Goal: Information Seeking & Learning: Learn about a topic

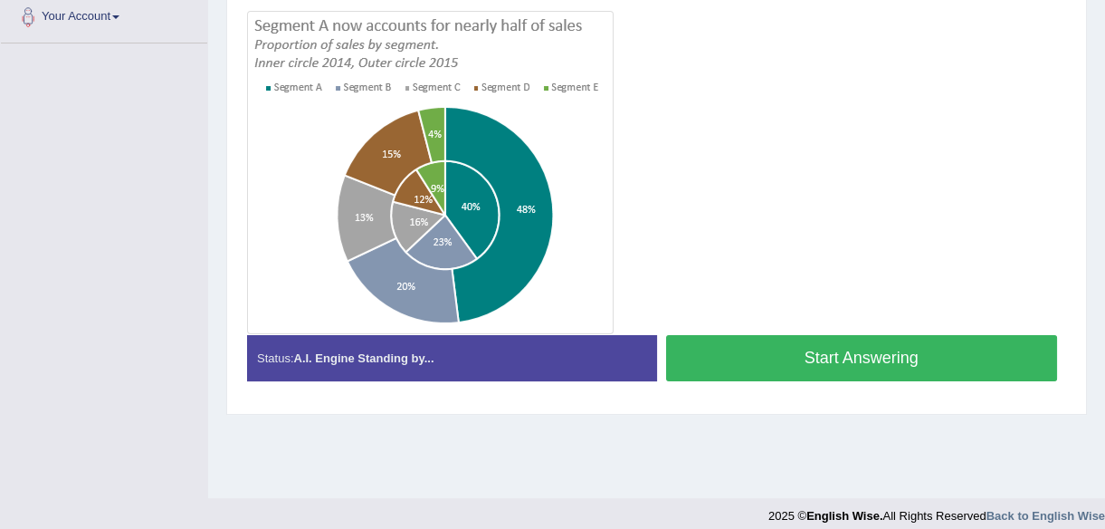
scroll to position [422, 0]
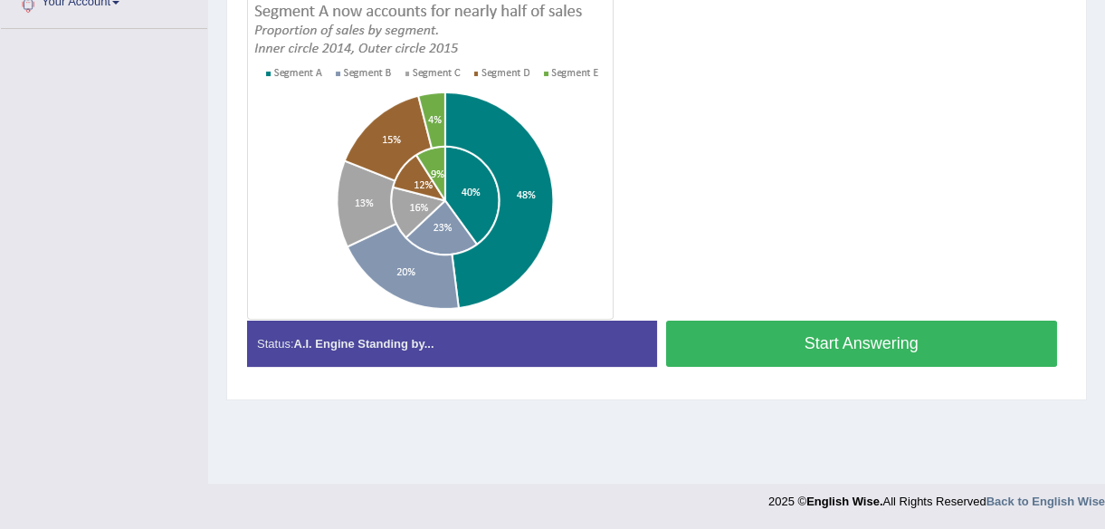
click at [816, 344] on button "Start Answering" at bounding box center [862, 343] width 392 height 46
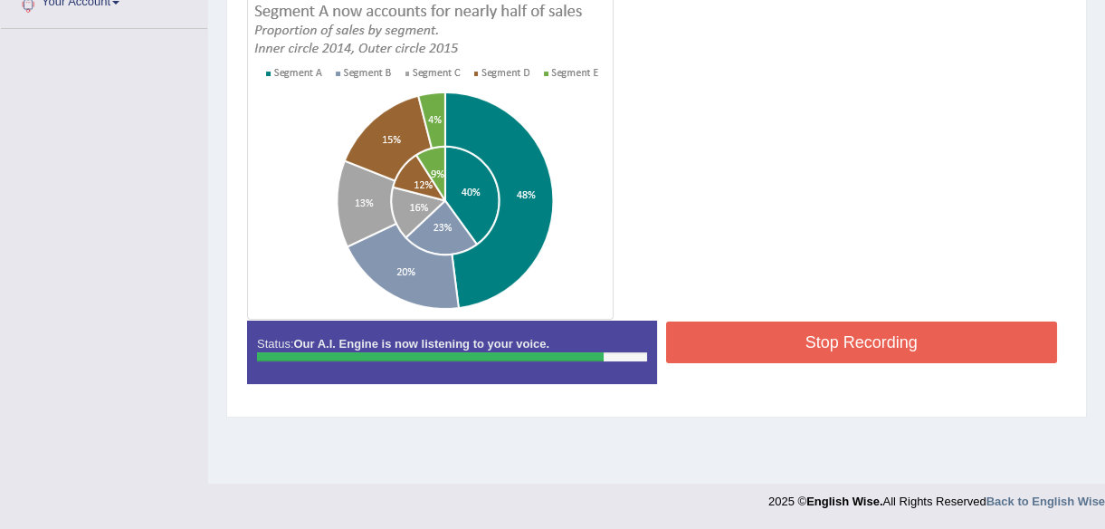
click at [828, 331] on button "Stop Recording" at bounding box center [862, 342] width 392 height 42
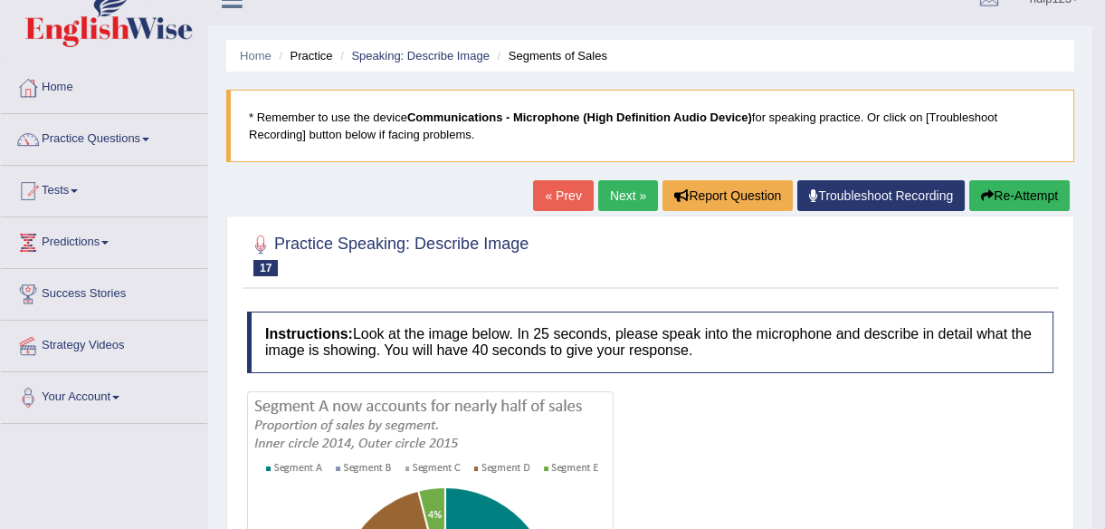
scroll to position [0, 0]
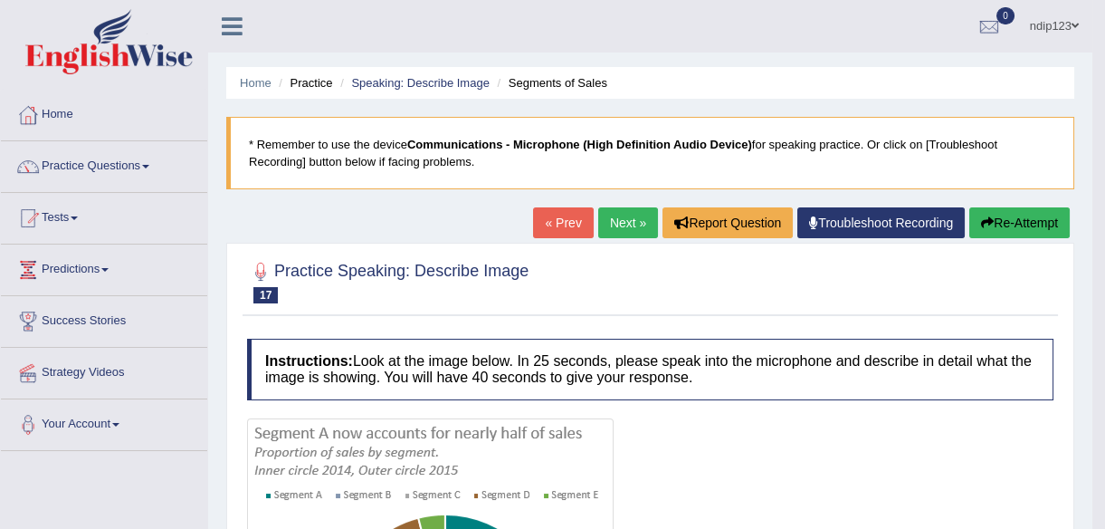
click at [1023, 220] on button "Re-Attempt" at bounding box center [1020, 222] width 100 height 31
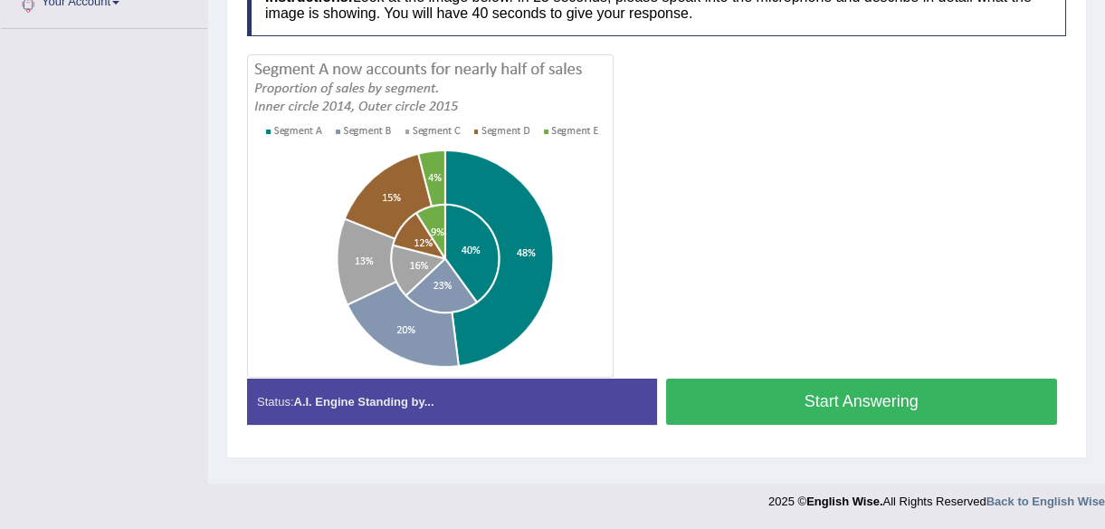
scroll to position [422, 0]
click at [797, 398] on button "Start Answering" at bounding box center [862, 401] width 392 height 46
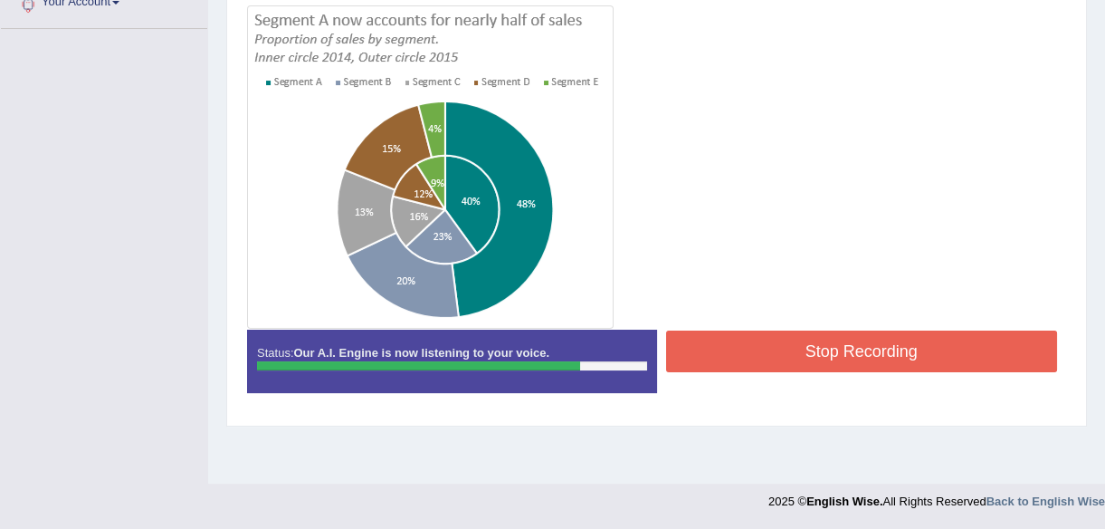
click at [861, 339] on button "Stop Recording" at bounding box center [862, 351] width 392 height 42
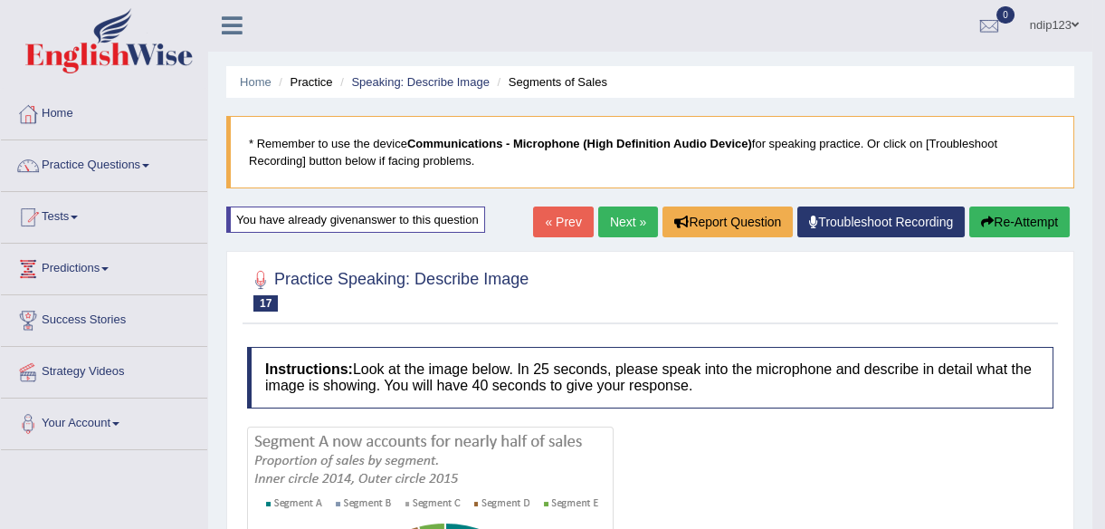
scroll to position [0, 0]
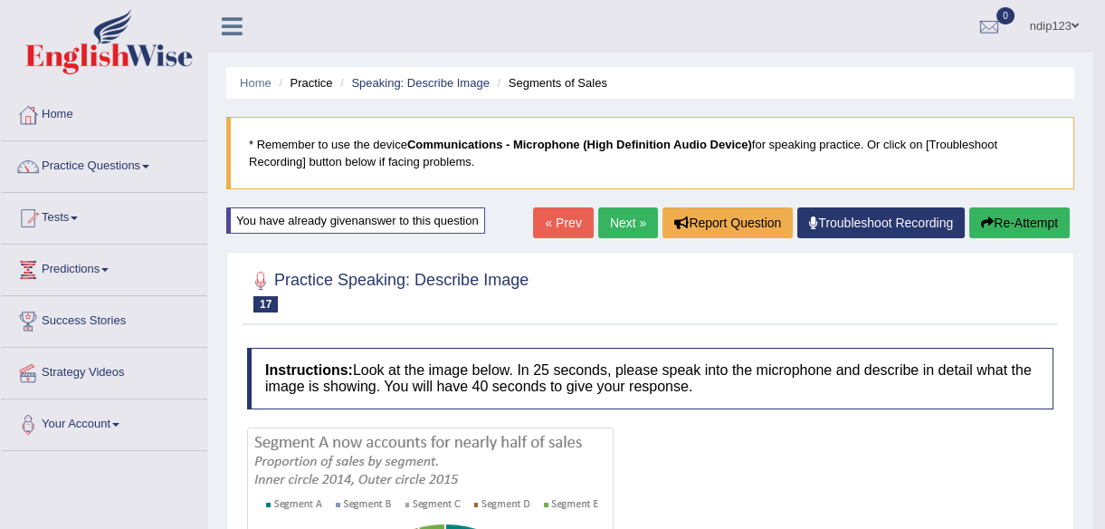
click at [1010, 225] on button "Re-Attempt" at bounding box center [1020, 222] width 100 height 31
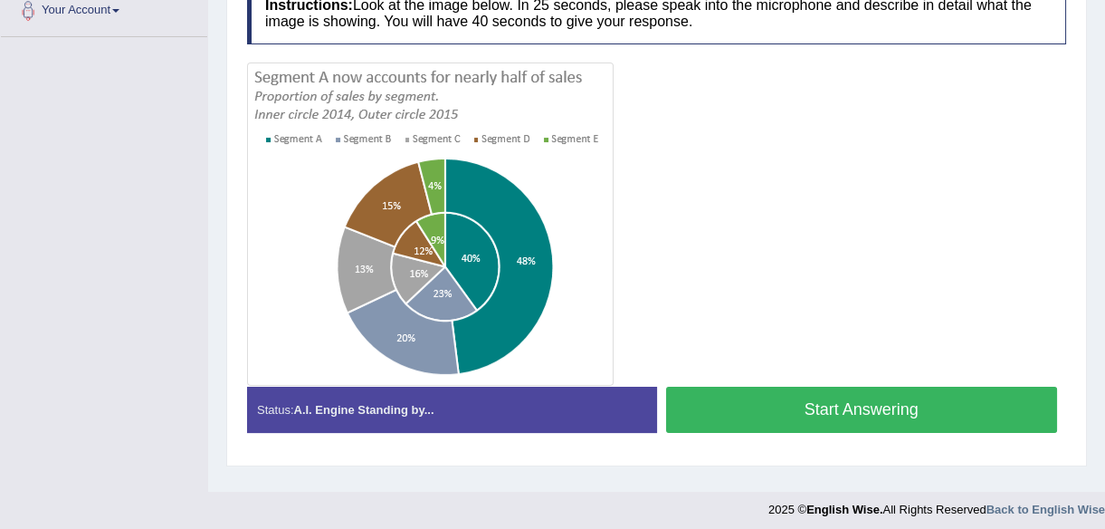
scroll to position [422, 0]
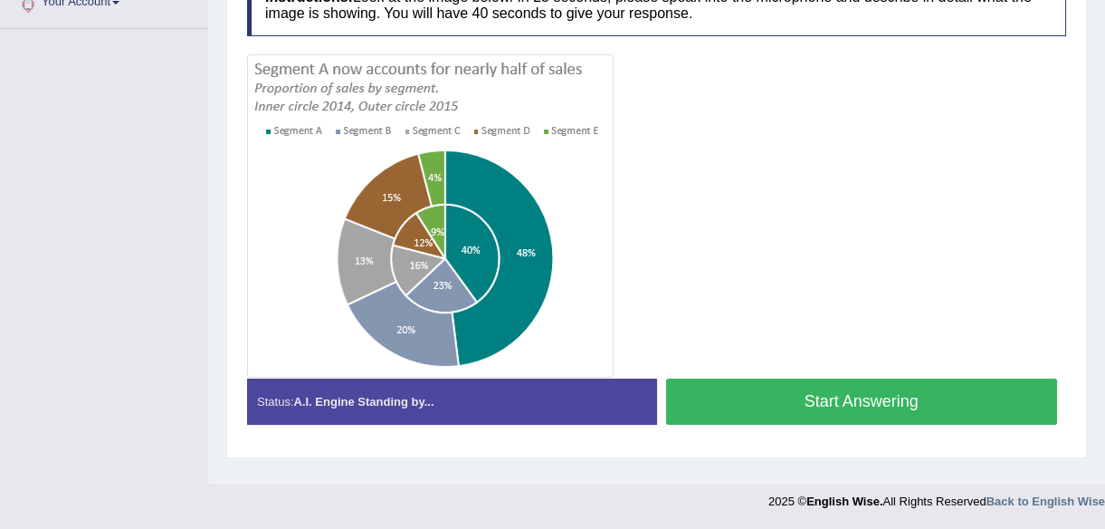
click at [834, 395] on button "Start Answering" at bounding box center [862, 401] width 392 height 46
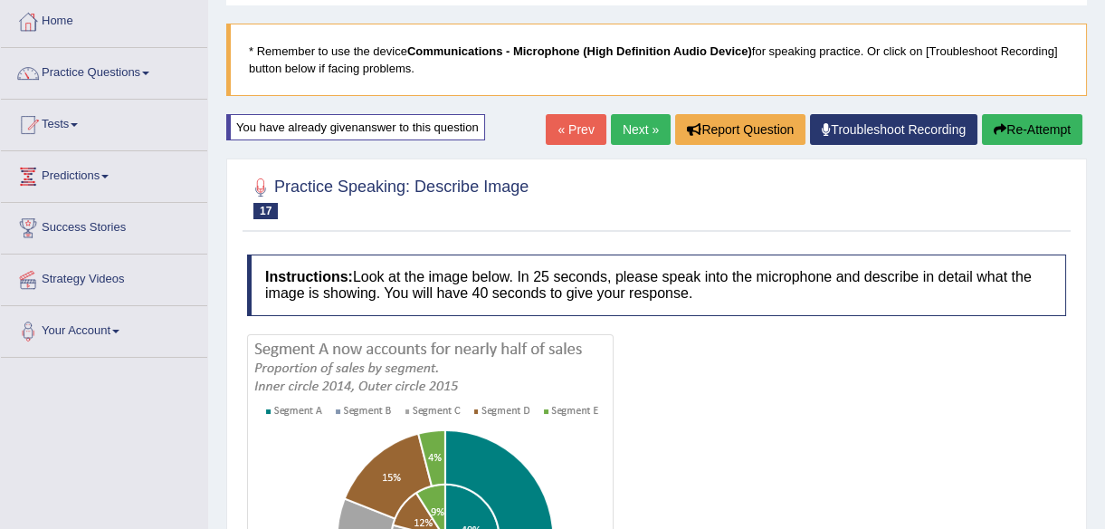
scroll to position [92, 0]
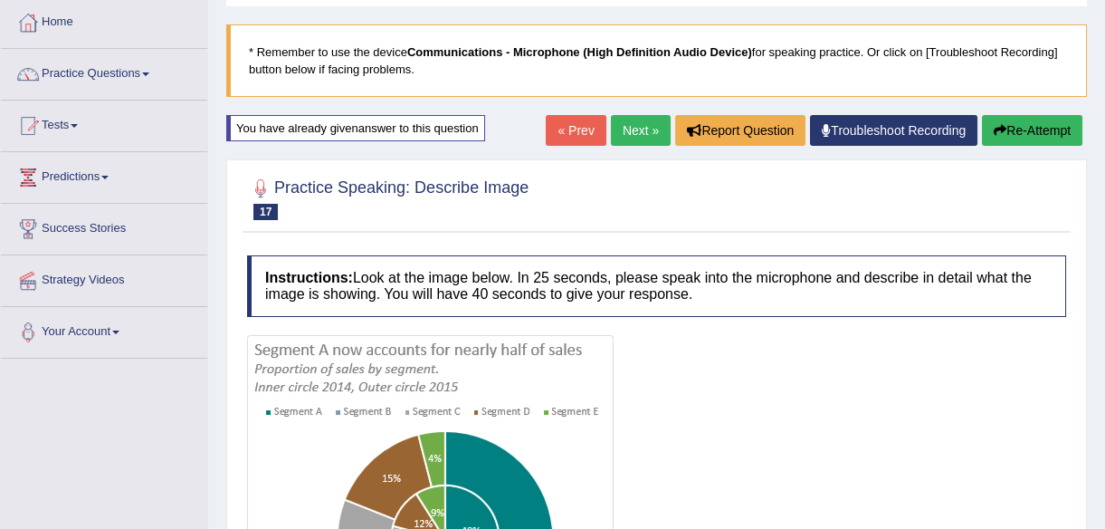
click at [573, 124] on link "« Prev" at bounding box center [576, 130] width 60 height 31
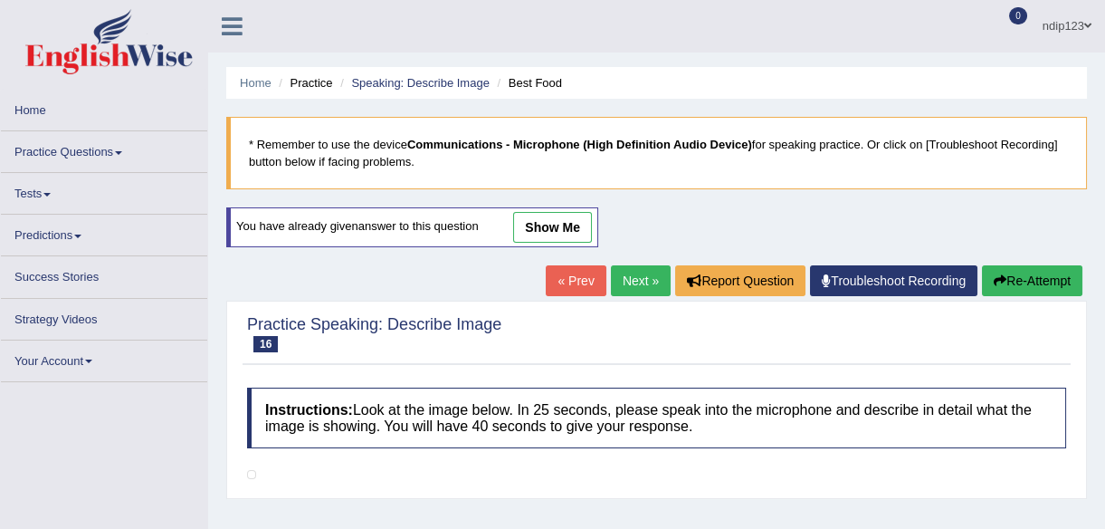
click at [635, 274] on link "Next »" at bounding box center [641, 280] width 60 height 31
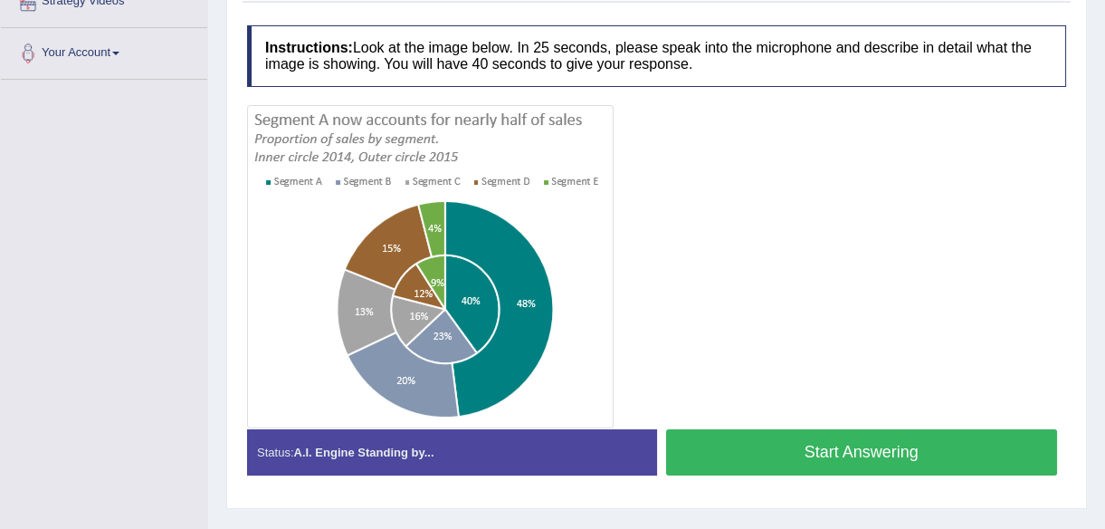
scroll to position [422, 0]
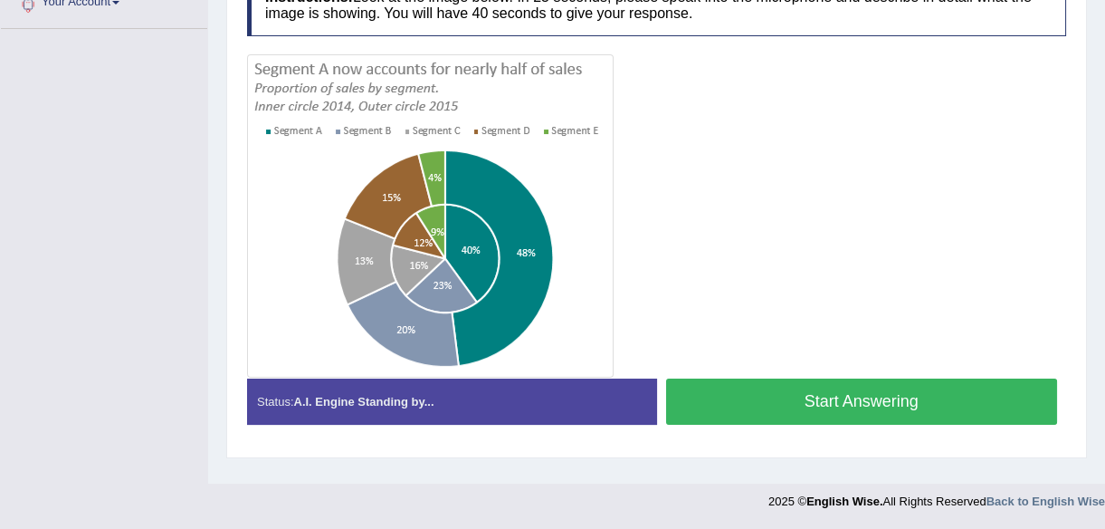
click at [784, 397] on button "Start Answering" at bounding box center [862, 401] width 392 height 46
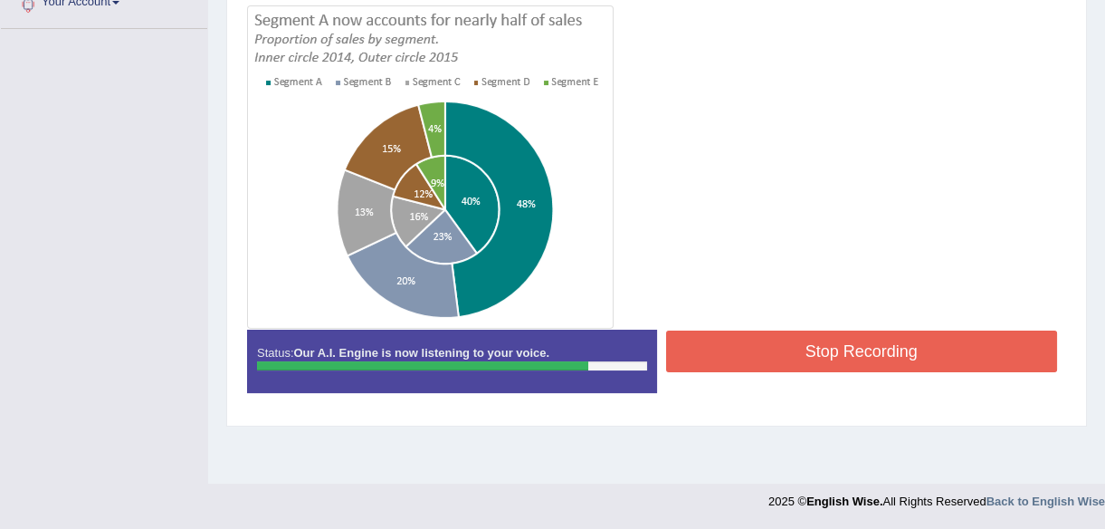
click at [849, 355] on button "Stop Recording" at bounding box center [862, 351] width 392 height 42
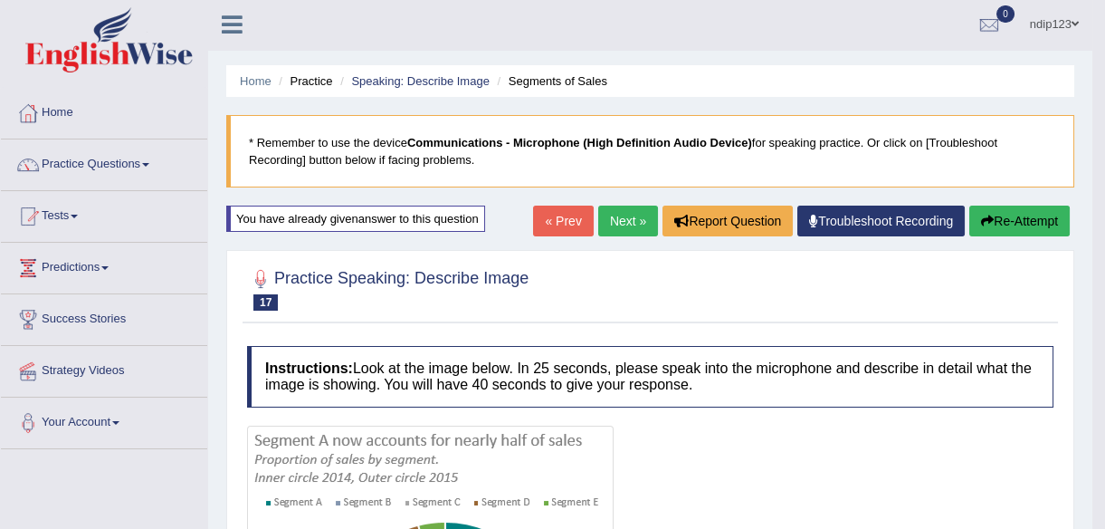
scroll to position [0, 0]
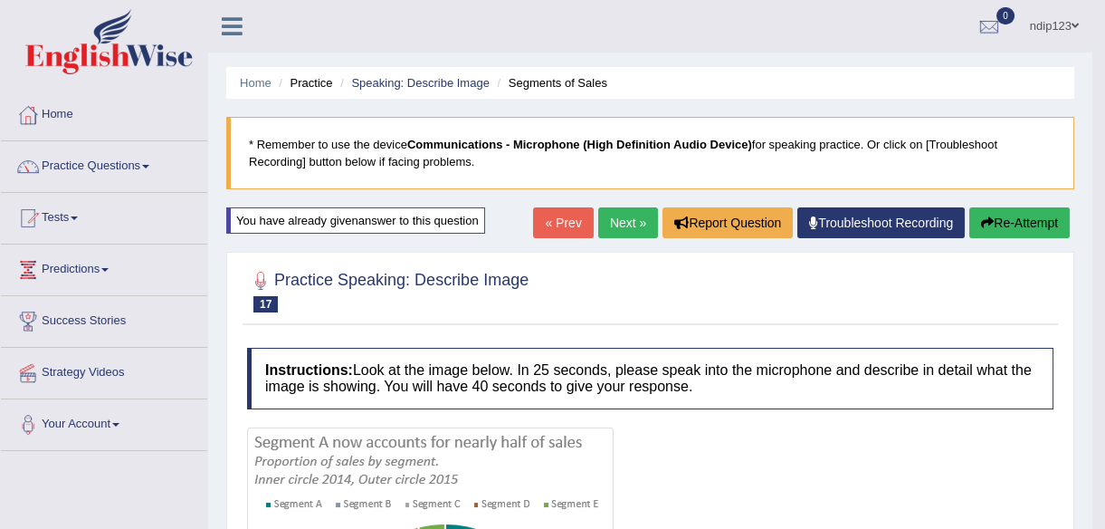
click at [622, 224] on link "Next »" at bounding box center [628, 222] width 60 height 31
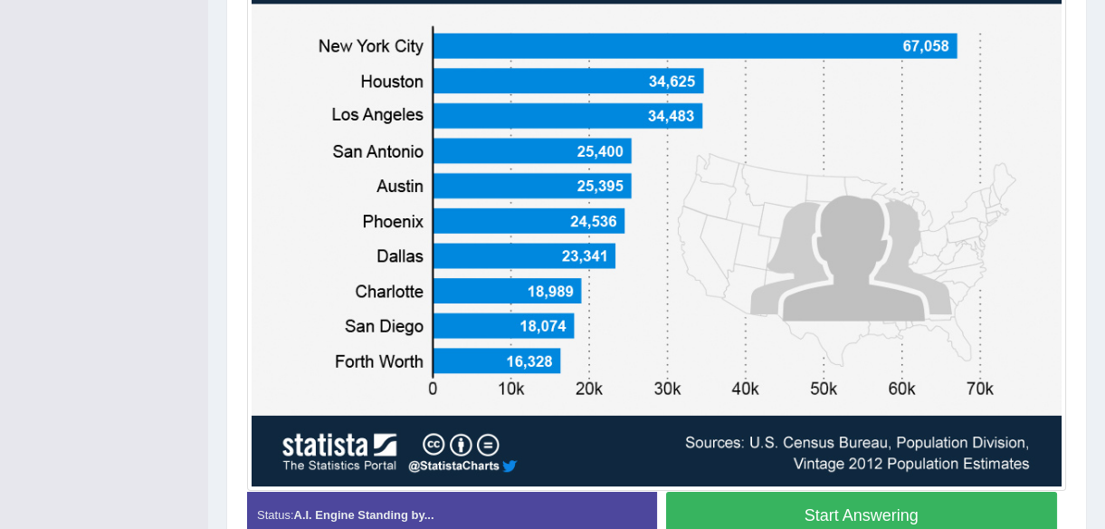
scroll to position [615, 0]
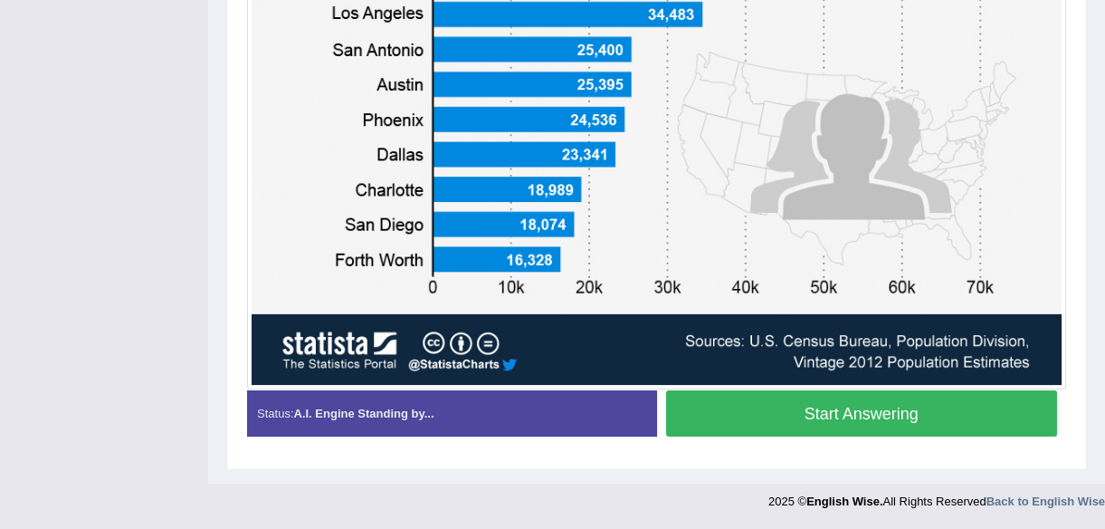
click at [808, 411] on button "Start Answering" at bounding box center [862, 413] width 392 height 46
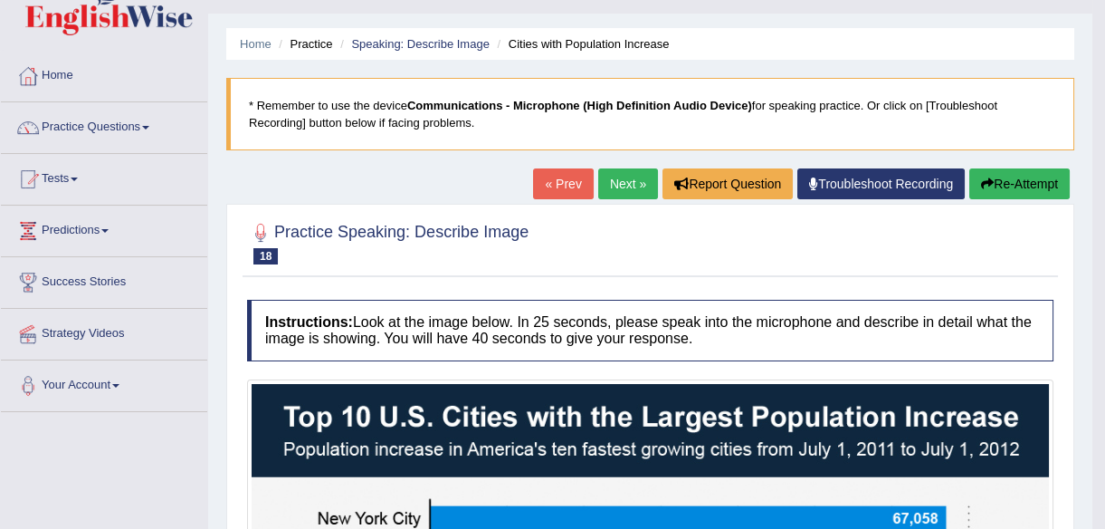
scroll to position [38, 0]
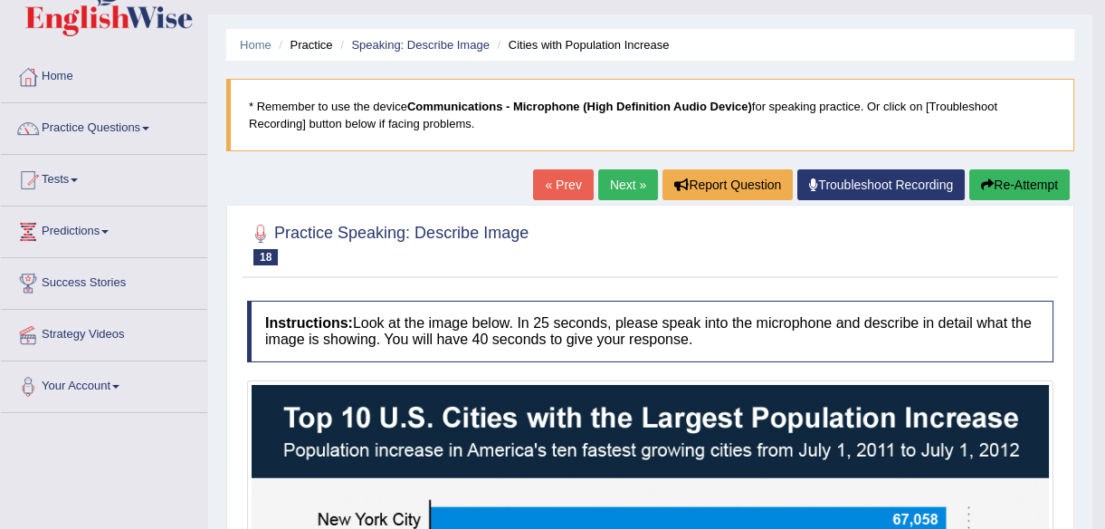
click at [992, 182] on button "Re-Attempt" at bounding box center [1020, 184] width 100 height 31
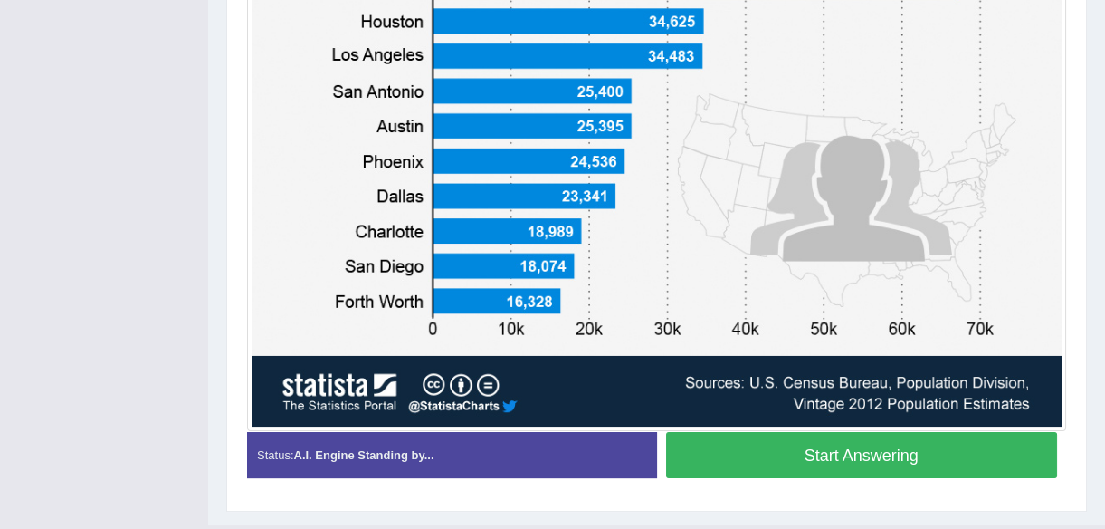
scroll to position [672, 0]
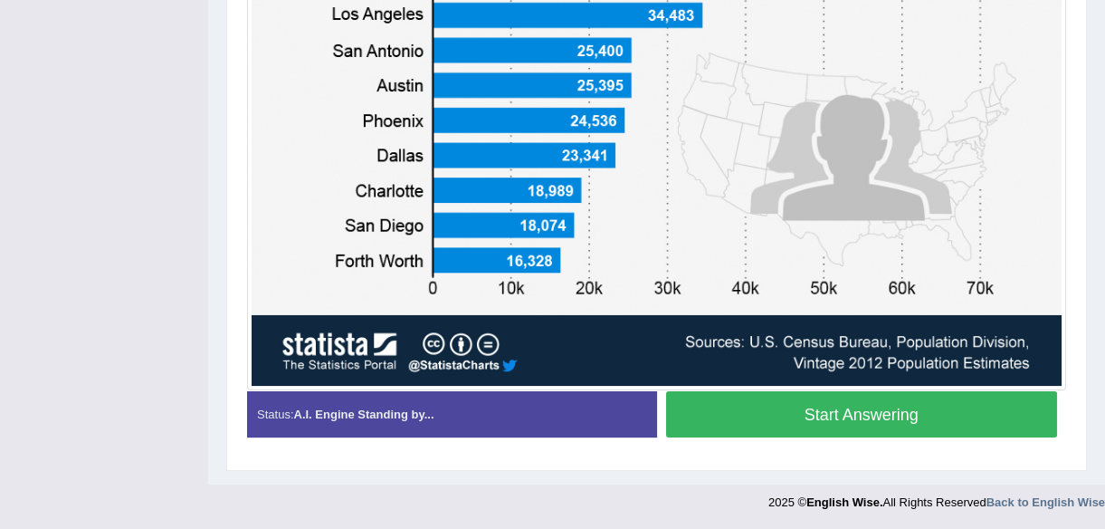
click at [813, 404] on button "Start Answering" at bounding box center [862, 414] width 392 height 46
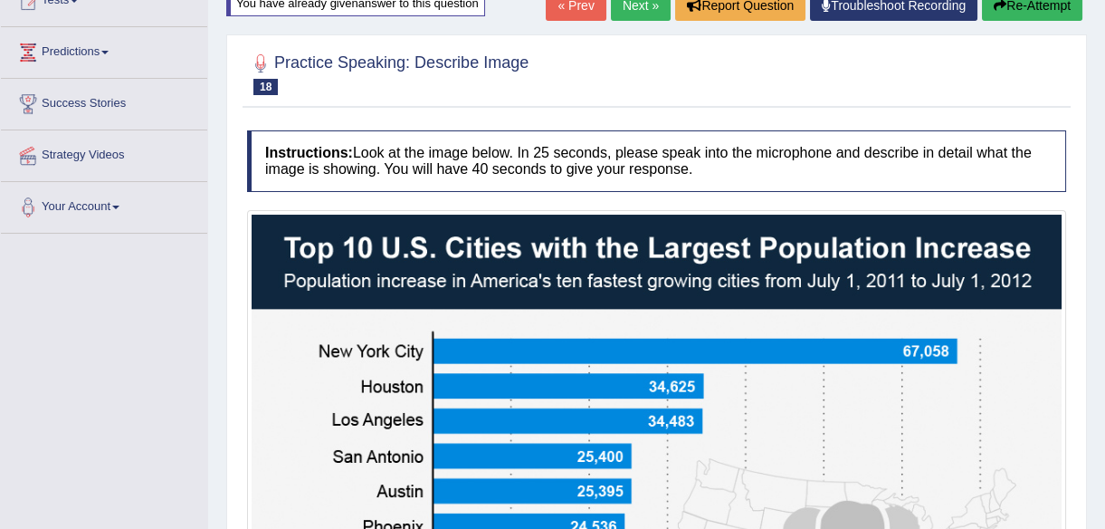
scroll to position [212, 0]
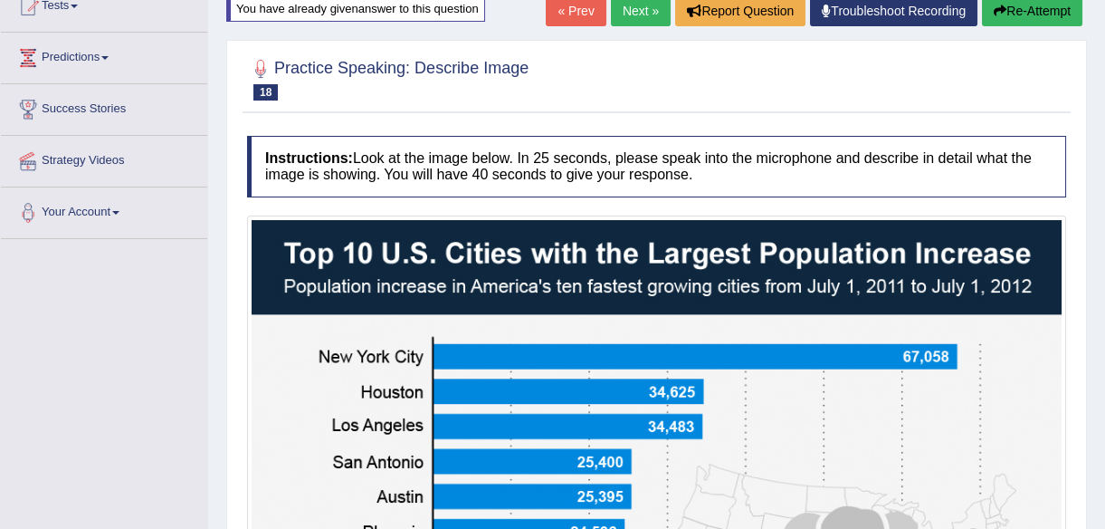
click at [578, 8] on link "« Prev" at bounding box center [576, 10] width 60 height 31
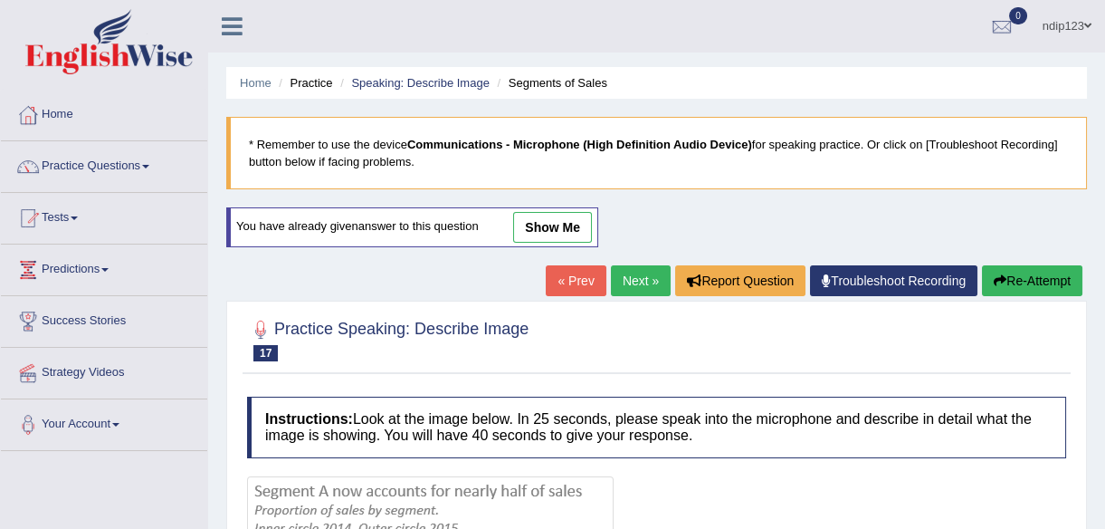
click at [620, 278] on link "Next »" at bounding box center [641, 280] width 60 height 31
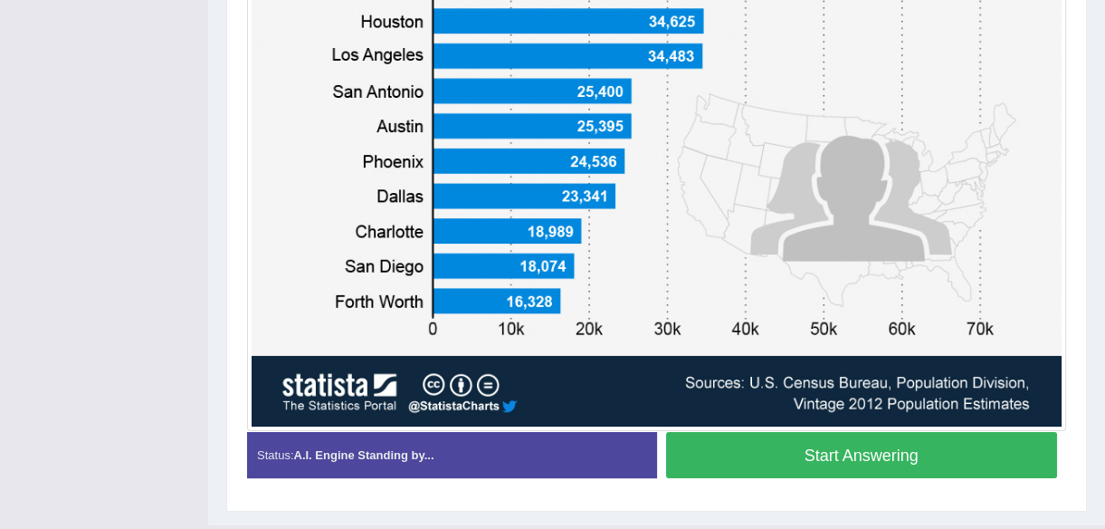
scroll to position [658, 0]
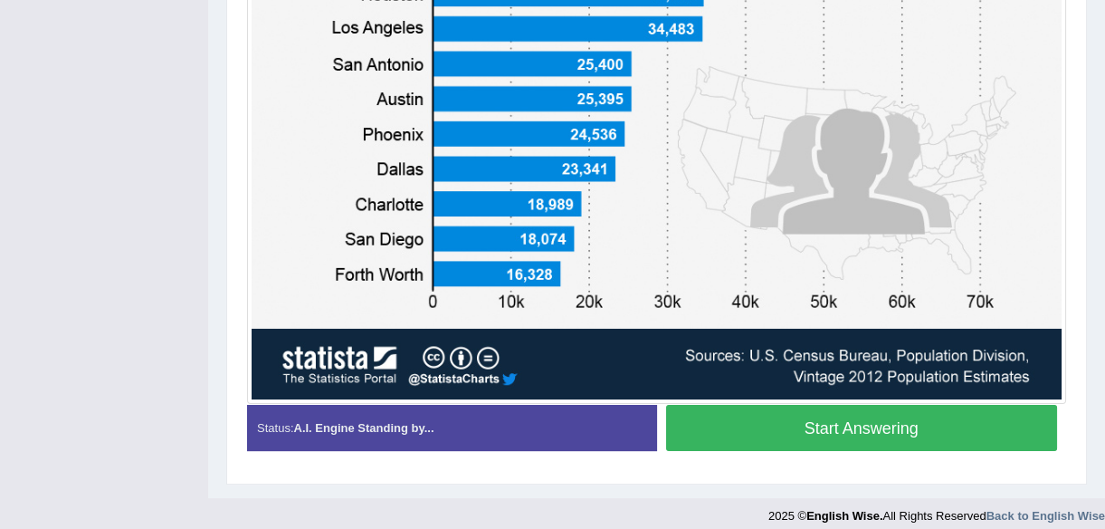
click at [841, 428] on button "Start Answering" at bounding box center [862, 428] width 392 height 46
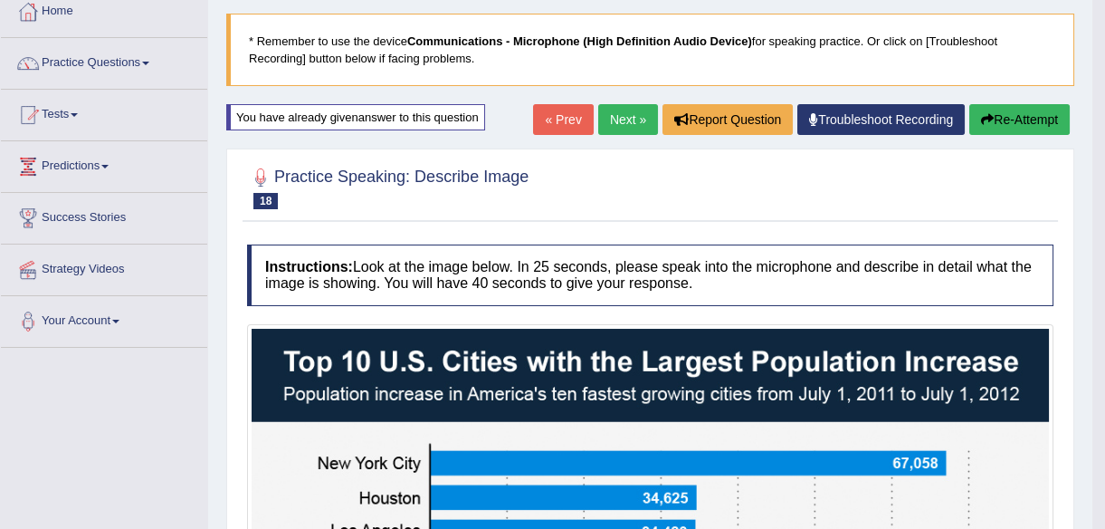
scroll to position [33, 0]
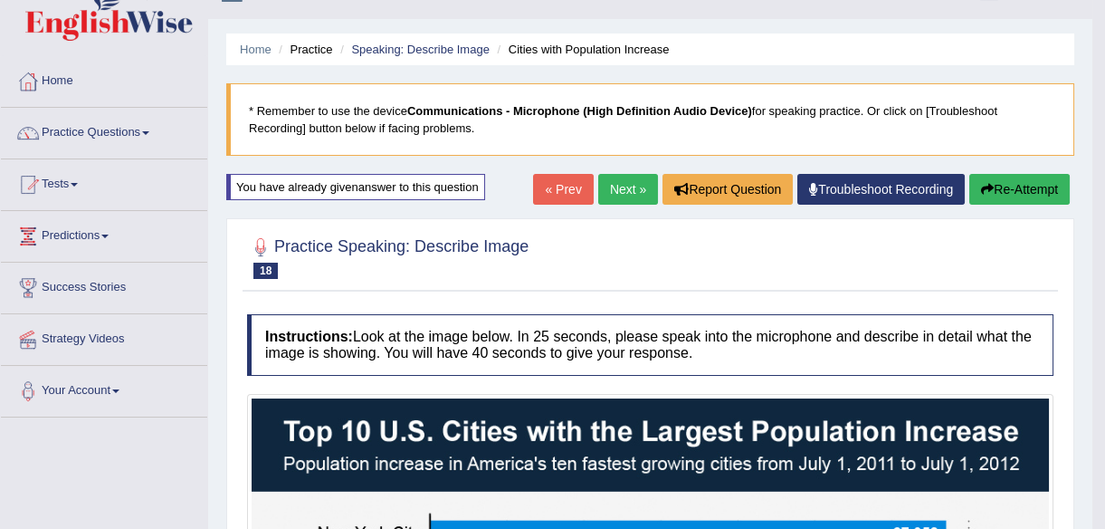
click at [627, 186] on link "Next »" at bounding box center [628, 189] width 60 height 31
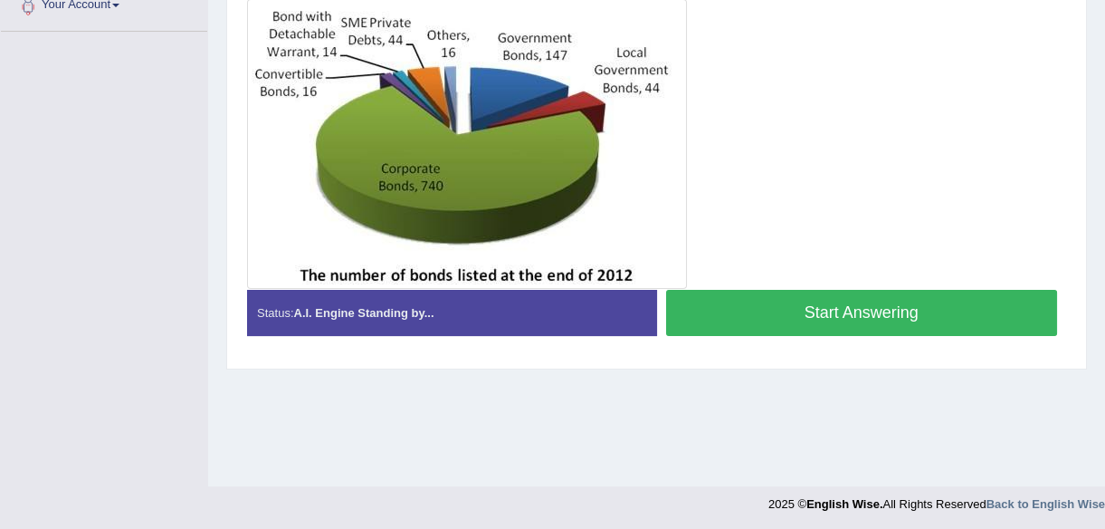
scroll to position [422, 0]
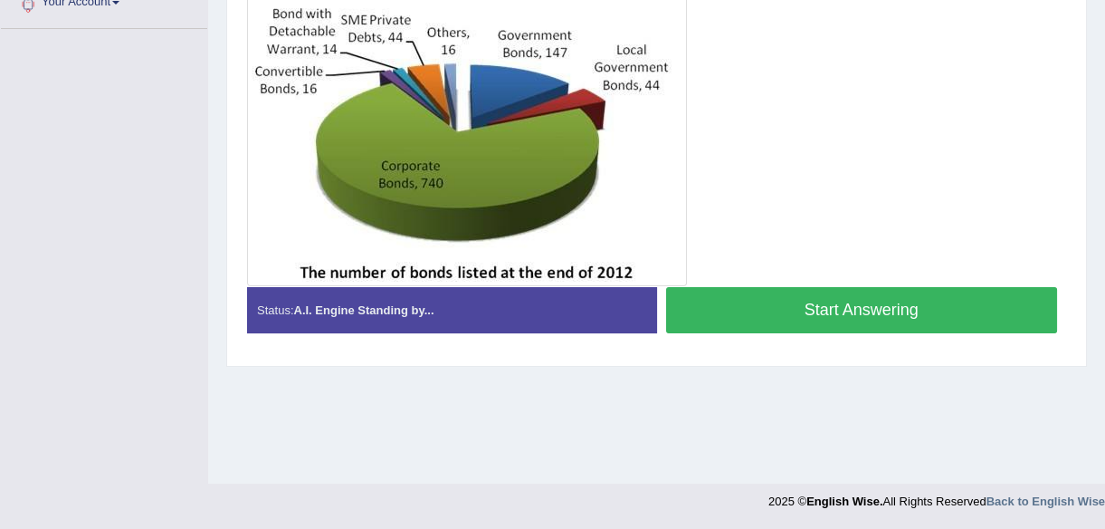
click at [848, 310] on button "Start Answering" at bounding box center [862, 310] width 392 height 46
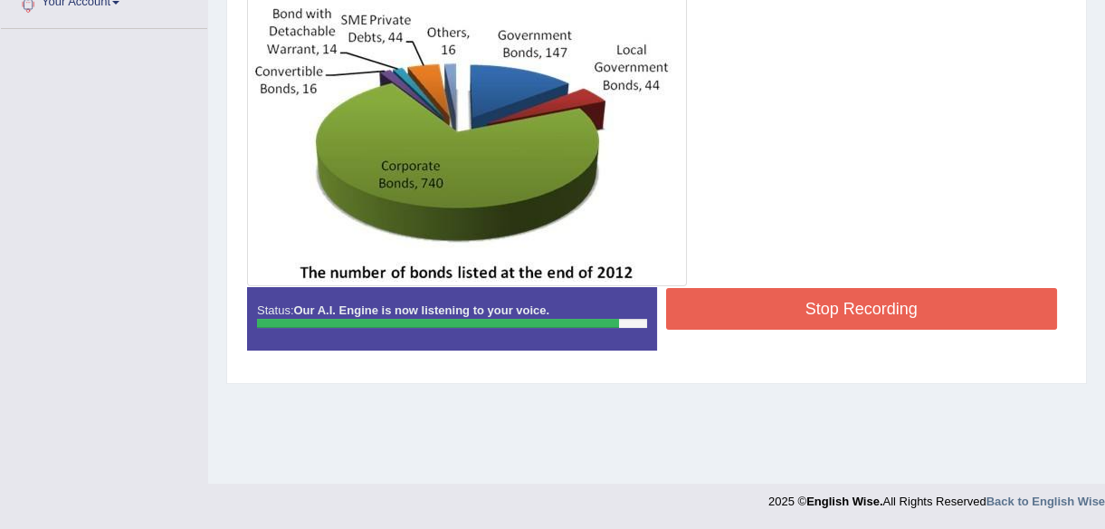
click at [861, 307] on button "Stop Recording" at bounding box center [862, 309] width 392 height 42
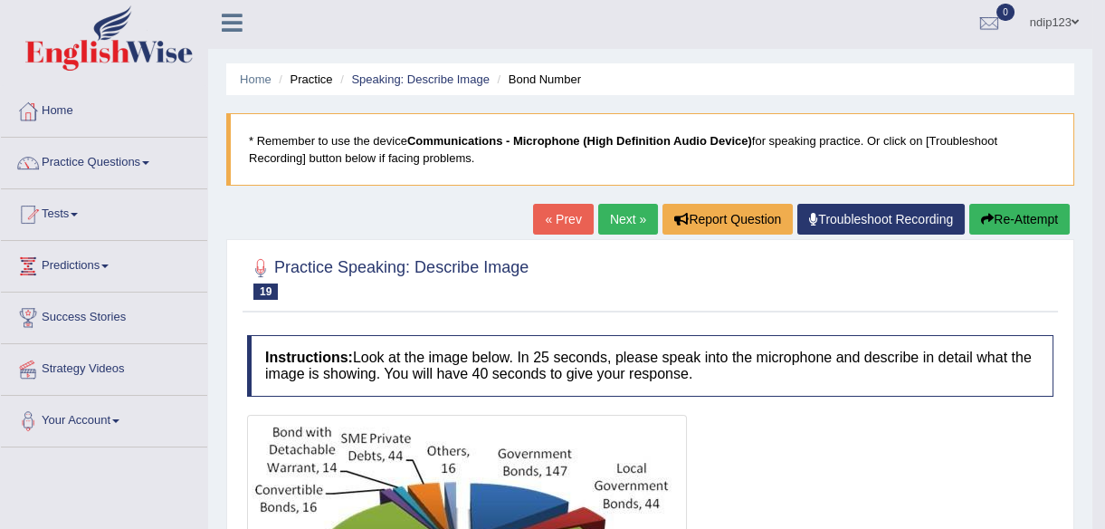
scroll to position [0, 0]
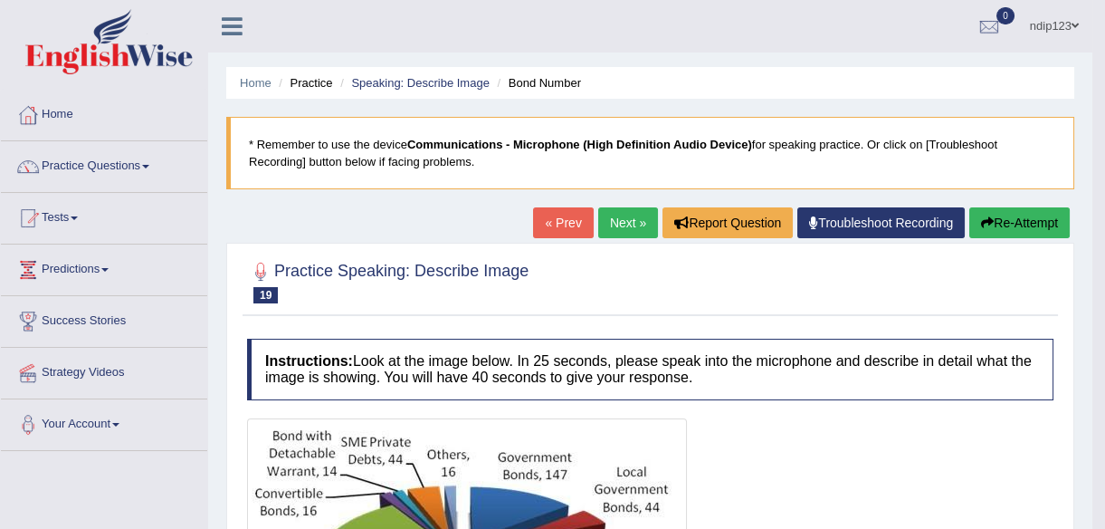
click at [1011, 220] on button "Re-Attempt" at bounding box center [1020, 222] width 100 height 31
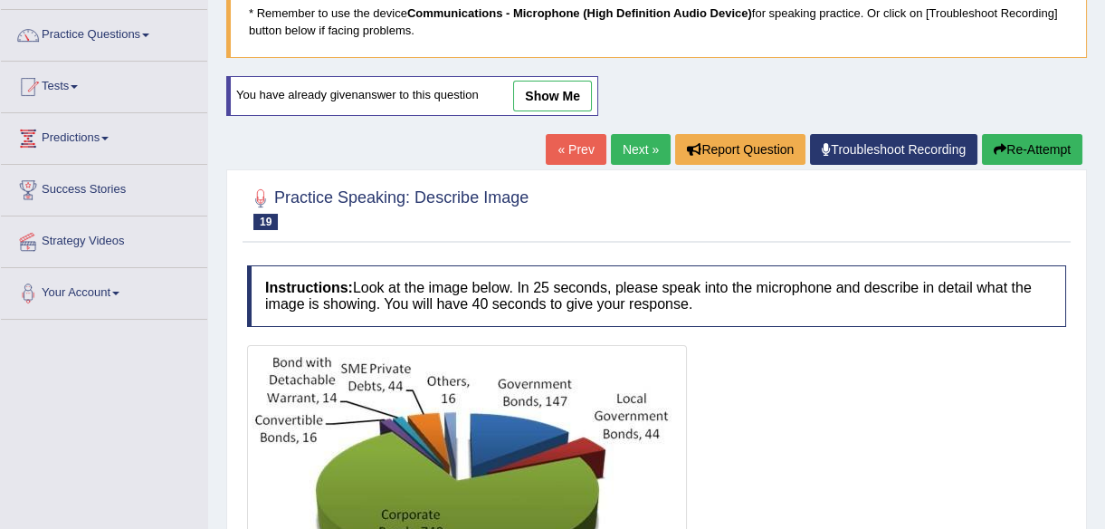
scroll to position [422, 0]
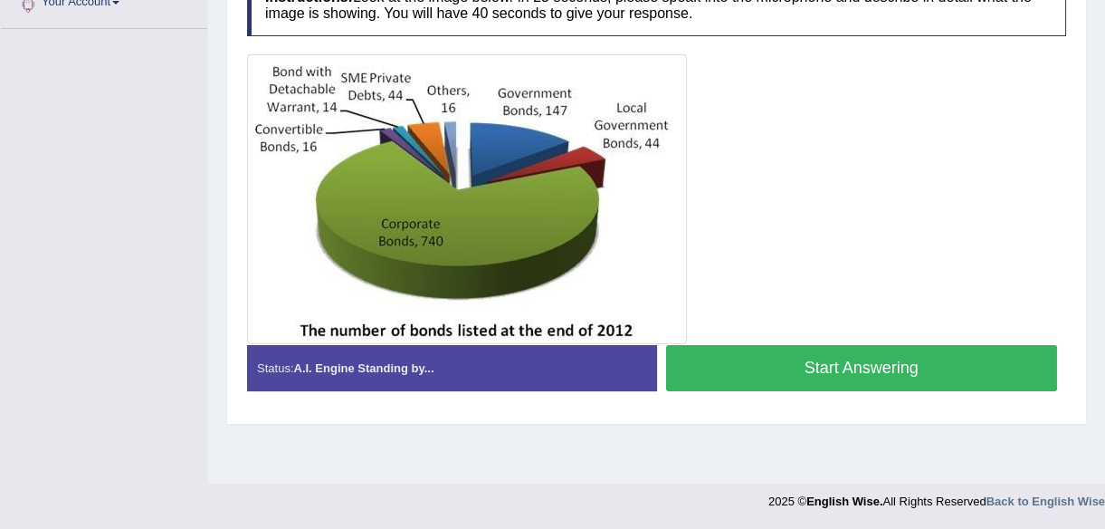
drag, startPoint x: 793, startPoint y: 357, endPoint x: 782, endPoint y: 329, distance: 30.1
click at [793, 357] on button "Start Answering" at bounding box center [862, 368] width 392 height 46
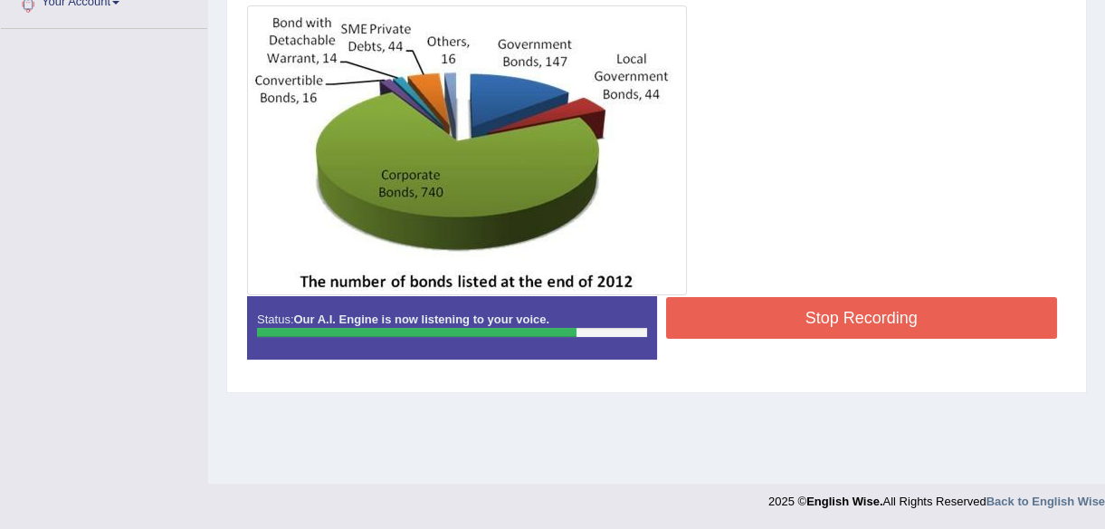
click at [814, 304] on button "Stop Recording" at bounding box center [862, 318] width 392 height 42
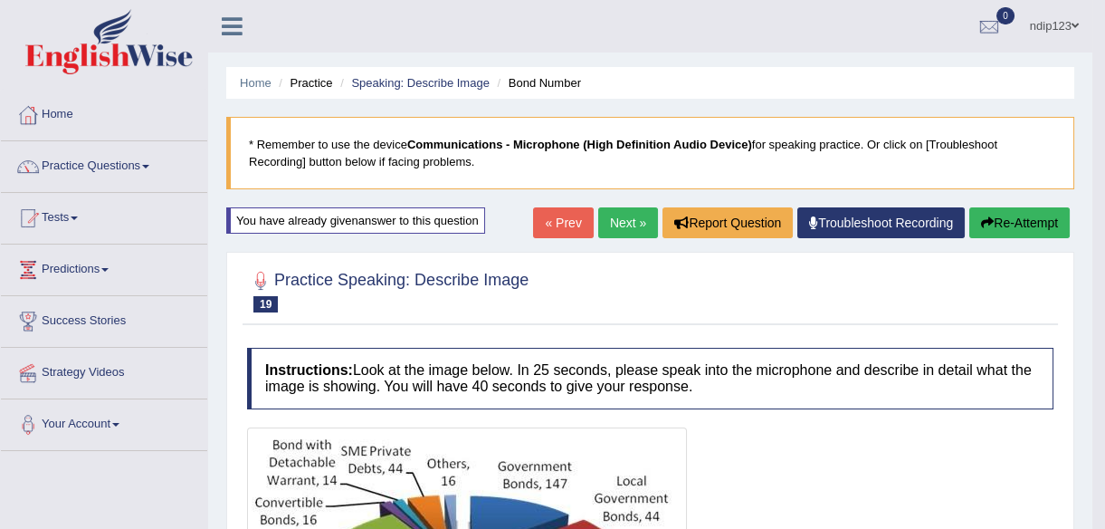
scroll to position [0, 0]
click at [615, 218] on link "Next »" at bounding box center [628, 222] width 60 height 31
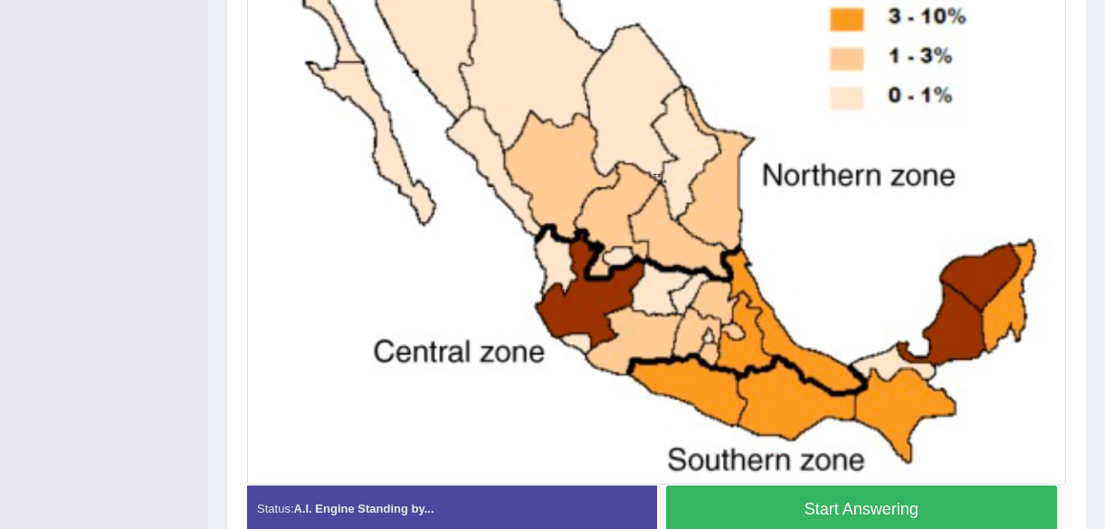
scroll to position [647, 0]
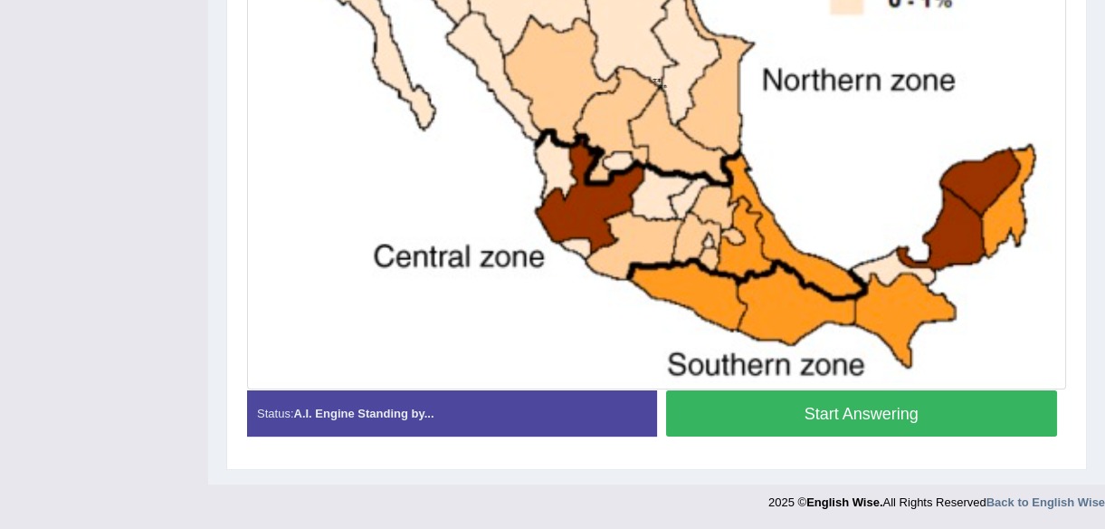
click at [862, 398] on button "Start Answering" at bounding box center [862, 413] width 392 height 46
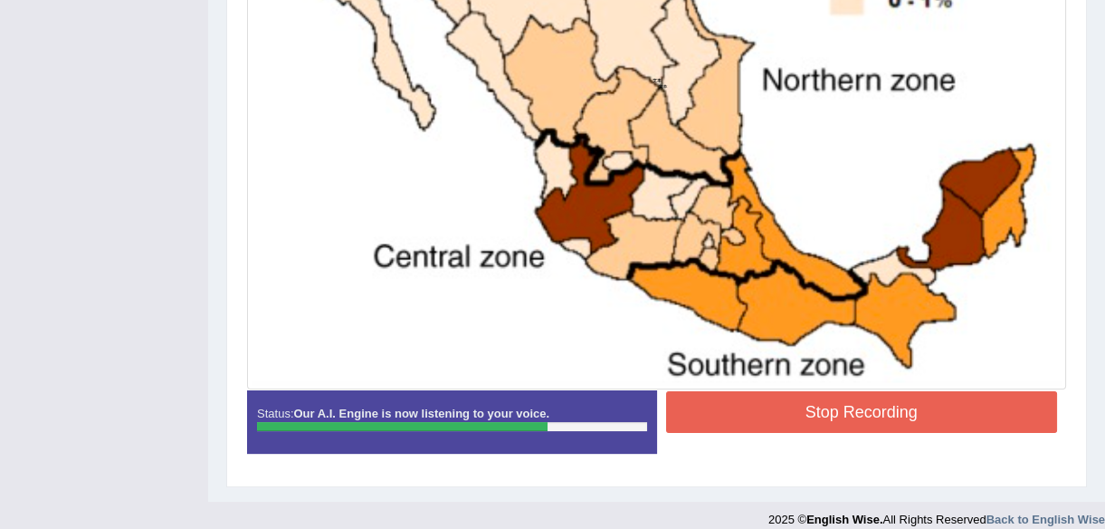
click at [817, 416] on button "Stop Recording" at bounding box center [862, 412] width 392 height 42
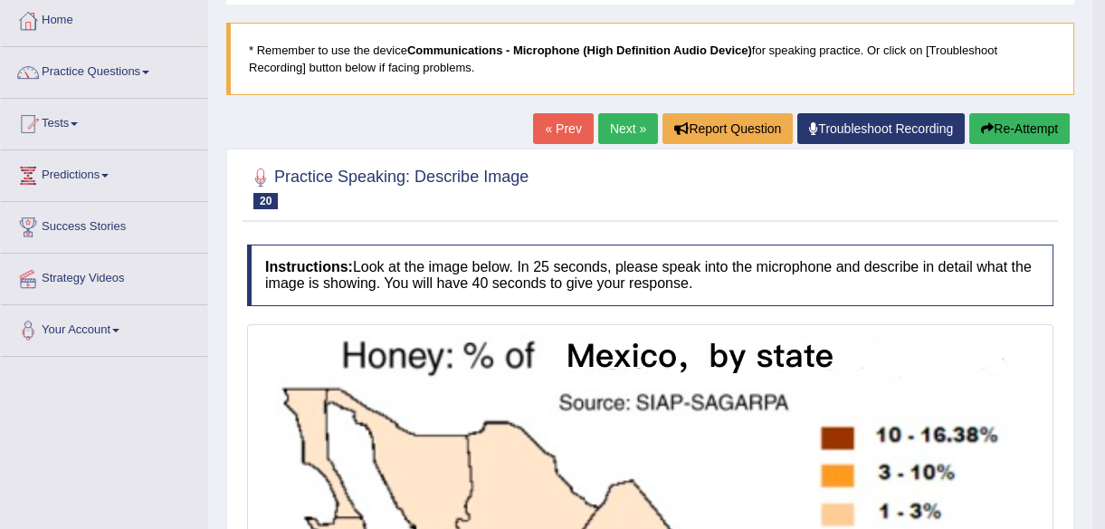
scroll to position [72, 0]
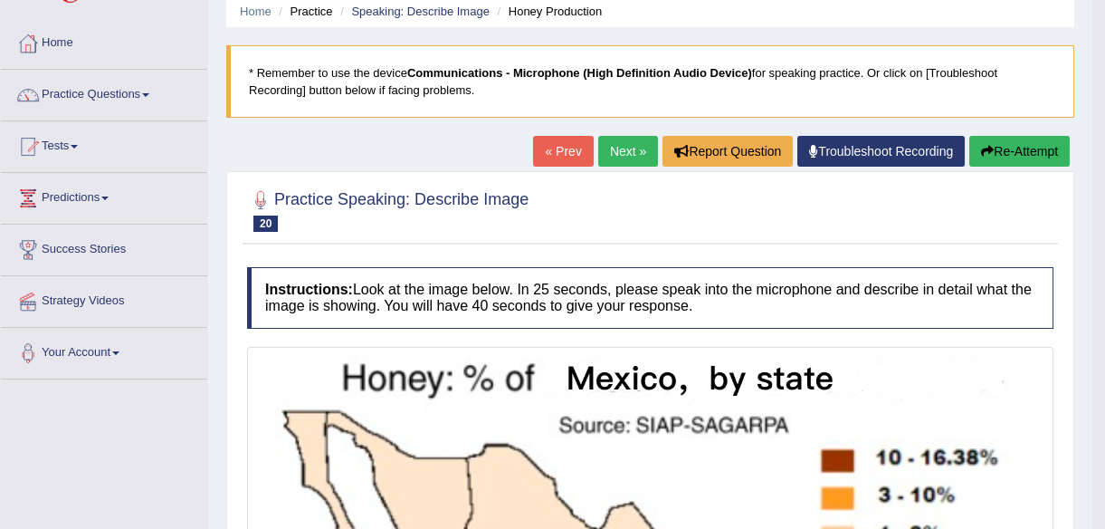
click at [990, 148] on button "Re-Attempt" at bounding box center [1020, 151] width 100 height 31
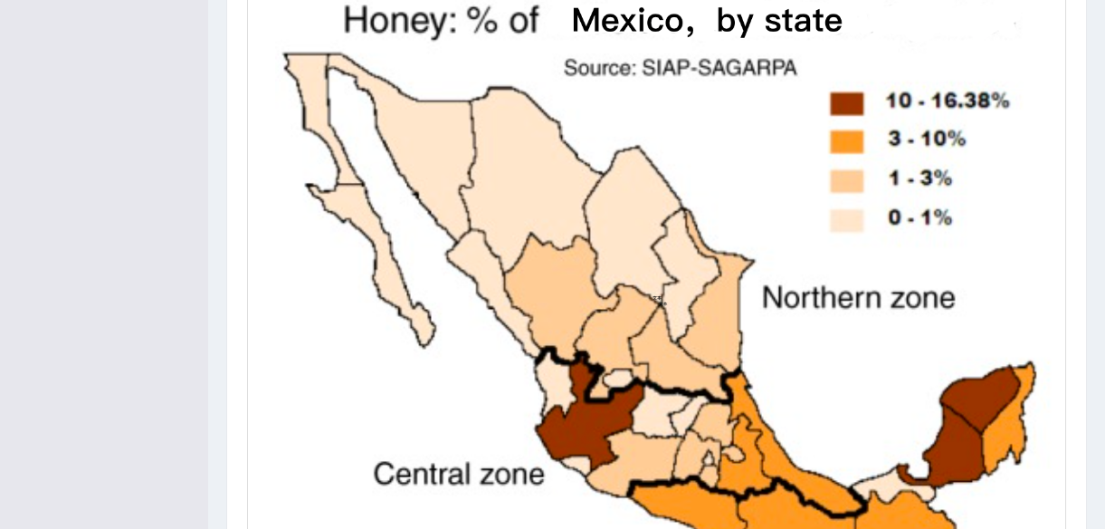
scroll to position [705, 0]
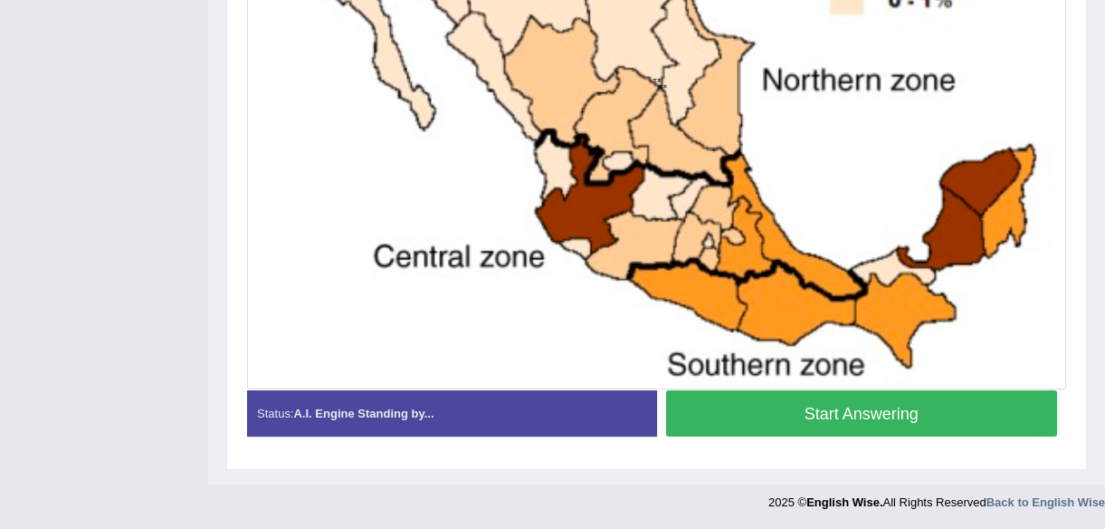
click at [863, 409] on button "Start Answering" at bounding box center [862, 413] width 392 height 46
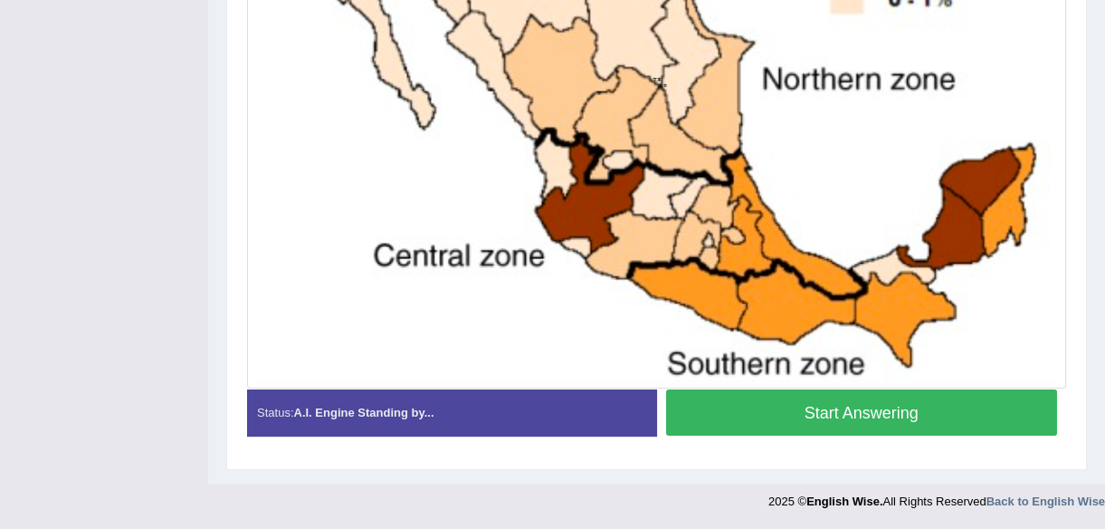
scroll to position [656, 0]
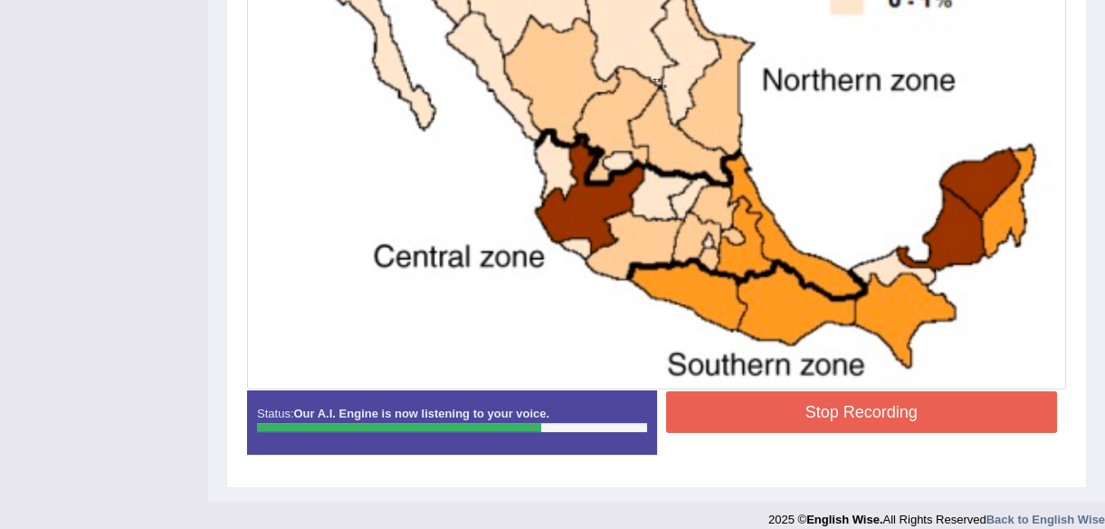
click at [841, 406] on button "Stop Recording" at bounding box center [862, 412] width 392 height 42
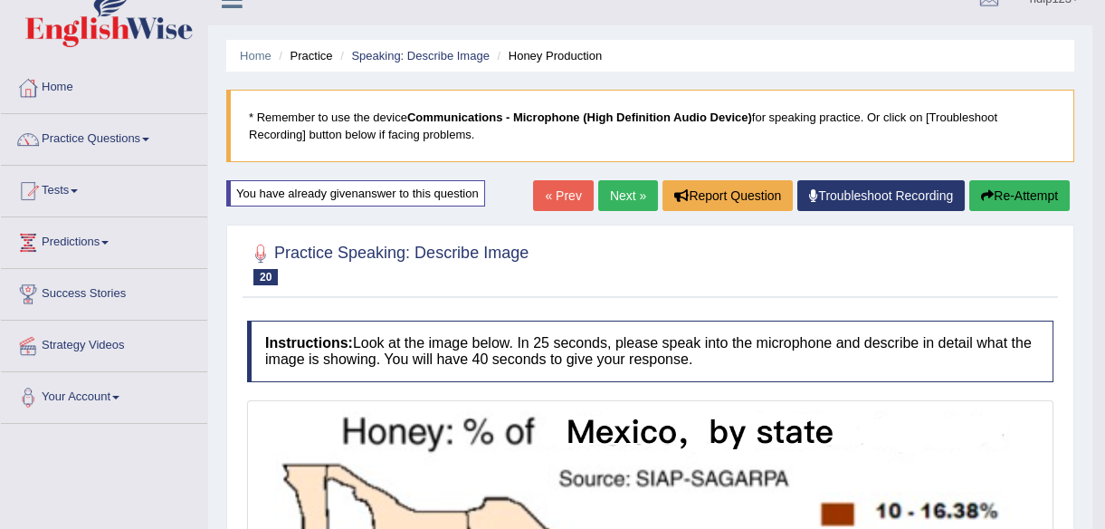
scroll to position [0, 0]
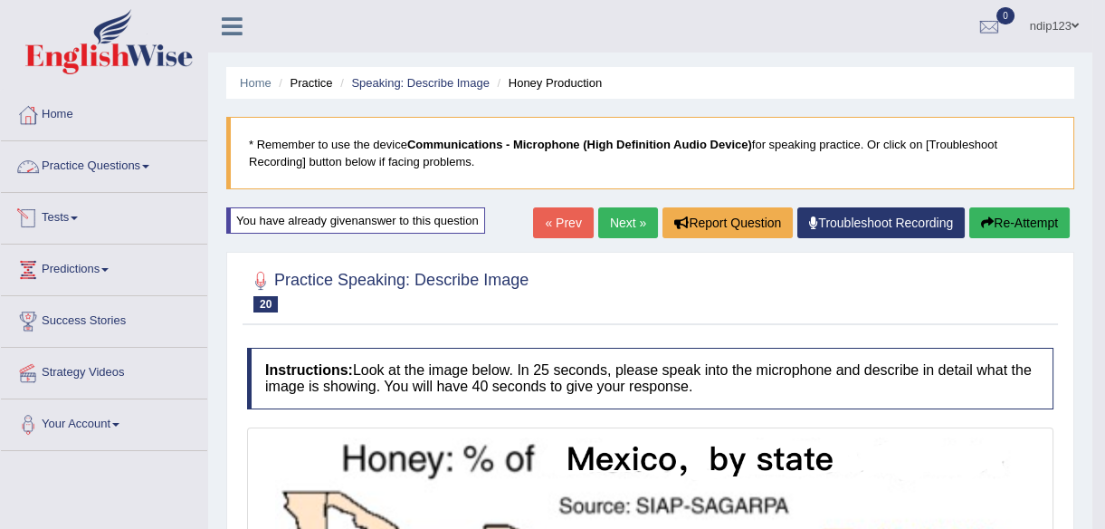
click at [110, 167] on link "Practice Questions" at bounding box center [104, 163] width 206 height 45
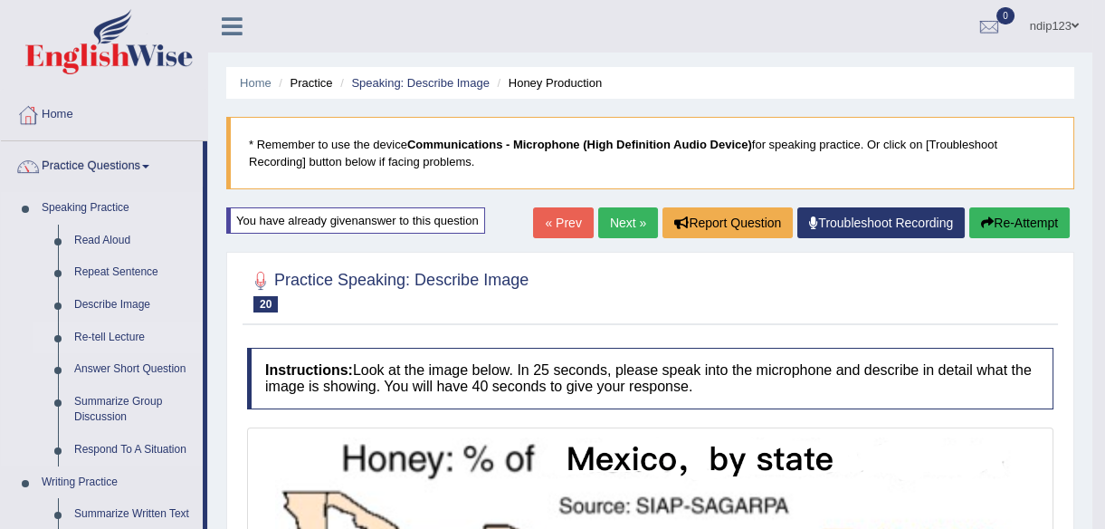
click at [105, 337] on link "Re-tell Lecture" at bounding box center [134, 337] width 137 height 33
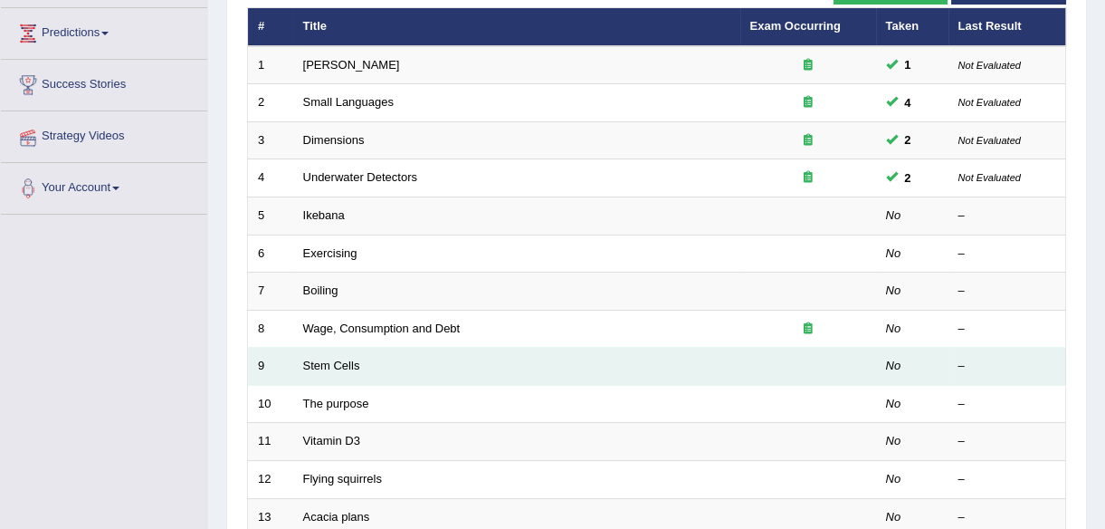
scroll to position [246, 0]
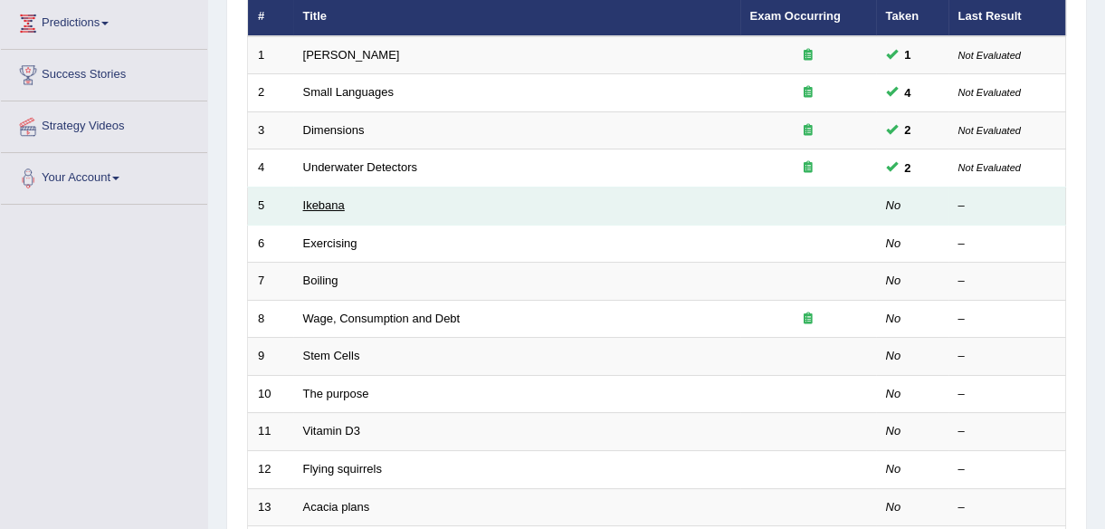
click at [322, 203] on link "Ikebana" at bounding box center [324, 205] width 42 height 14
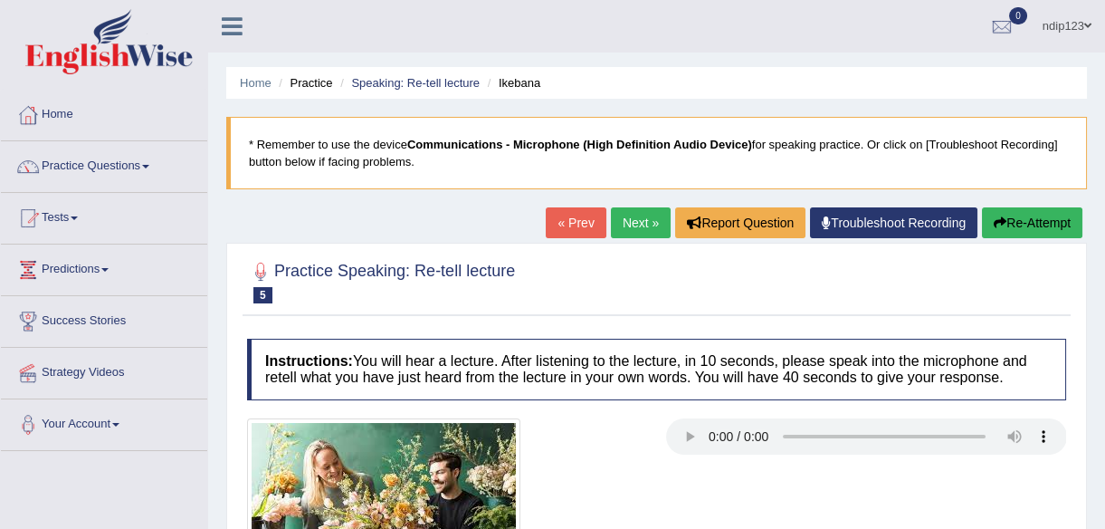
scroll to position [422, 0]
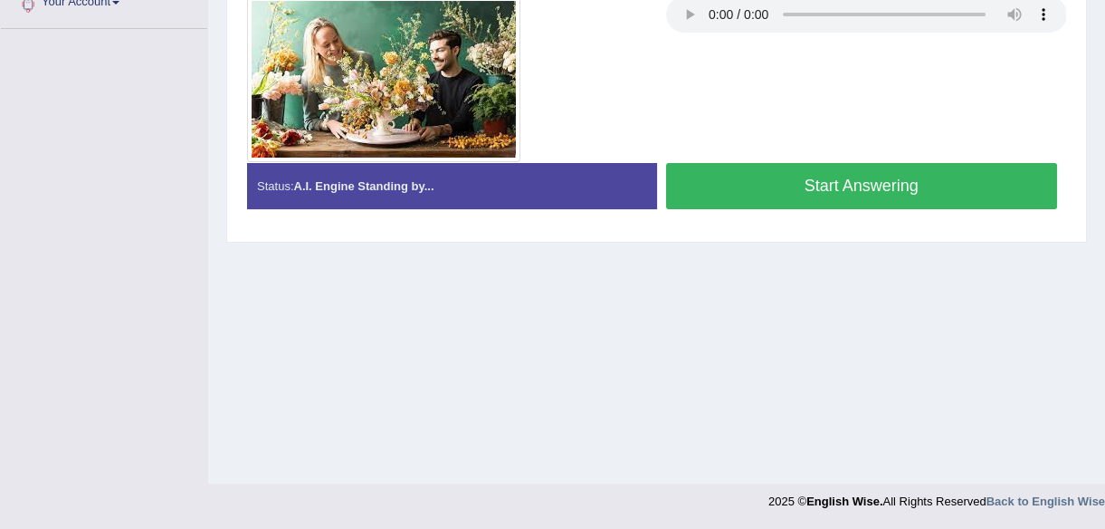
click at [867, 181] on button "Start Answering" at bounding box center [862, 186] width 392 height 46
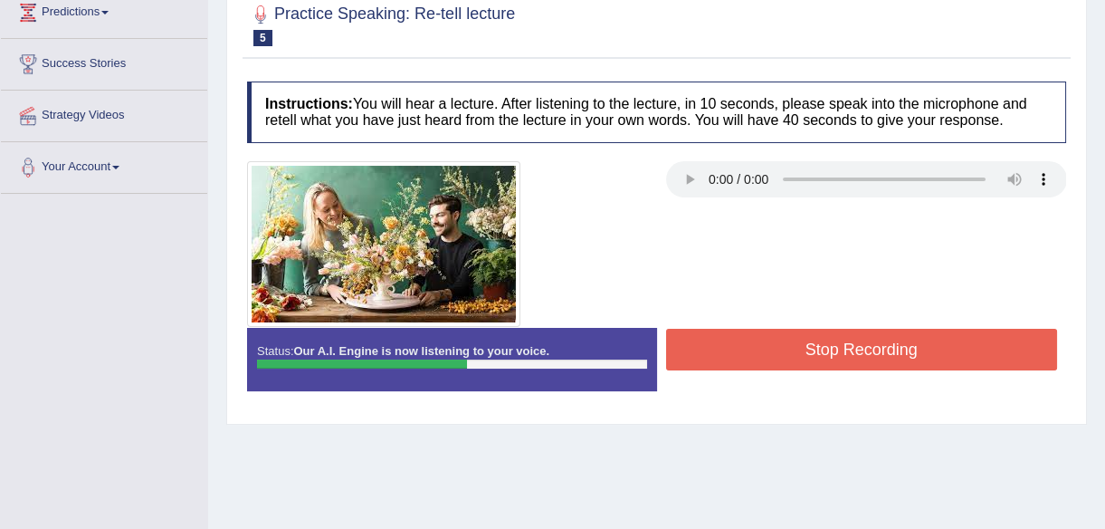
scroll to position [175, 0]
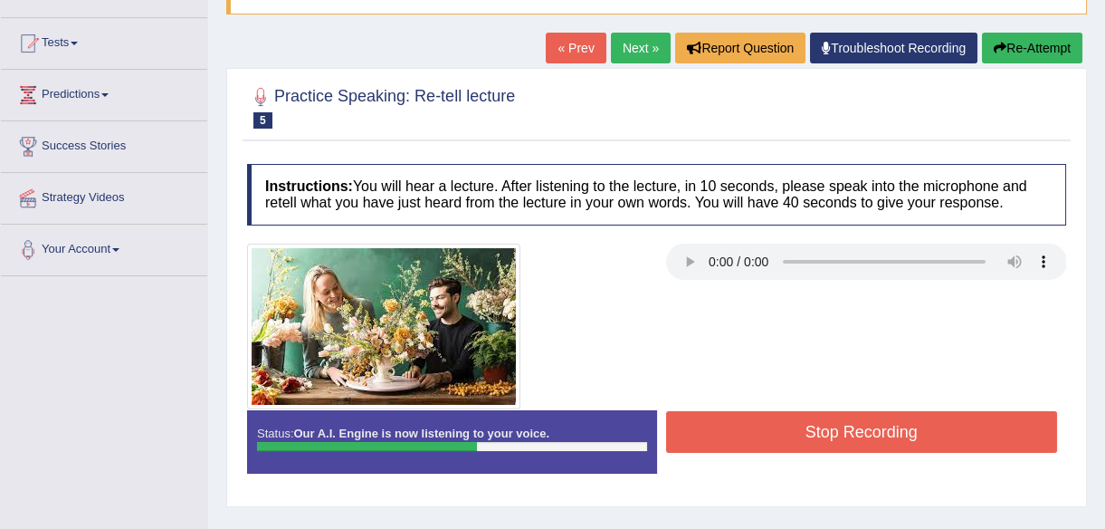
click at [576, 47] on link "« Prev" at bounding box center [576, 48] width 60 height 31
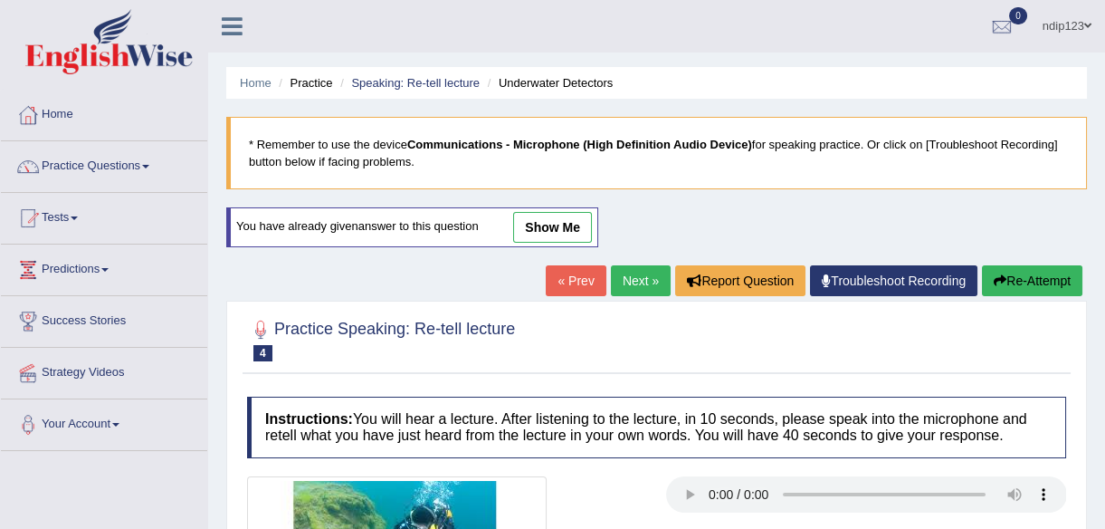
click at [625, 278] on link "Next »" at bounding box center [641, 280] width 60 height 31
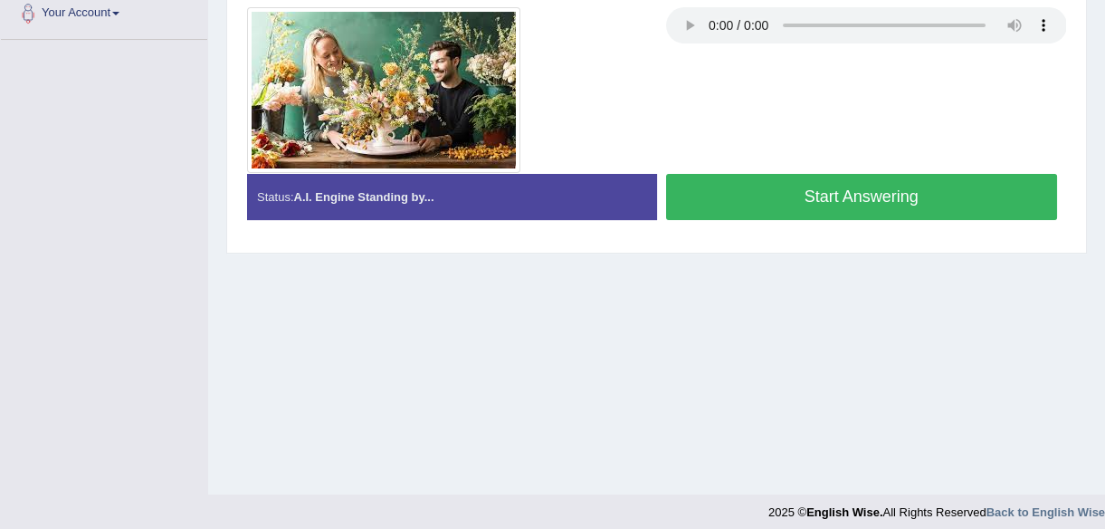
scroll to position [411, 0]
click at [889, 201] on button "Start Answering" at bounding box center [862, 197] width 392 height 46
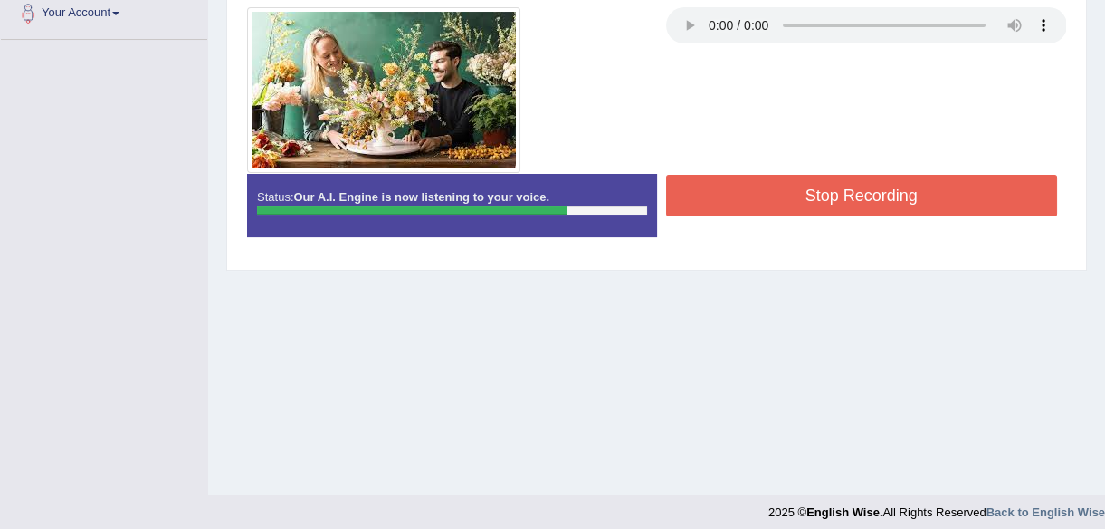
click at [804, 199] on button "Stop Recording" at bounding box center [862, 196] width 392 height 42
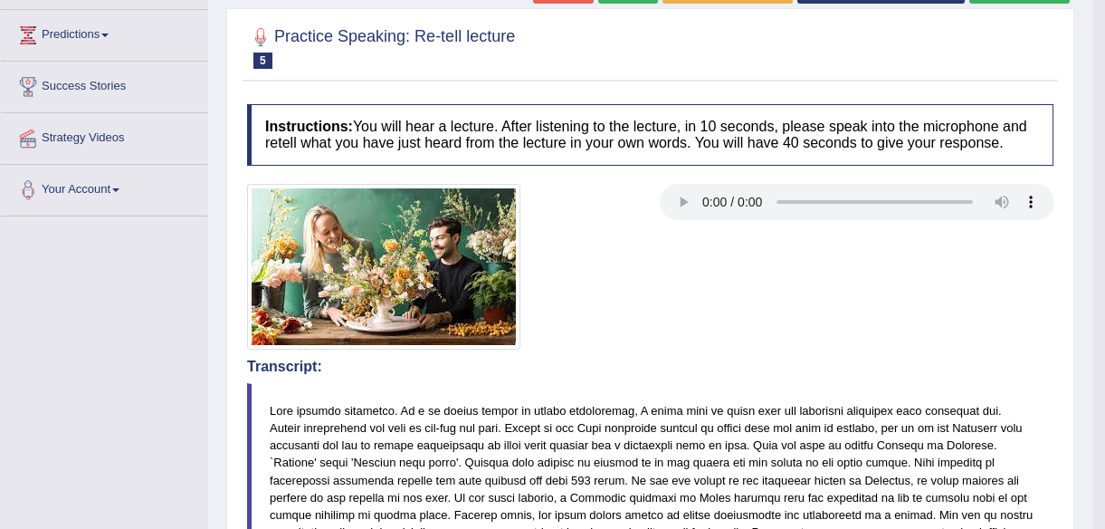
scroll to position [164, 0]
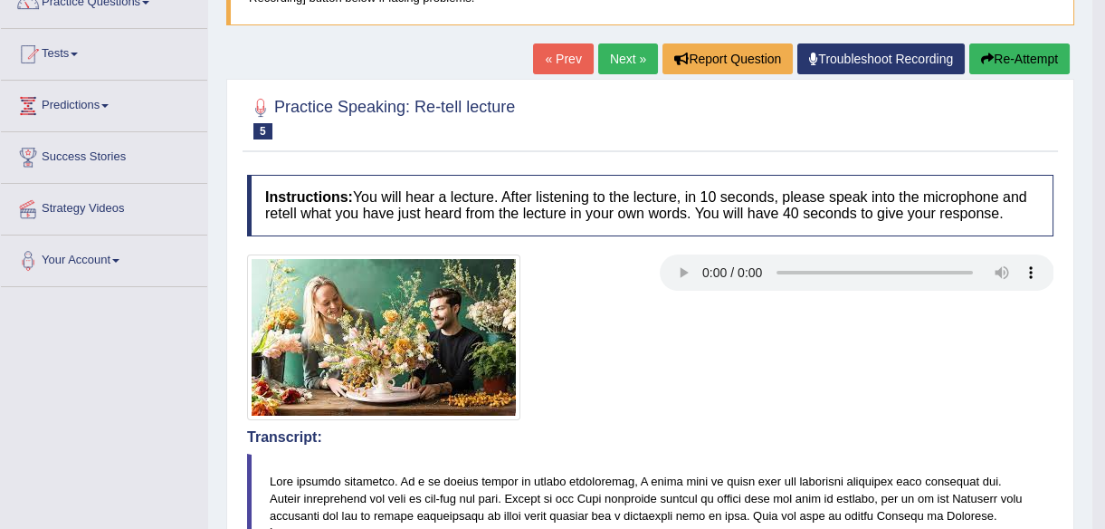
click at [625, 57] on link "Next »" at bounding box center [628, 58] width 60 height 31
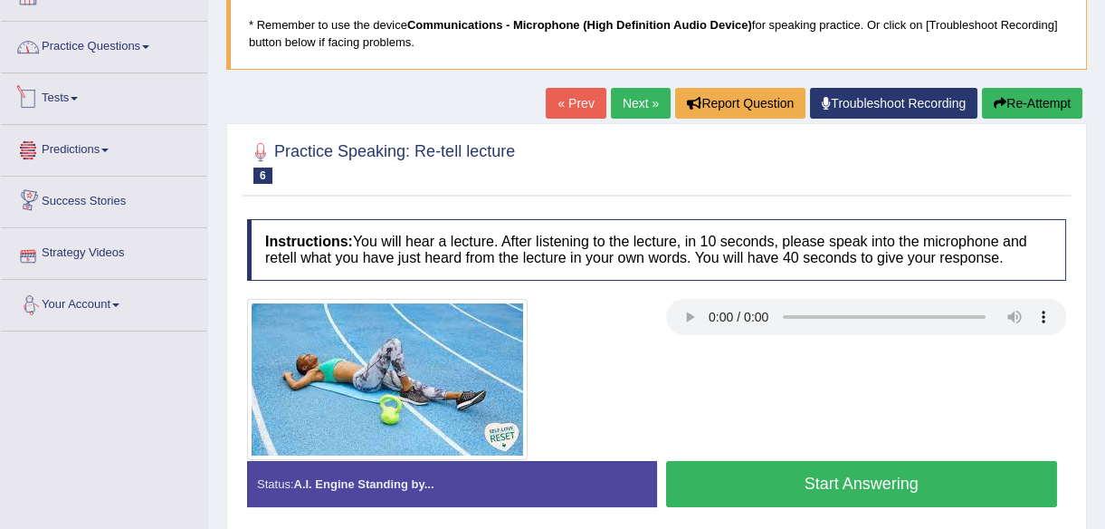
scroll to position [81, 0]
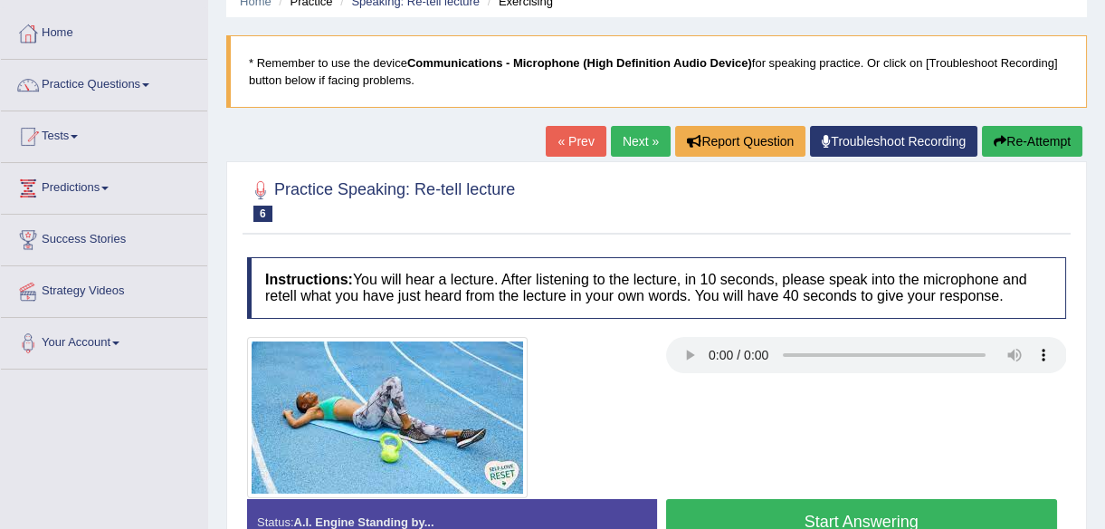
click at [74, 81] on link "Practice Questions" at bounding box center [104, 82] width 206 height 45
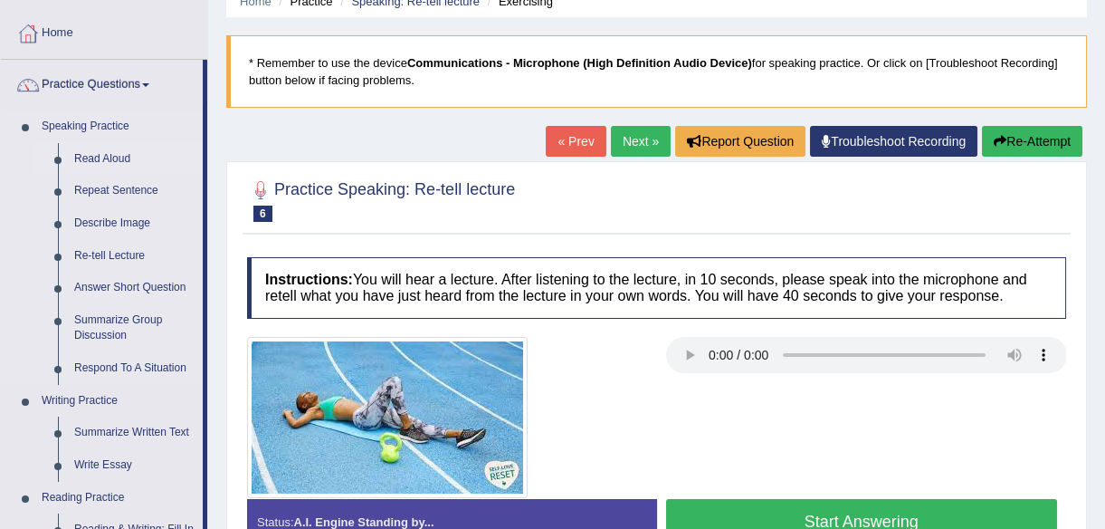
click at [89, 157] on link "Read Aloud" at bounding box center [134, 159] width 137 height 33
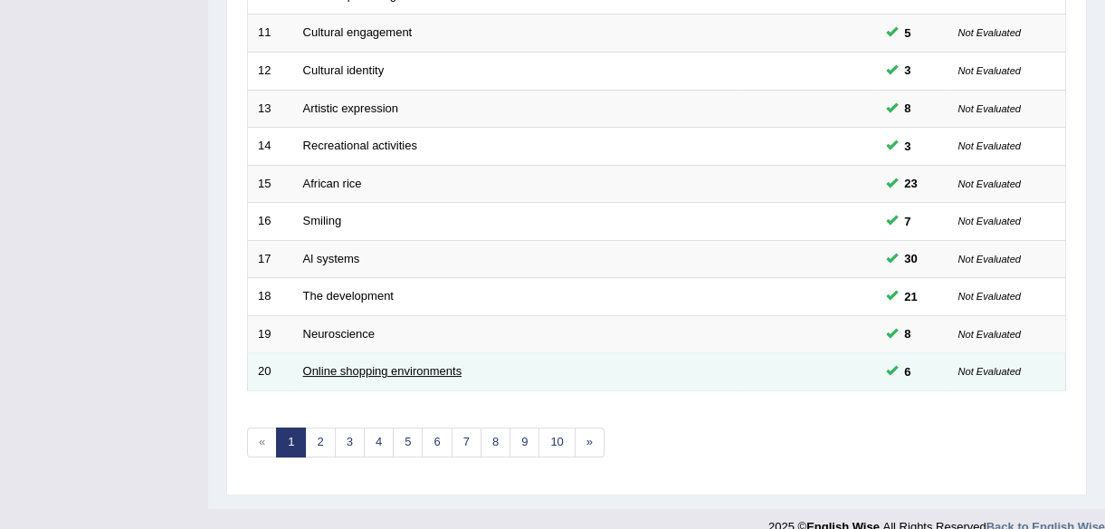
scroll to position [668, 0]
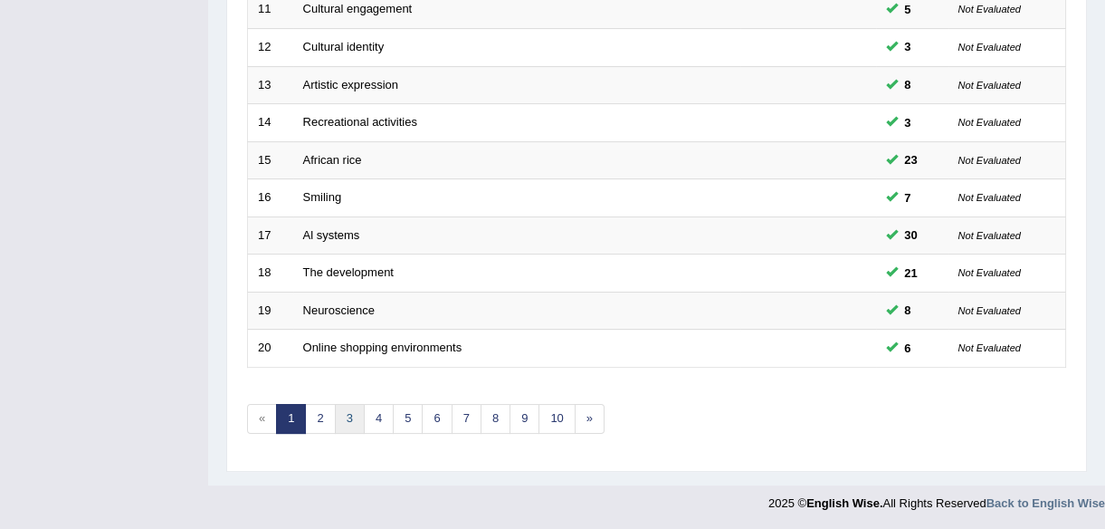
click at [351, 416] on link "3" at bounding box center [350, 419] width 30 height 30
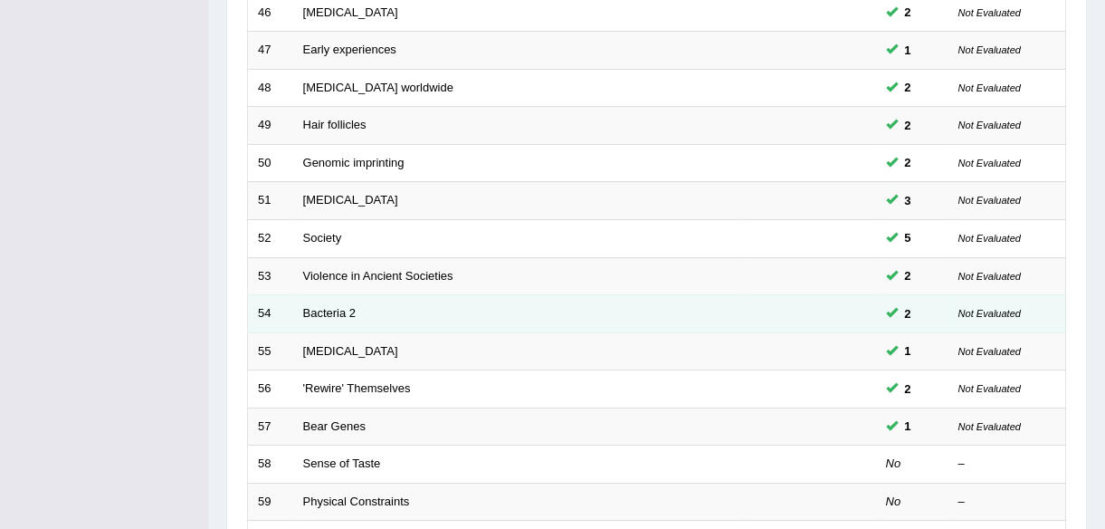
scroll to position [658, 0]
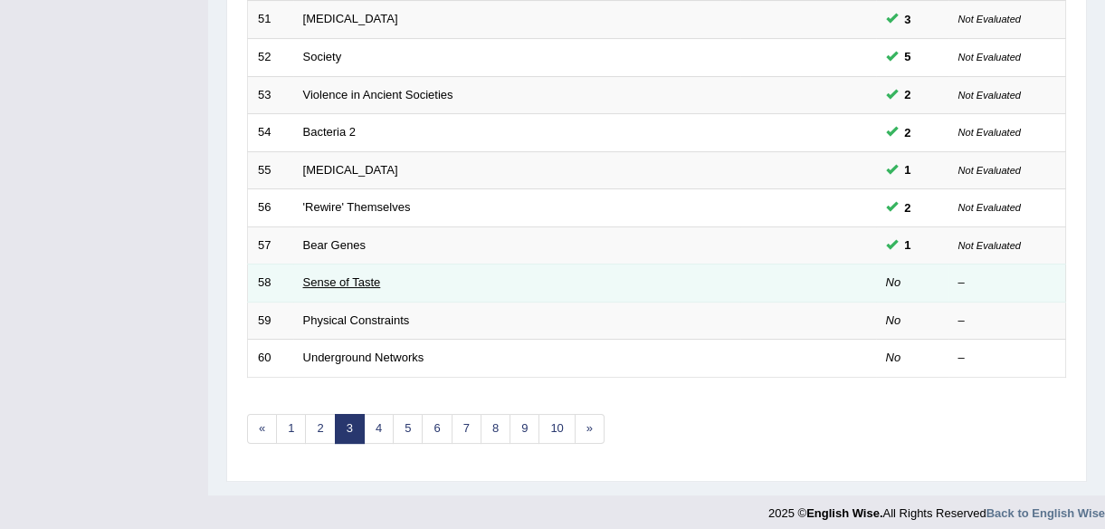
click at [330, 282] on link "Sense of Taste" at bounding box center [342, 282] width 78 height 14
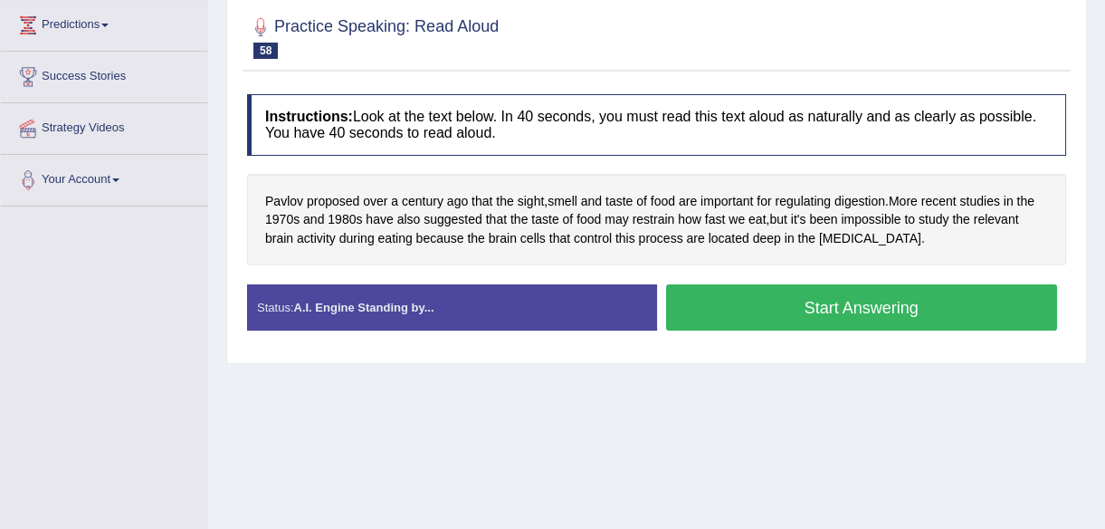
scroll to position [246, 0]
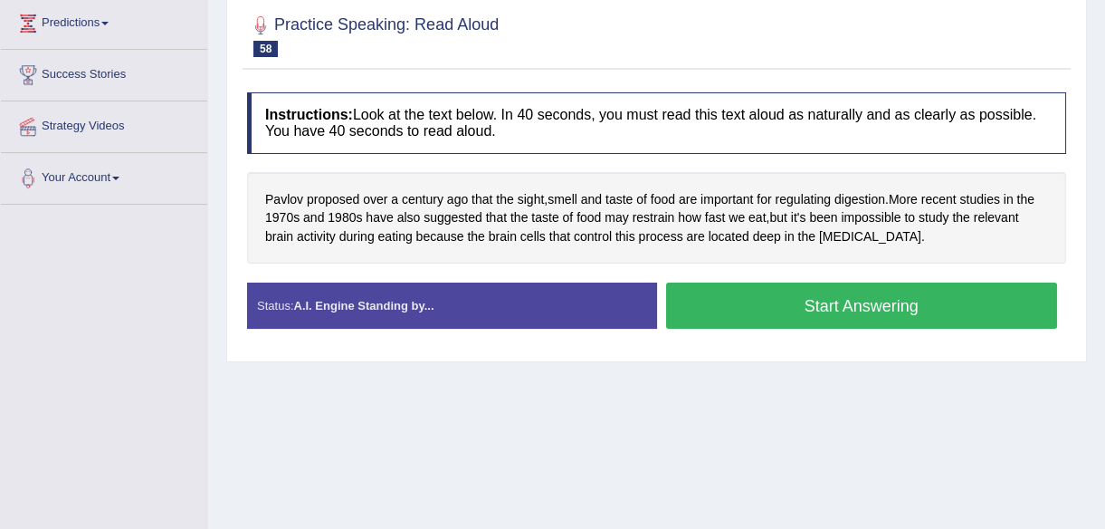
click at [881, 305] on button "Start Answering" at bounding box center [862, 305] width 392 height 46
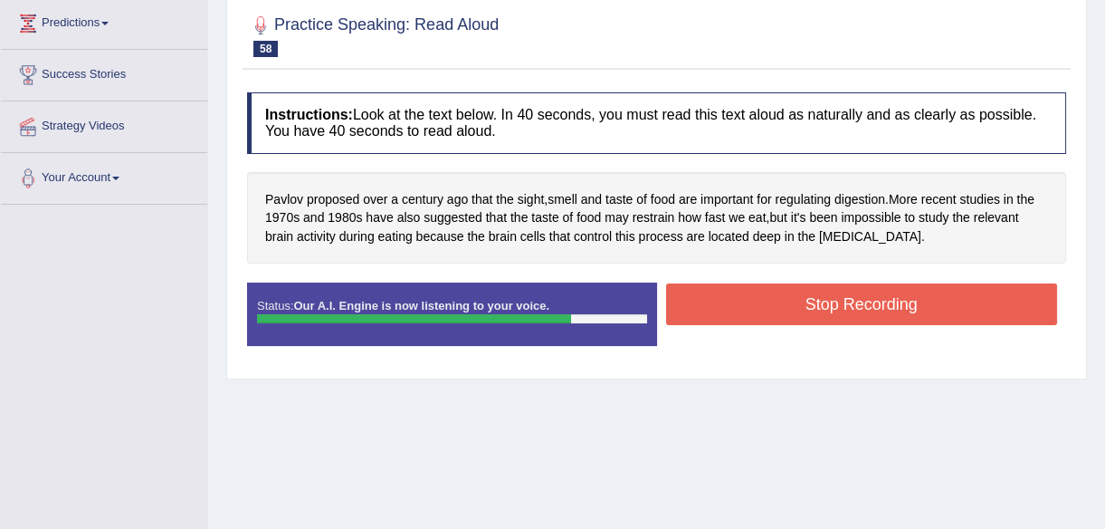
click at [852, 302] on button "Stop Recording" at bounding box center [862, 304] width 392 height 42
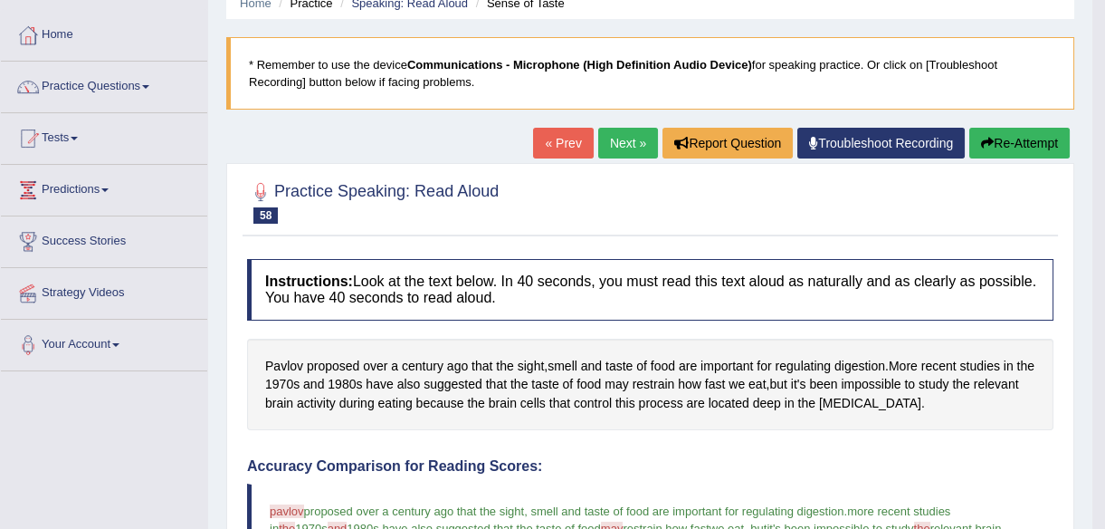
scroll to position [0, 0]
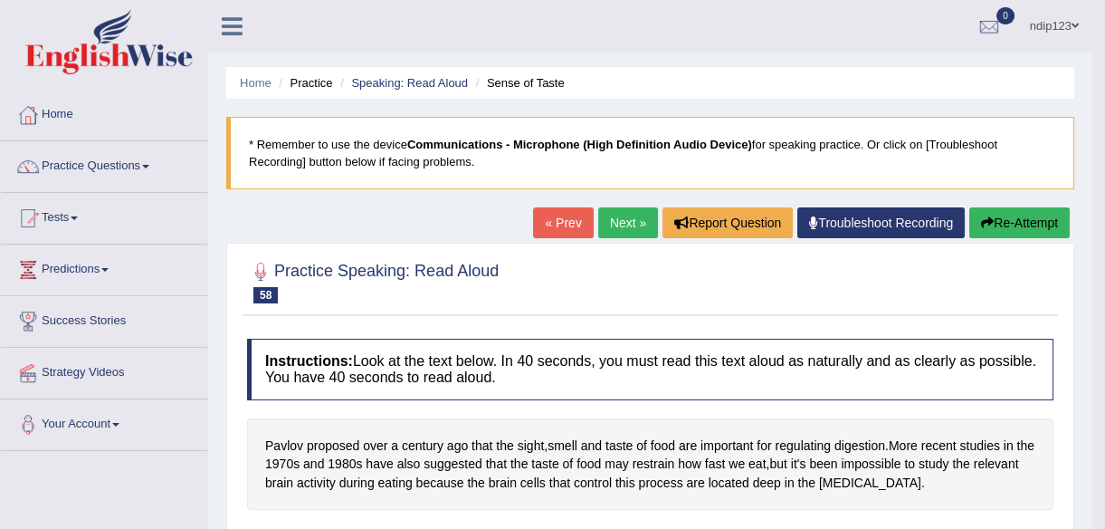
click at [631, 219] on link "Next »" at bounding box center [628, 222] width 60 height 31
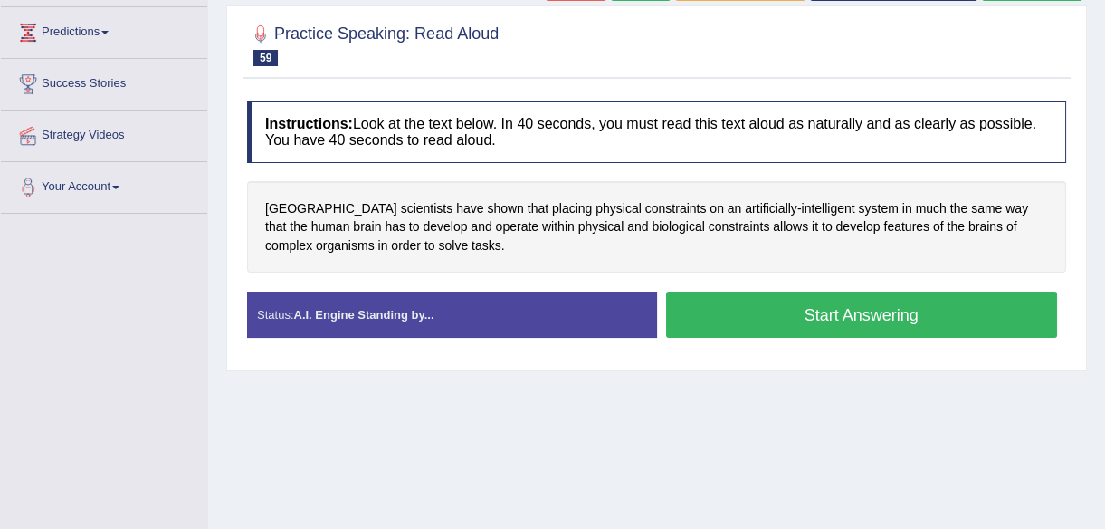
scroll to position [246, 0]
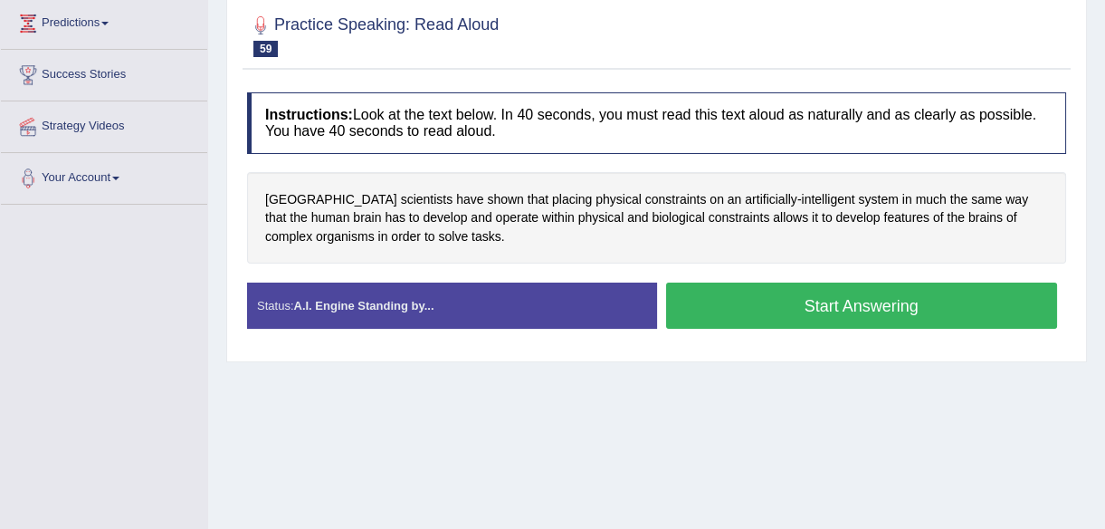
click at [833, 308] on button "Start Answering" at bounding box center [862, 305] width 392 height 46
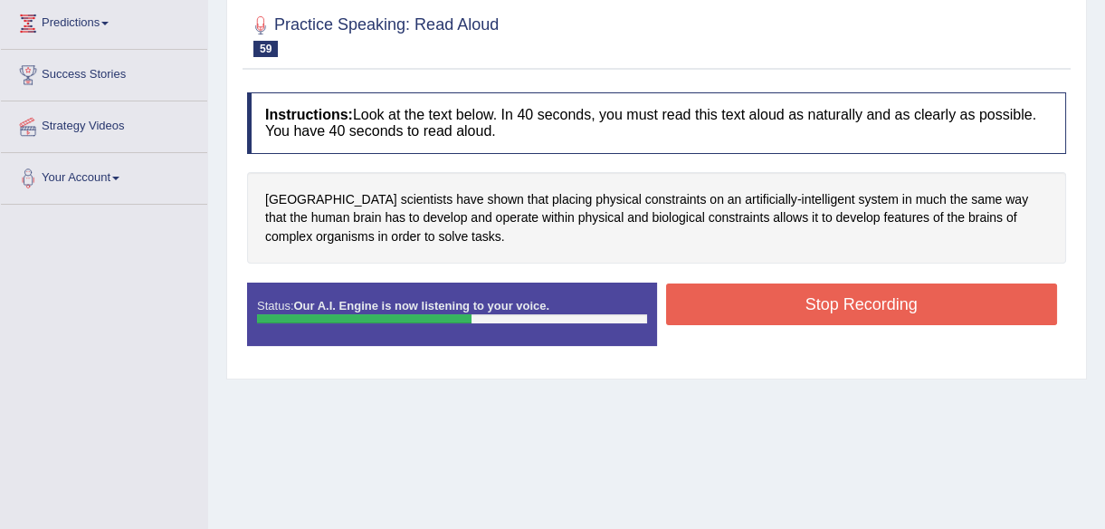
click at [912, 303] on button "Stop Recording" at bounding box center [862, 304] width 392 height 42
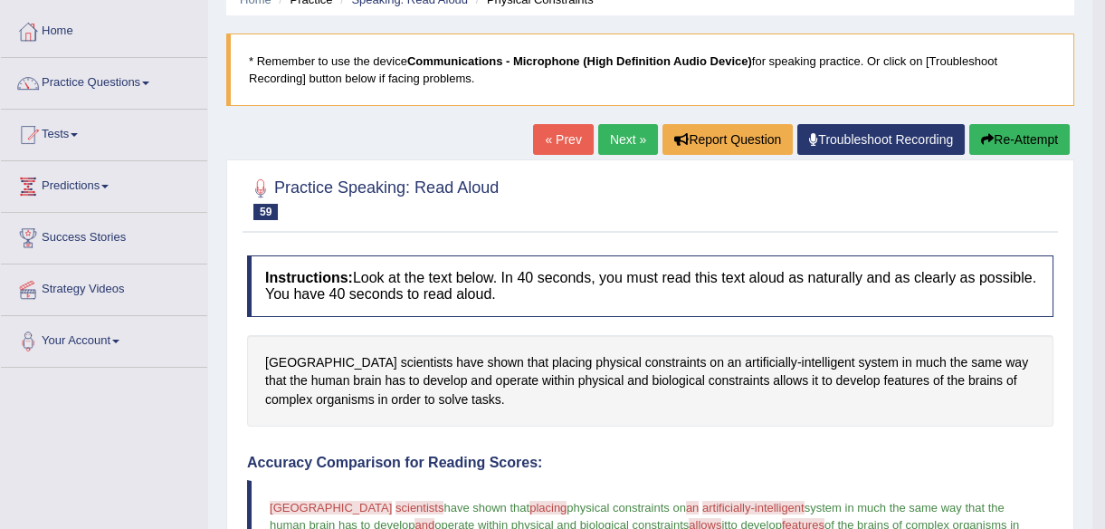
scroll to position [81, 0]
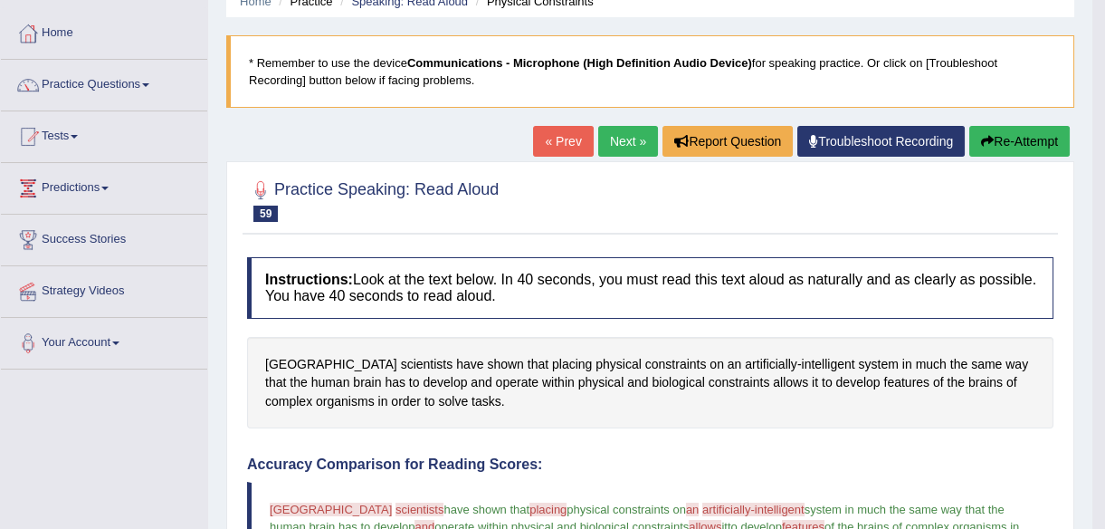
drag, startPoint x: 996, startPoint y: 137, endPoint x: 983, endPoint y: 144, distance: 14.6
click at [996, 137] on button "Re-Attempt" at bounding box center [1020, 141] width 100 height 31
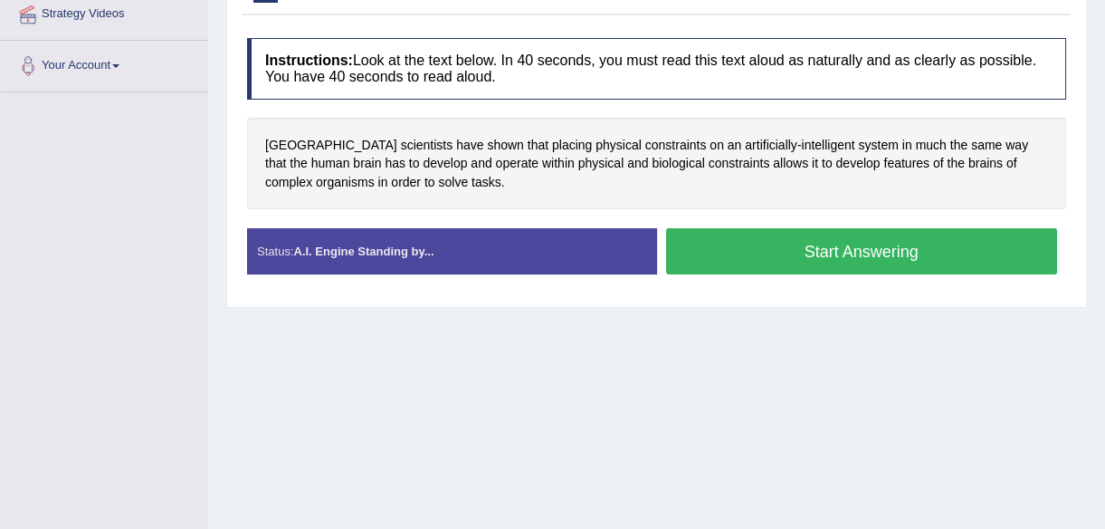
click at [797, 252] on button "Start Answering" at bounding box center [862, 251] width 392 height 46
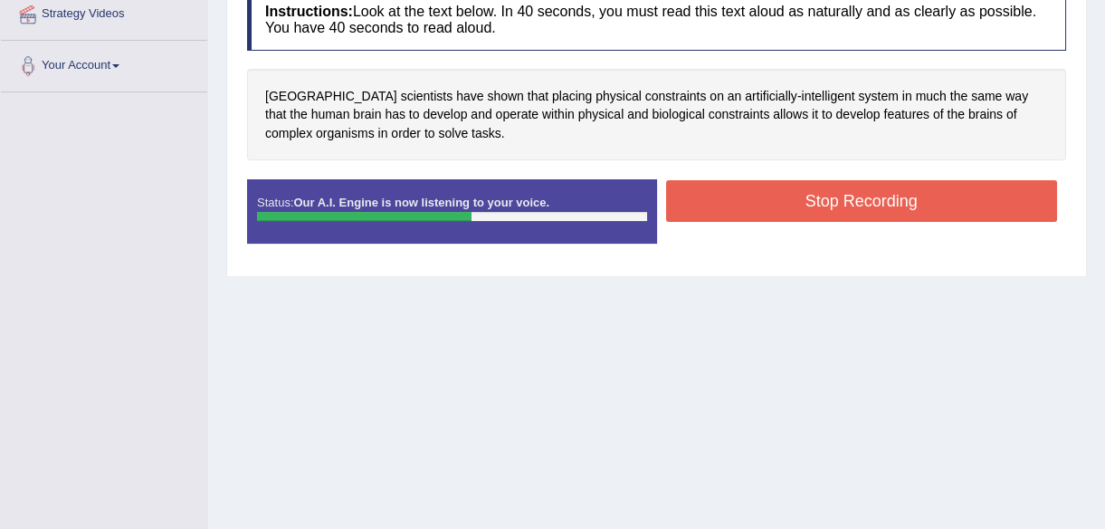
click at [796, 207] on button "Stop Recording" at bounding box center [862, 201] width 392 height 42
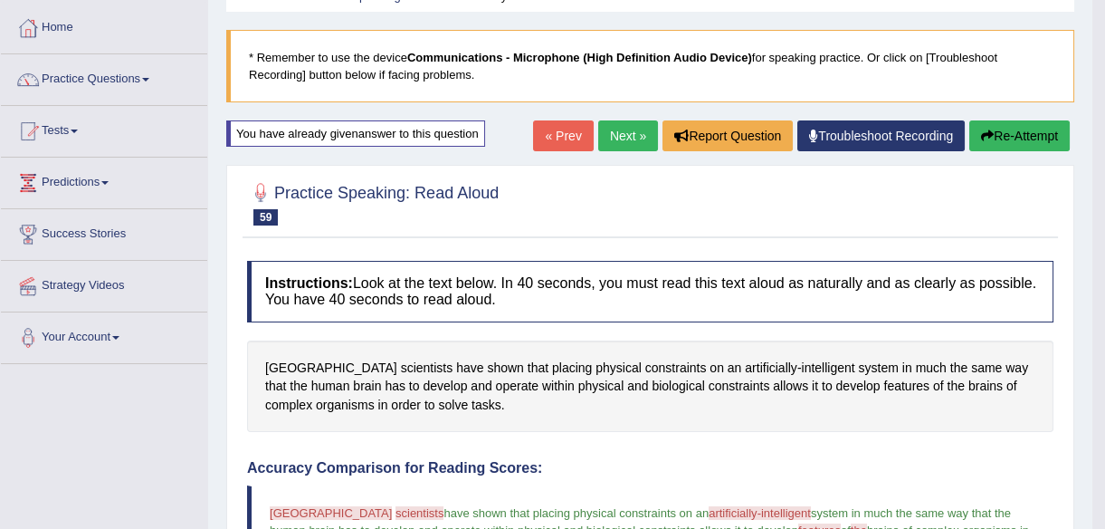
scroll to position [29, 0]
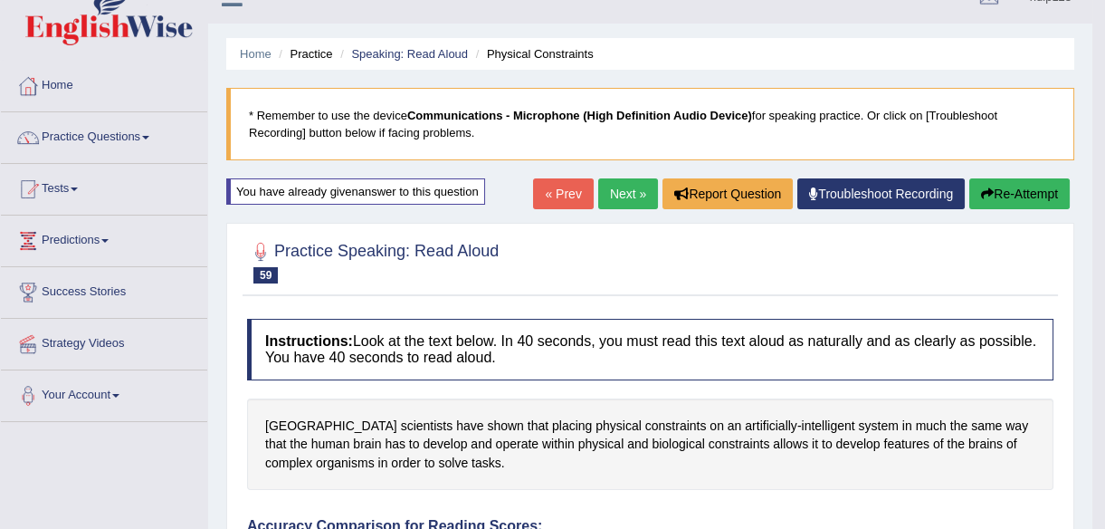
click at [618, 191] on link "Next »" at bounding box center [628, 193] width 60 height 31
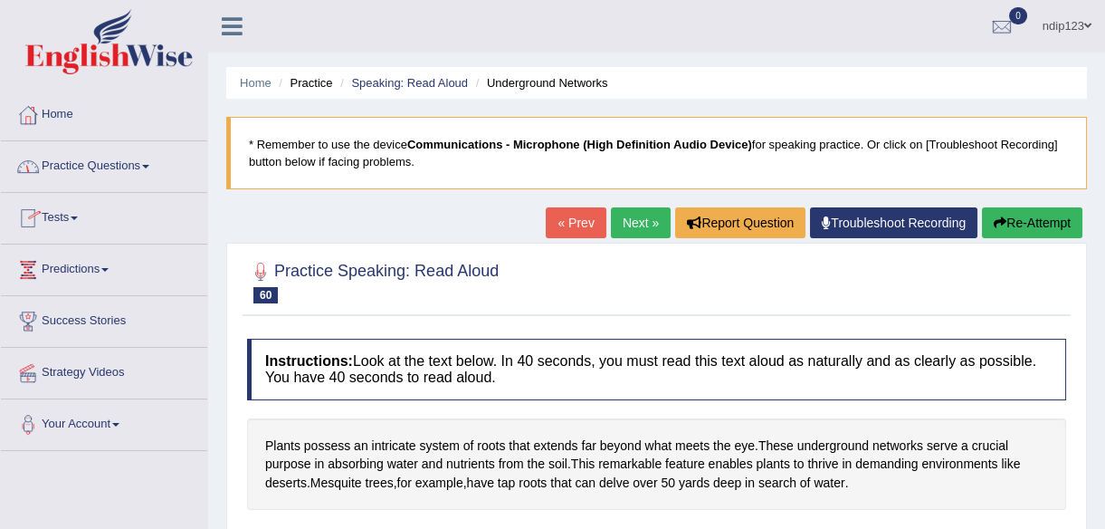
click at [81, 167] on link "Practice Questions" at bounding box center [104, 163] width 206 height 45
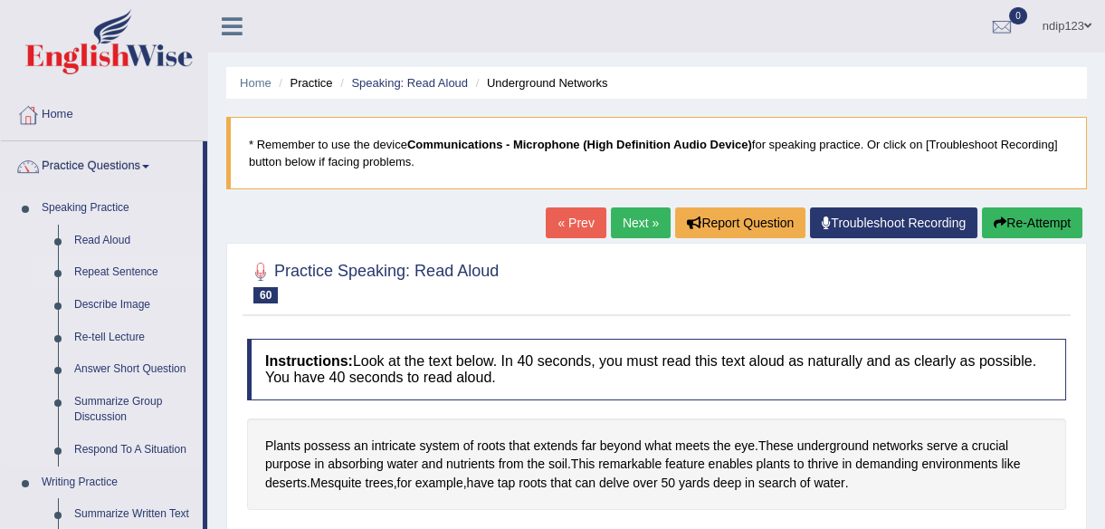
click at [107, 273] on link "Repeat Sentence" at bounding box center [134, 272] width 137 height 33
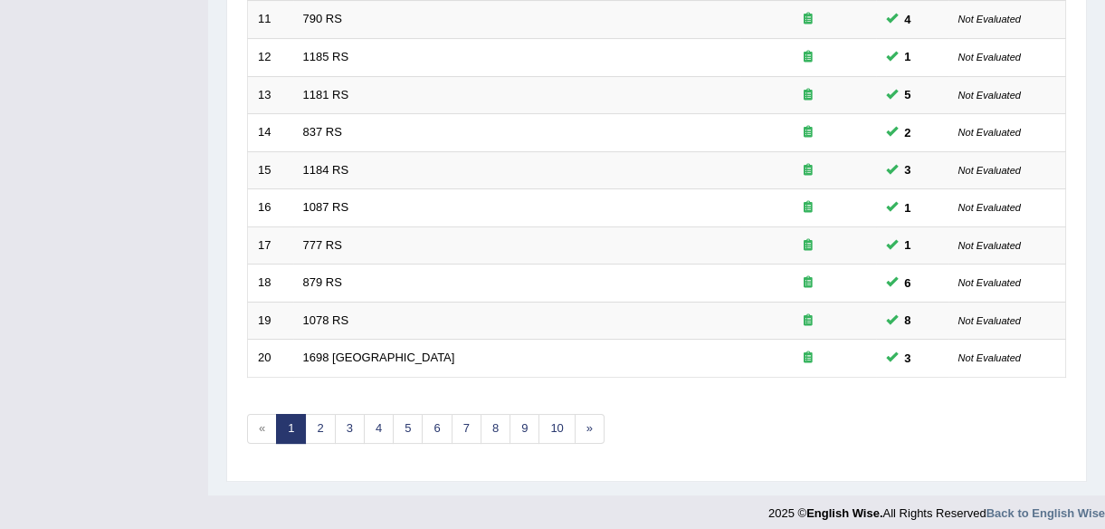
scroll to position [668, 0]
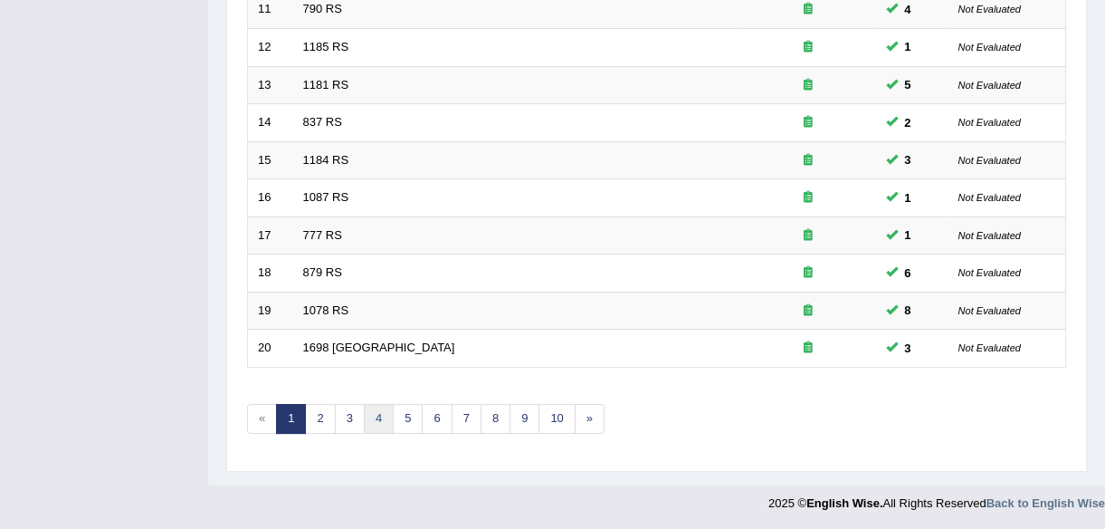
click at [376, 417] on link "4" at bounding box center [379, 419] width 30 height 30
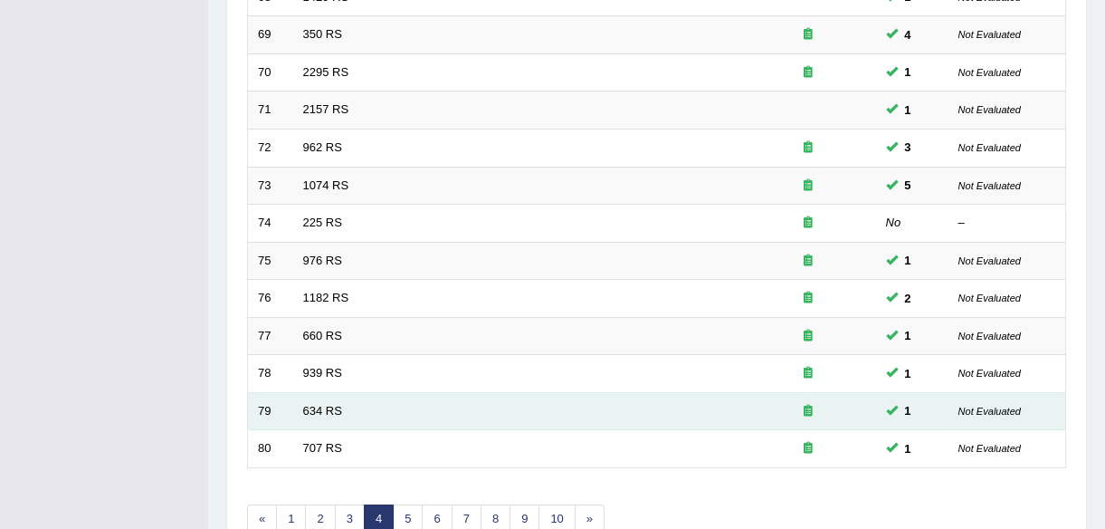
scroll to position [576, 0]
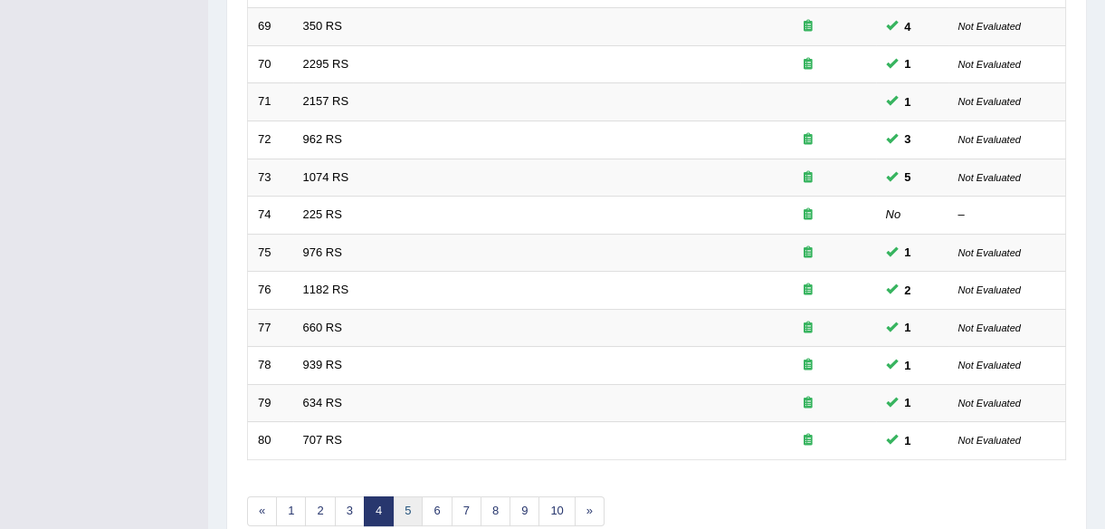
click at [408, 512] on link "5" at bounding box center [408, 511] width 30 height 30
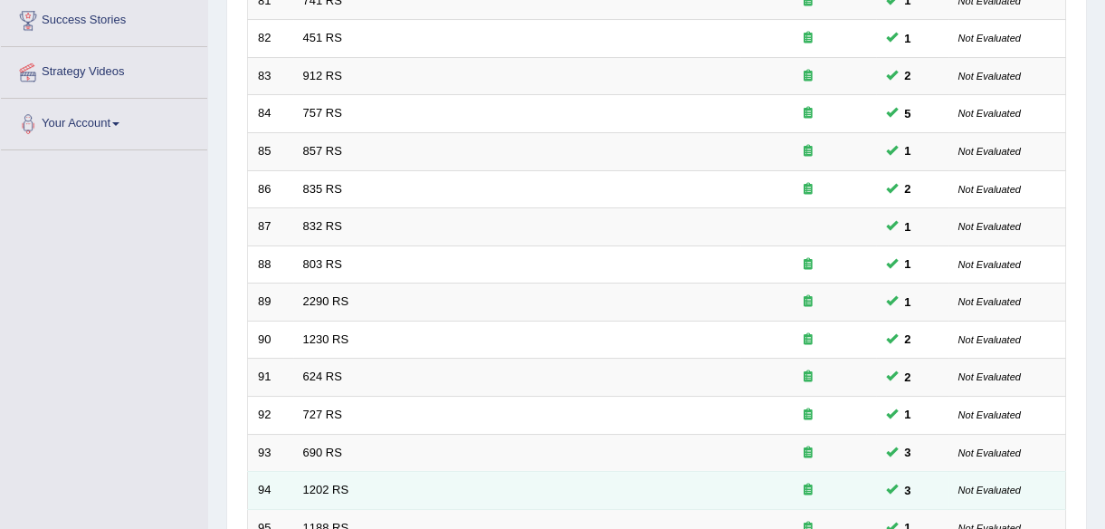
scroll to position [576, 0]
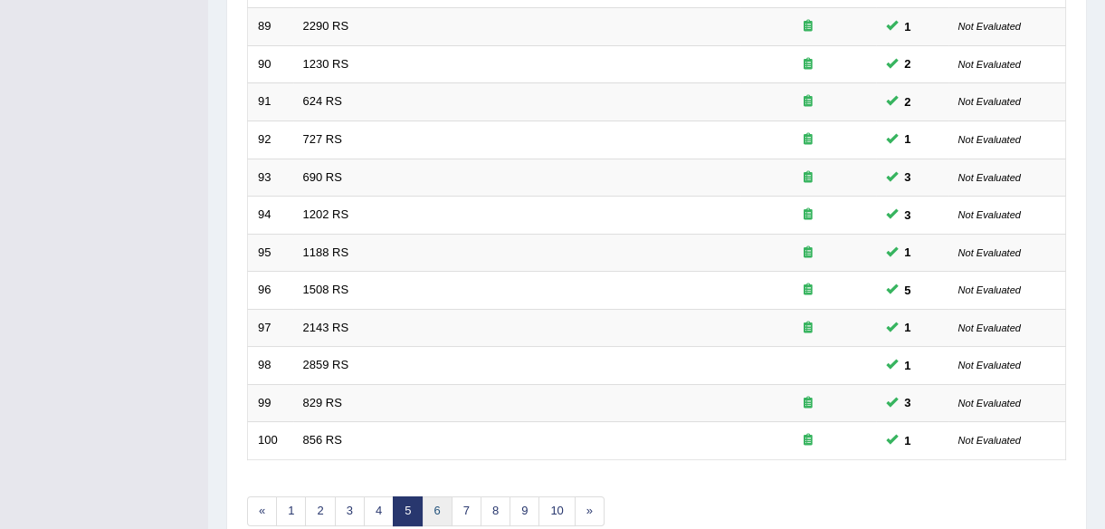
click at [439, 510] on link "6" at bounding box center [437, 511] width 30 height 30
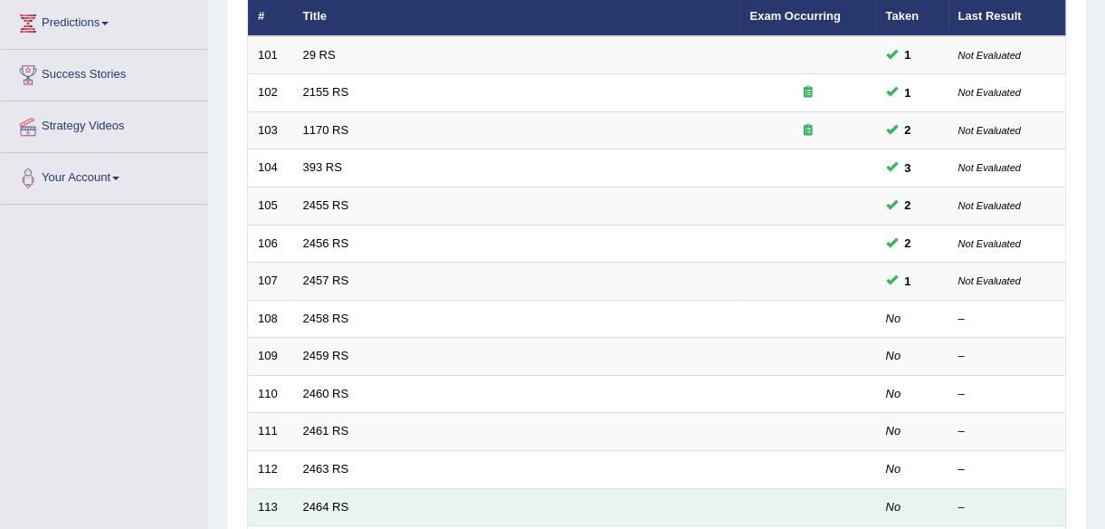
scroll to position [329, 0]
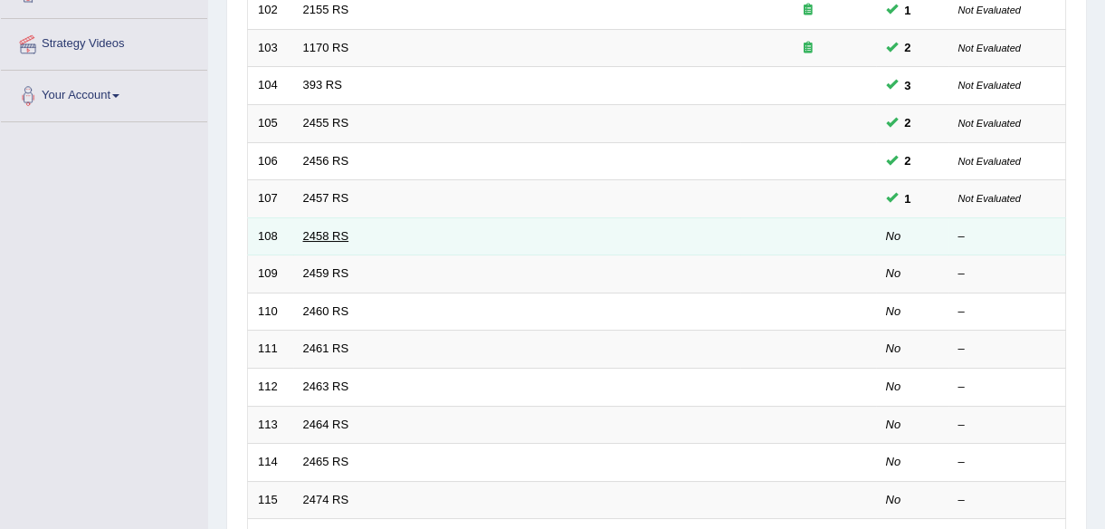
click at [320, 235] on link "2458 RS" at bounding box center [326, 236] width 46 height 14
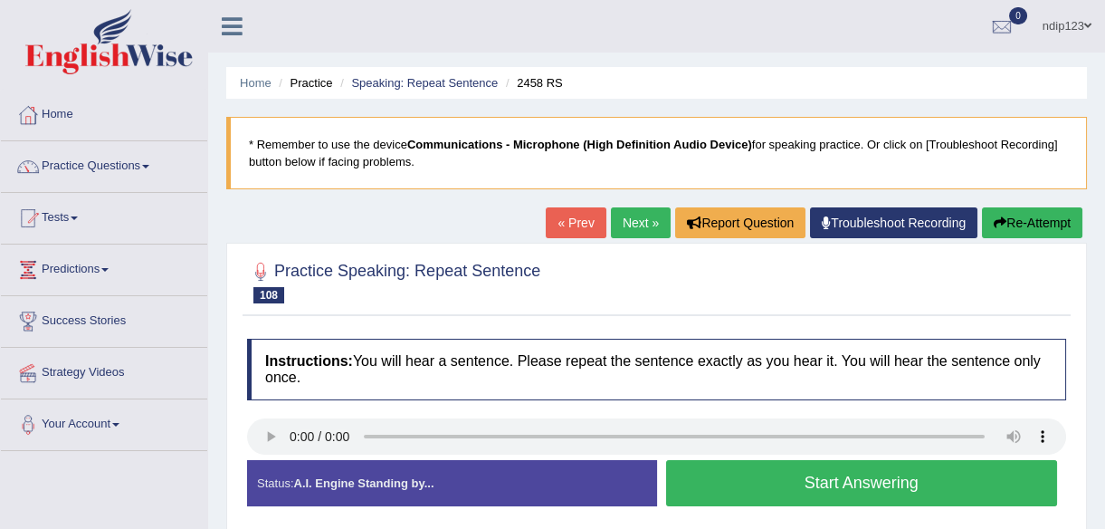
click at [790, 479] on button "Start Answering" at bounding box center [862, 483] width 392 height 46
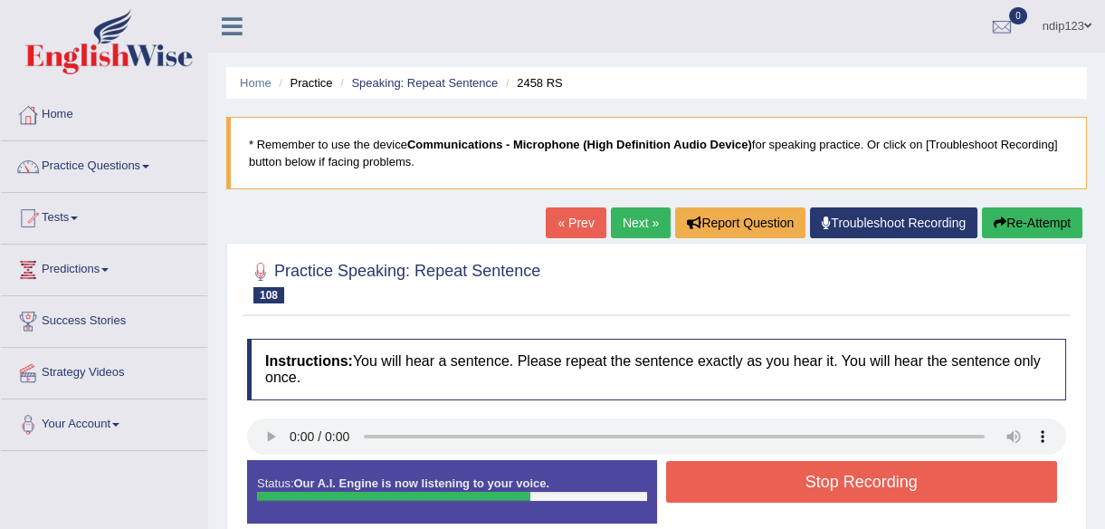
click at [571, 216] on link "« Prev" at bounding box center [576, 222] width 60 height 31
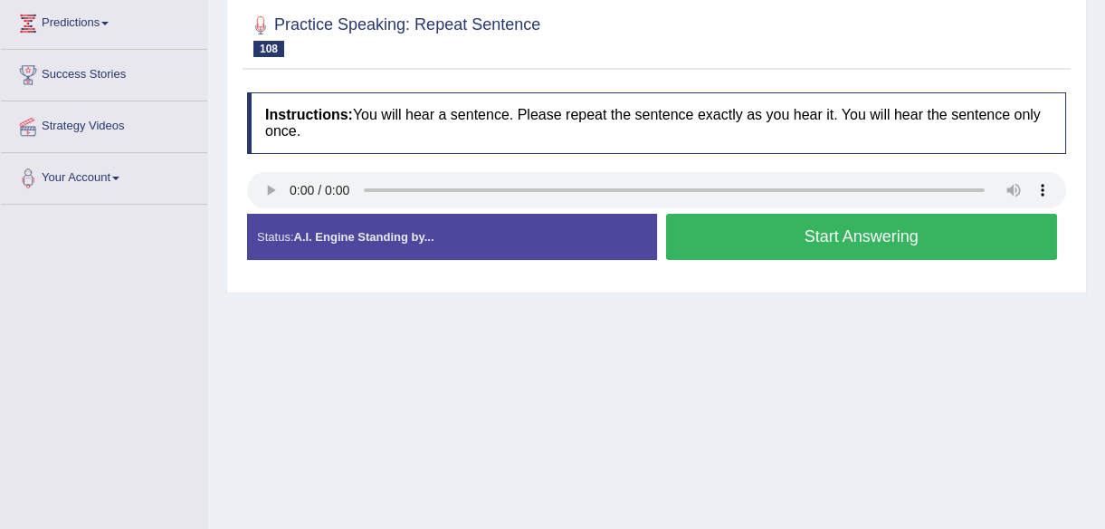
scroll to position [246, 0]
click at [824, 231] on button "Start Answering" at bounding box center [862, 237] width 392 height 46
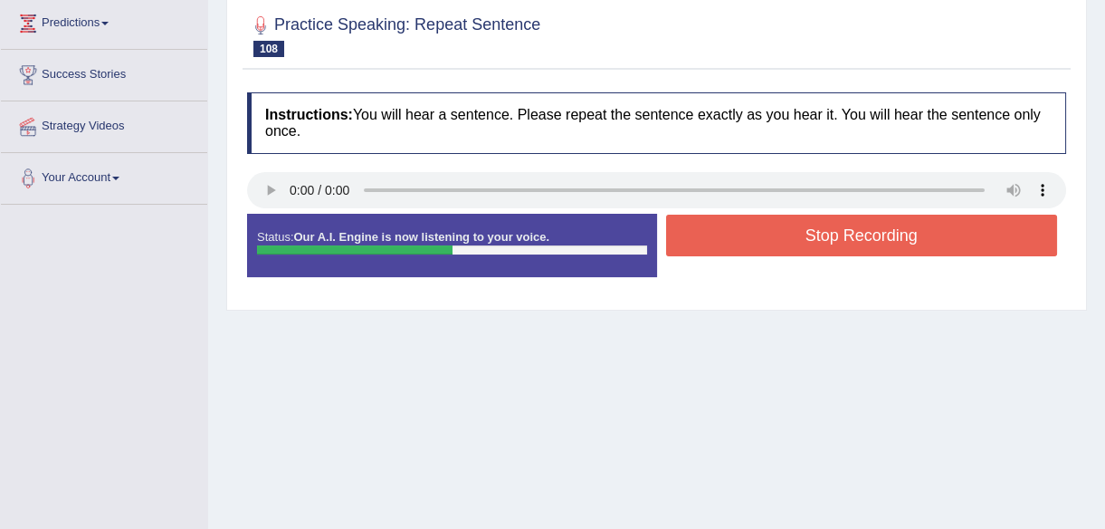
click at [842, 230] on button "Stop Recording" at bounding box center [862, 236] width 392 height 42
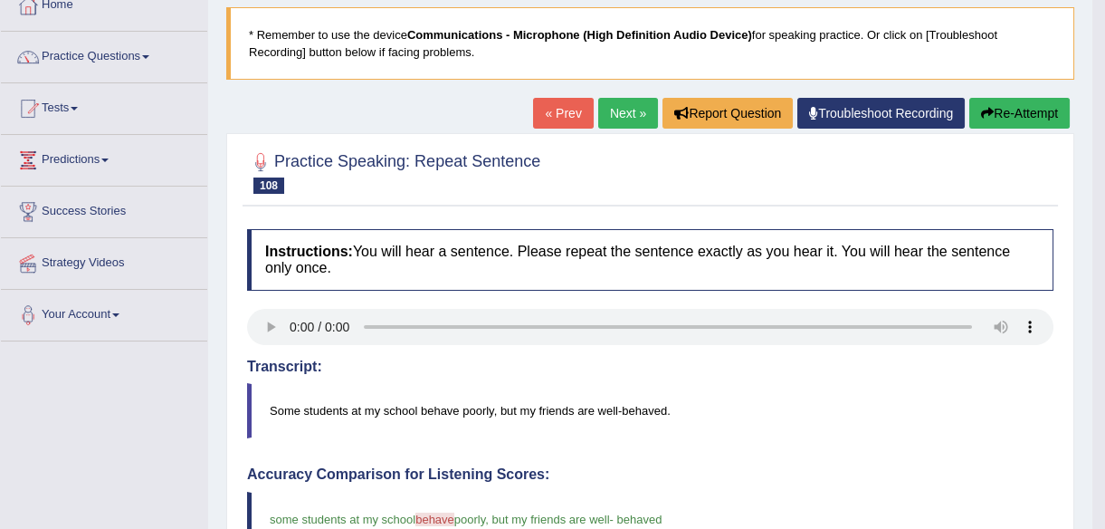
scroll to position [81, 0]
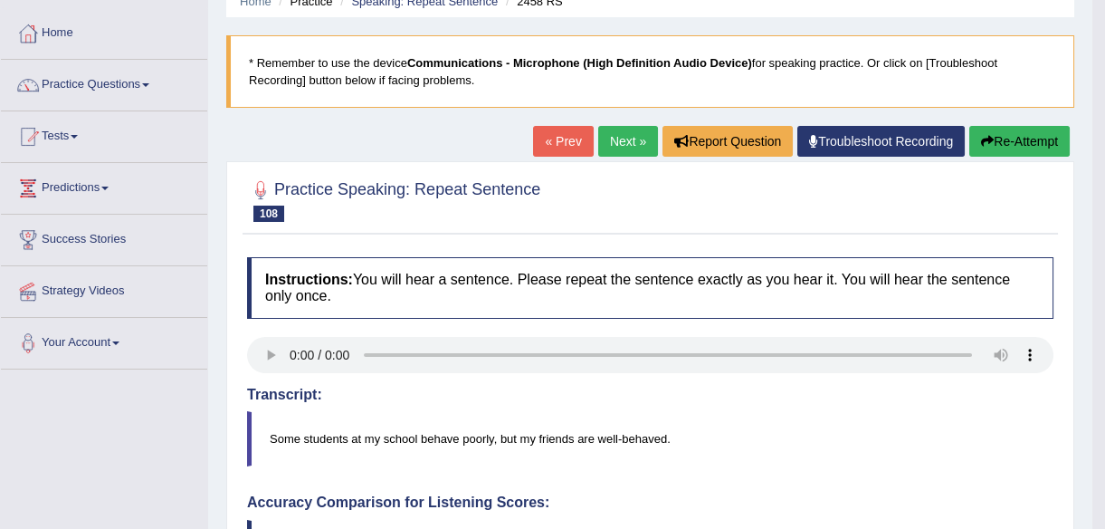
click at [621, 133] on link "Next »" at bounding box center [628, 141] width 60 height 31
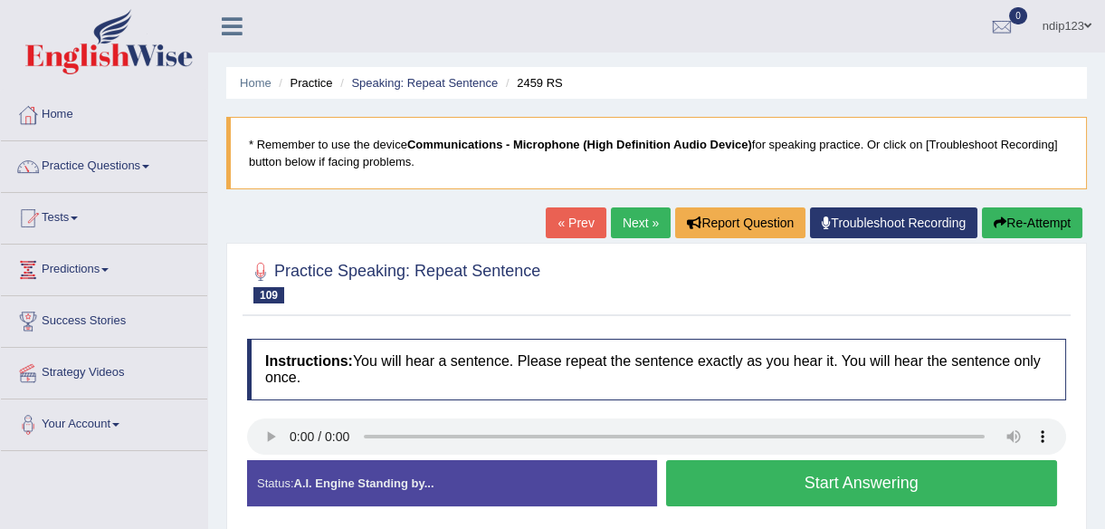
click at [856, 481] on button "Start Answering" at bounding box center [862, 483] width 392 height 46
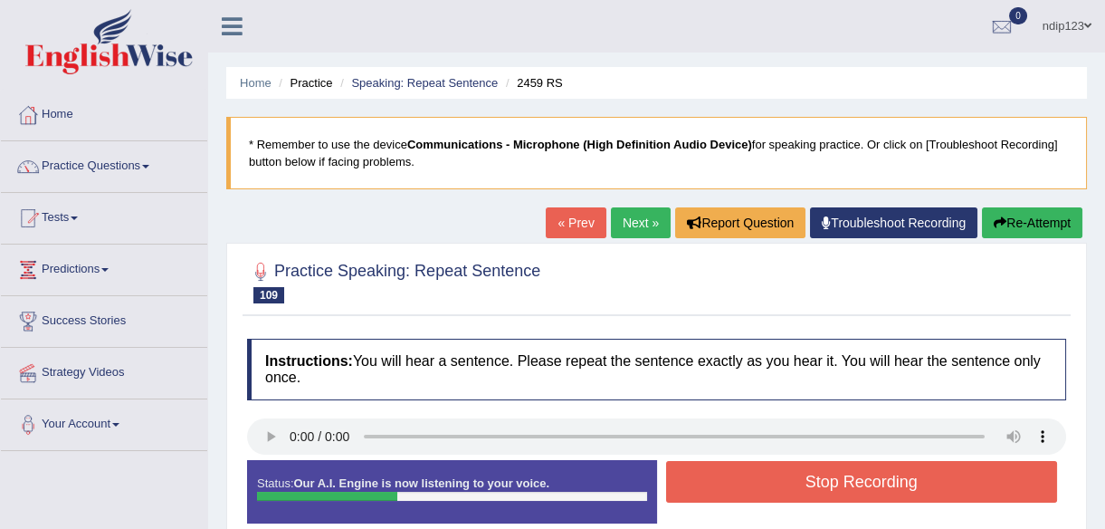
click at [856, 480] on button "Stop Recording" at bounding box center [862, 482] width 392 height 42
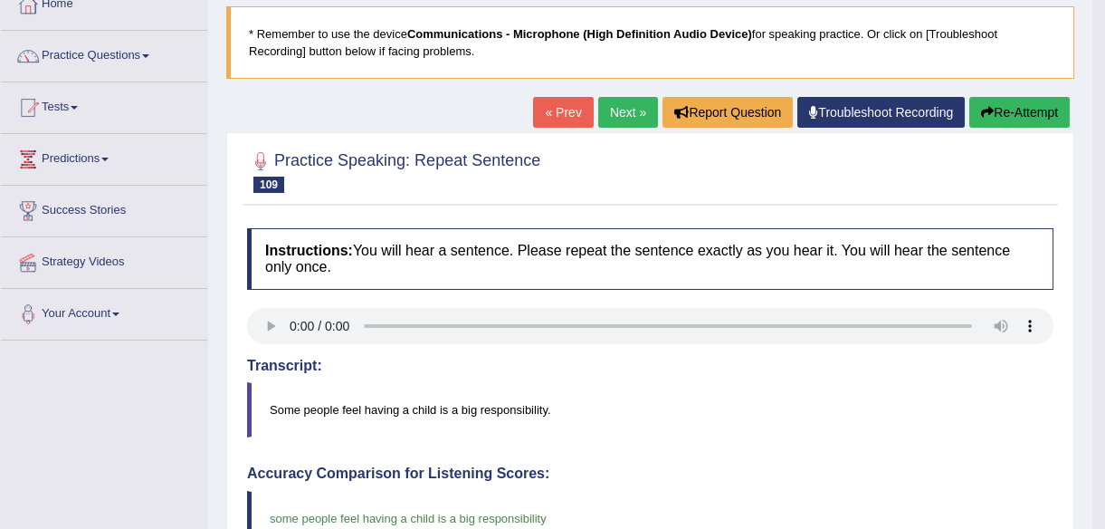
scroll to position [81, 0]
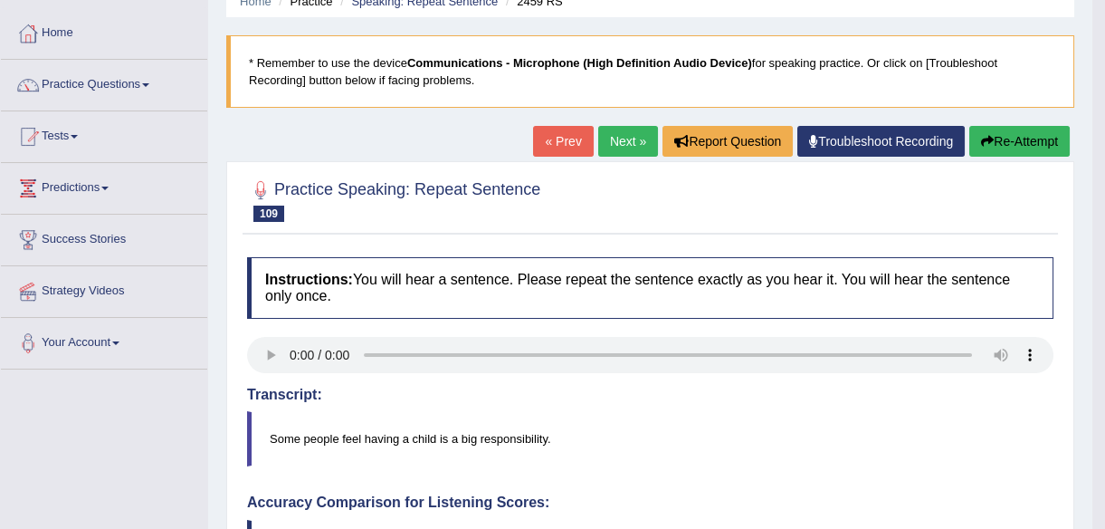
click at [611, 139] on link "Next »" at bounding box center [628, 141] width 60 height 31
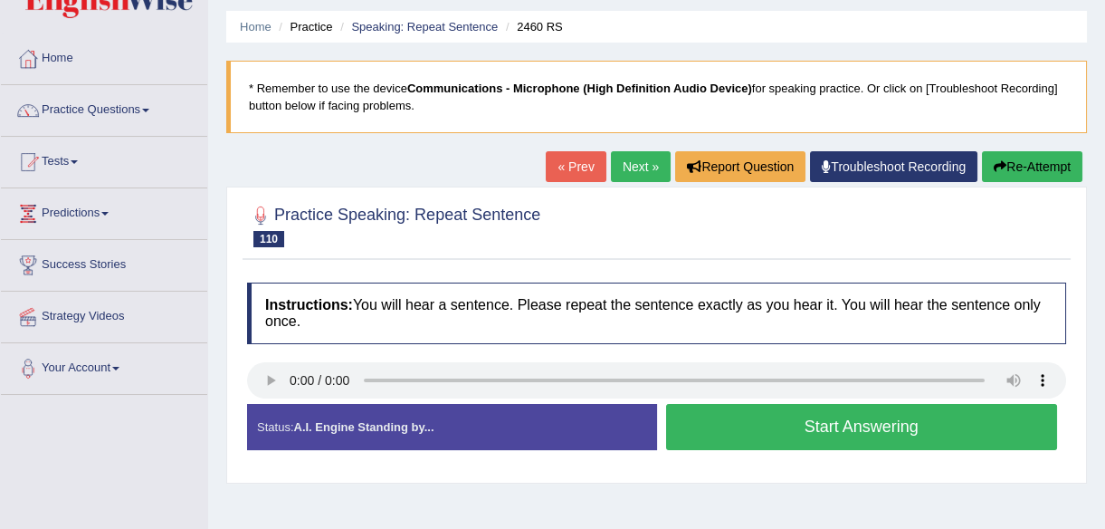
scroll to position [164, 0]
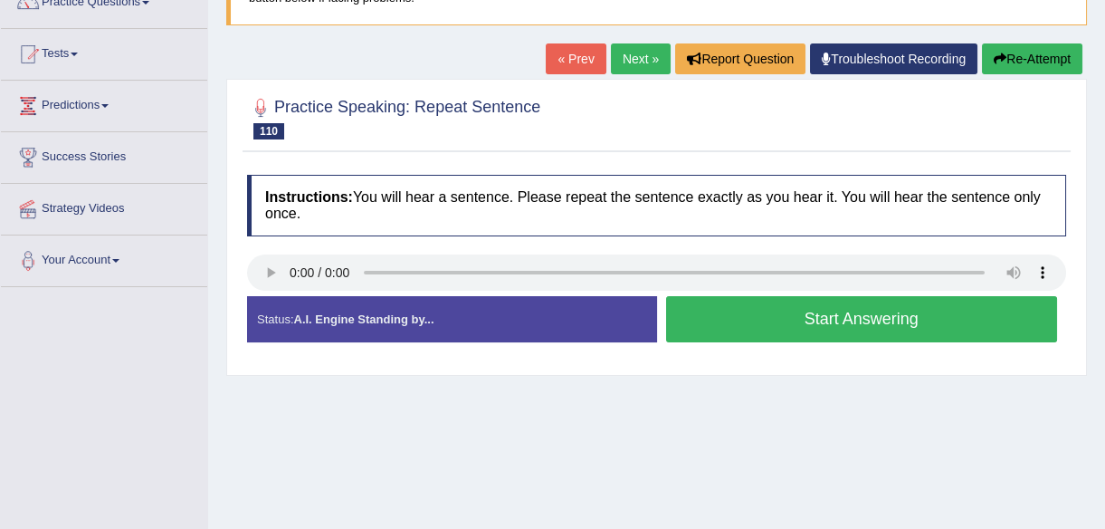
click at [838, 312] on button "Start Answering" at bounding box center [862, 319] width 392 height 46
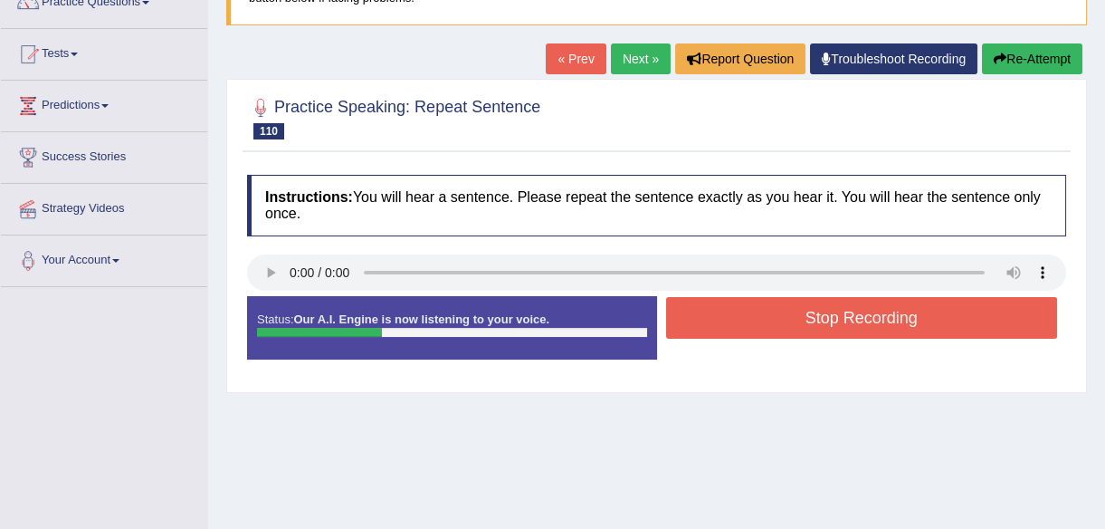
click at [827, 311] on button "Stop Recording" at bounding box center [862, 318] width 392 height 42
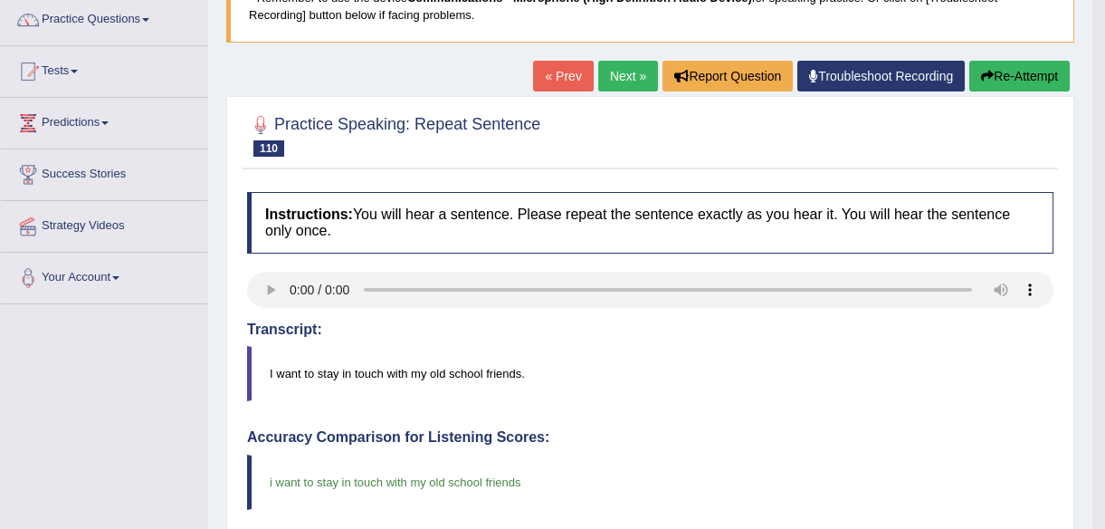
scroll to position [0, 0]
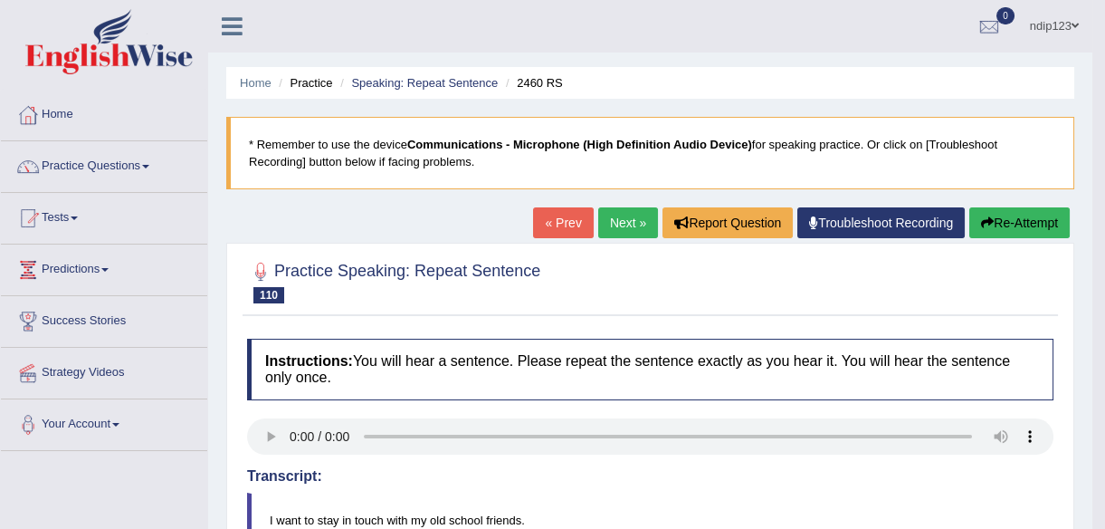
click at [613, 217] on link "Next »" at bounding box center [628, 222] width 60 height 31
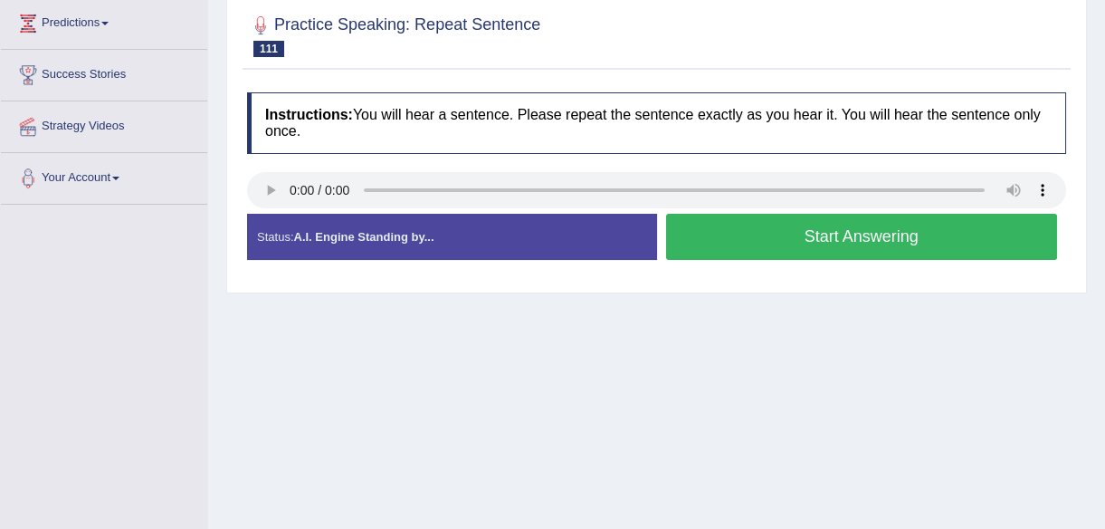
click at [841, 235] on button "Start Answering" at bounding box center [862, 237] width 392 height 46
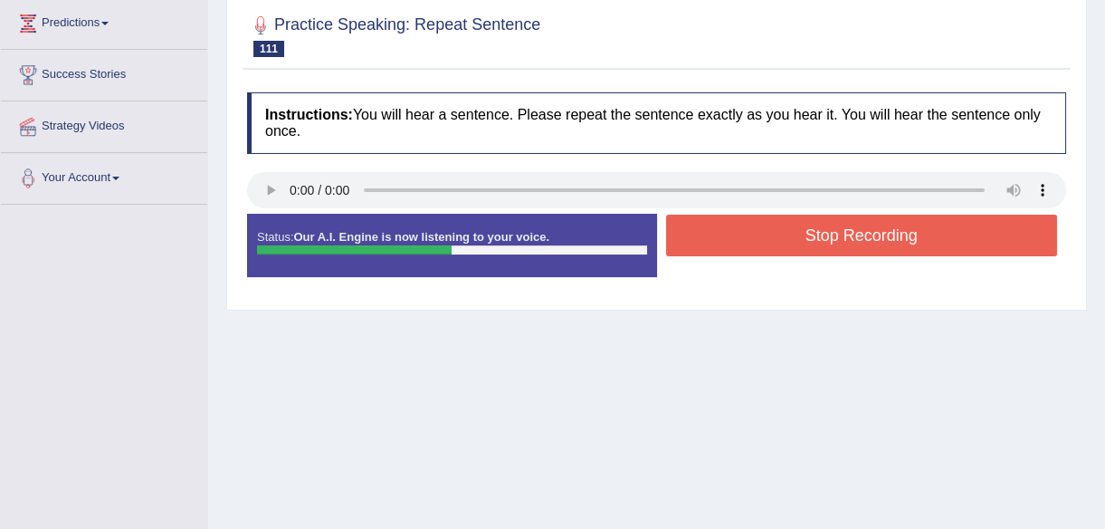
click at [841, 233] on button "Stop Recording" at bounding box center [862, 236] width 392 height 42
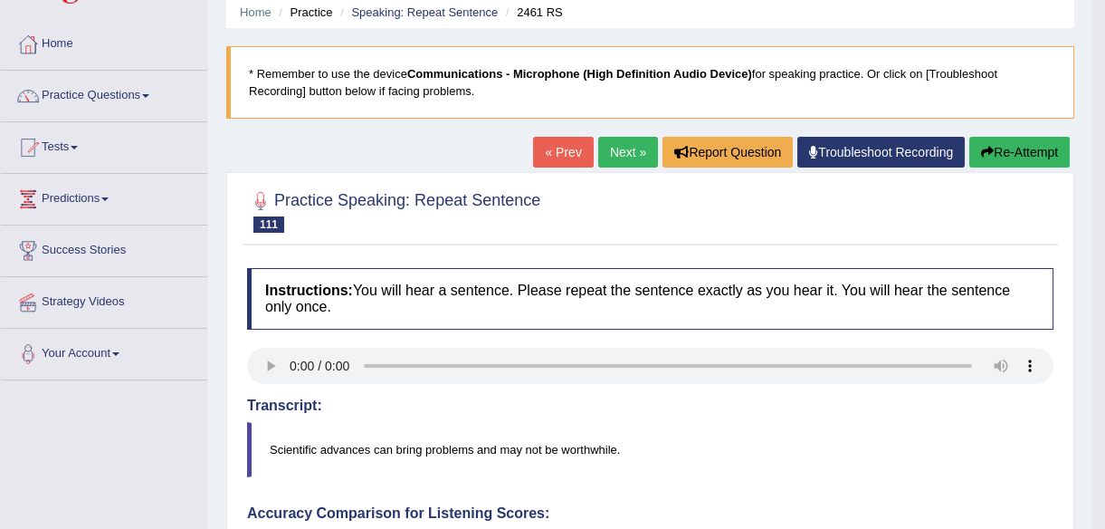
scroll to position [70, 0]
click at [1026, 151] on button "Re-Attempt" at bounding box center [1020, 153] width 100 height 31
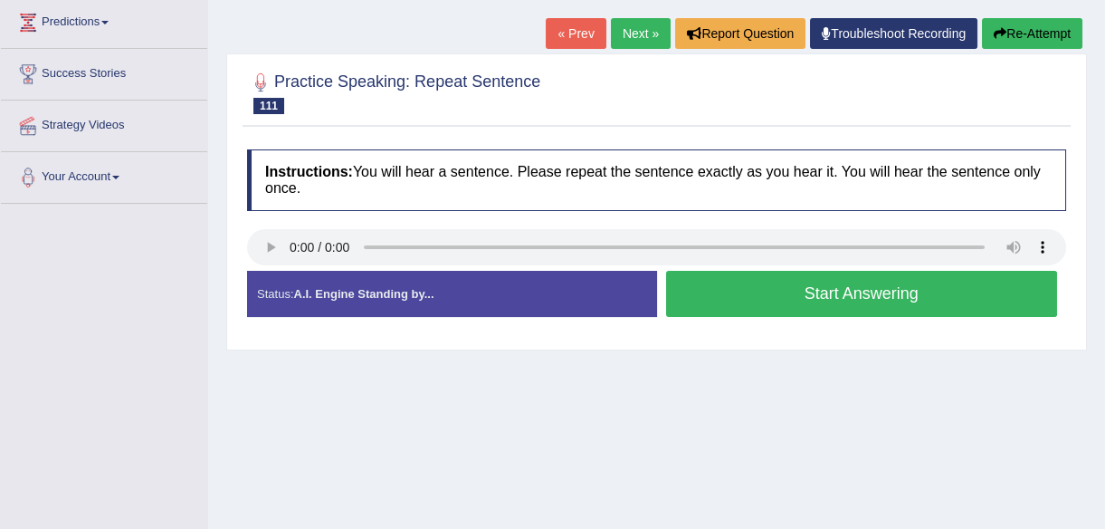
scroll to position [317, 0]
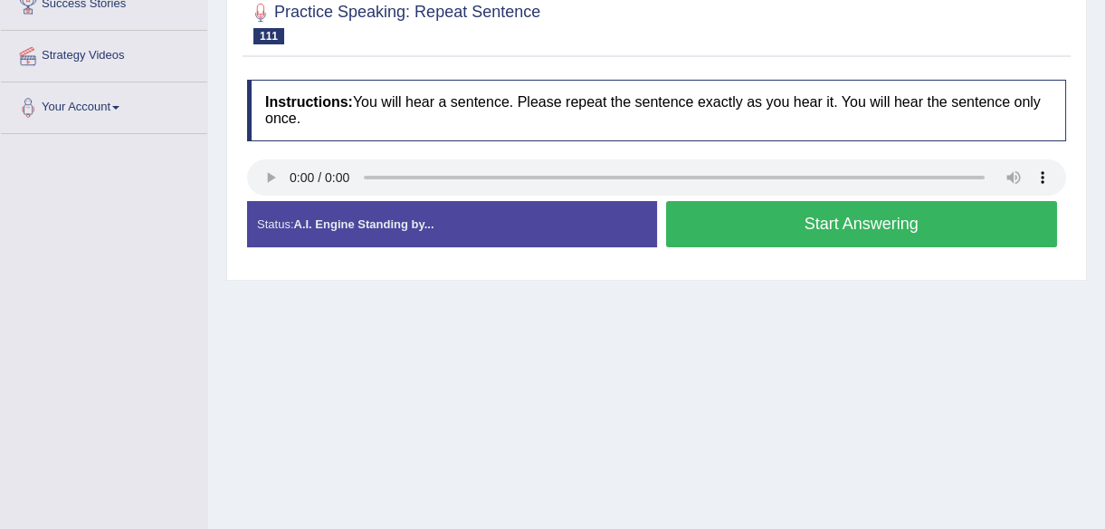
click at [863, 216] on button "Start Answering" at bounding box center [862, 224] width 392 height 46
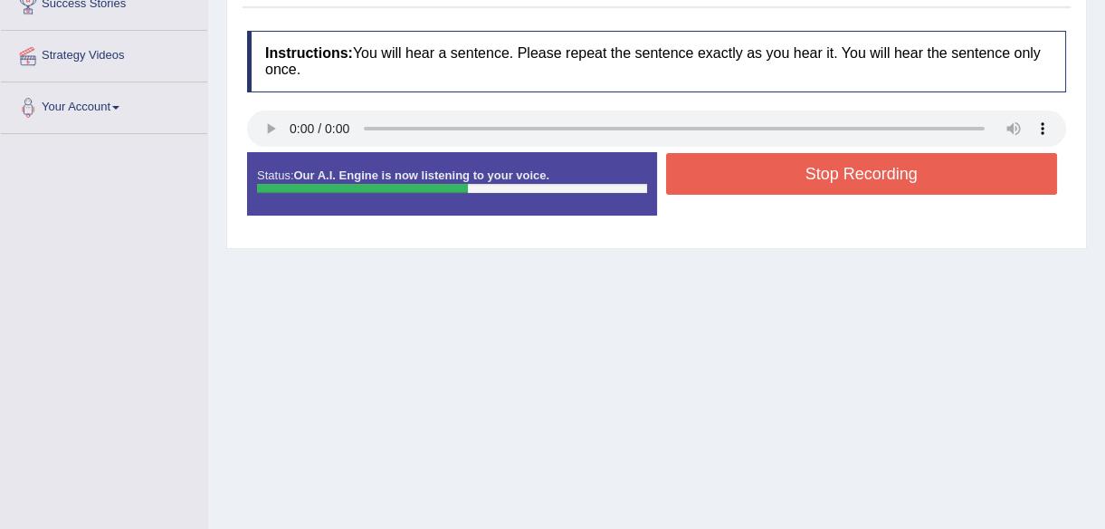
click at [827, 173] on button "Stop Recording" at bounding box center [862, 174] width 392 height 42
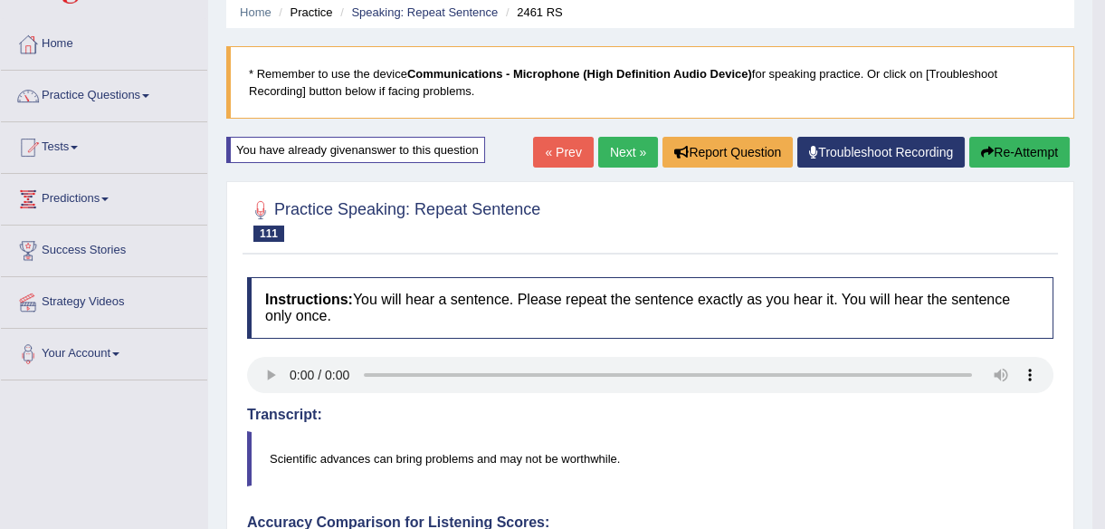
scroll to position [70, 0]
click at [620, 148] on link "Next »" at bounding box center [628, 153] width 60 height 31
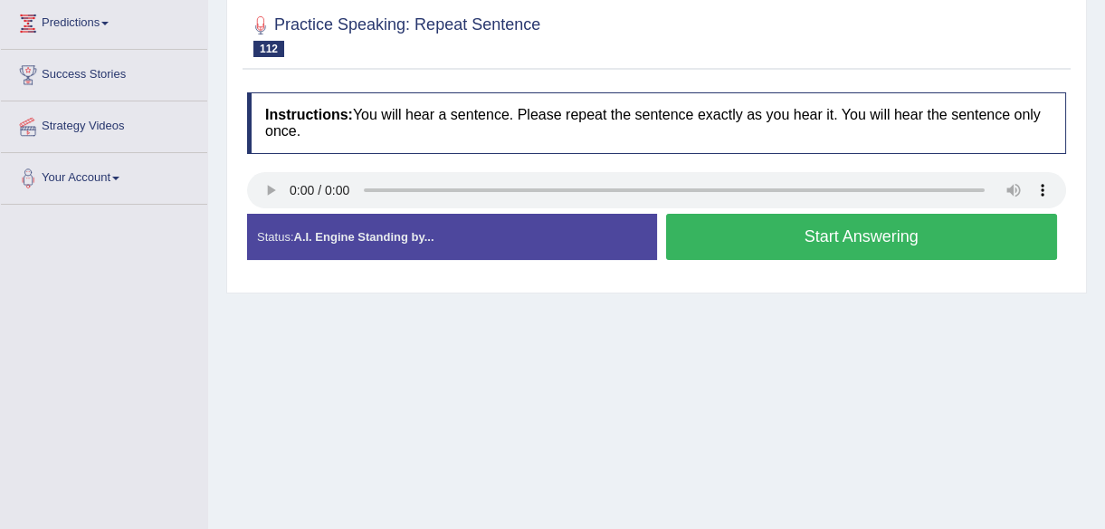
click at [814, 235] on button "Start Answering" at bounding box center [862, 237] width 392 height 46
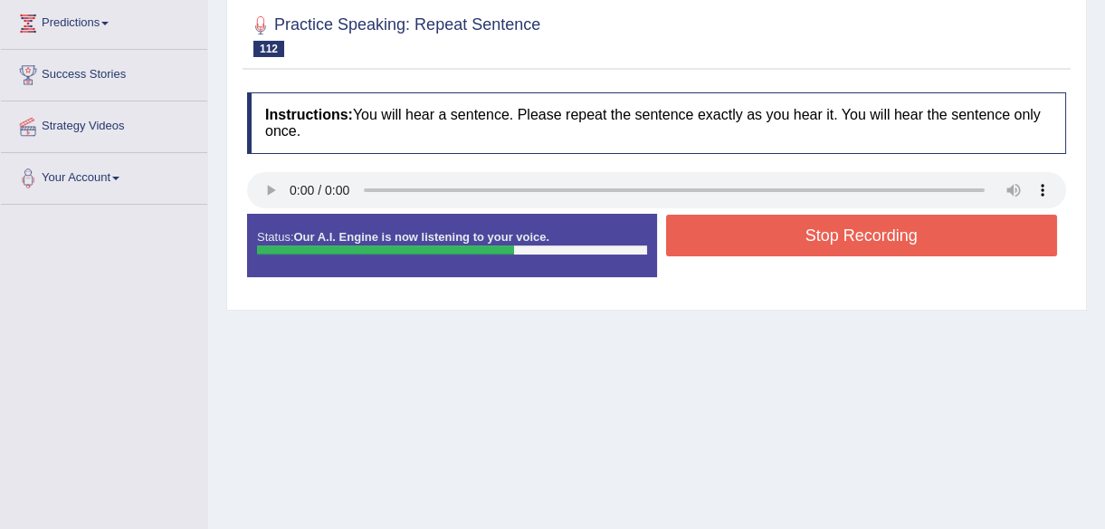
click at [832, 225] on button "Stop Recording" at bounding box center [862, 236] width 392 height 42
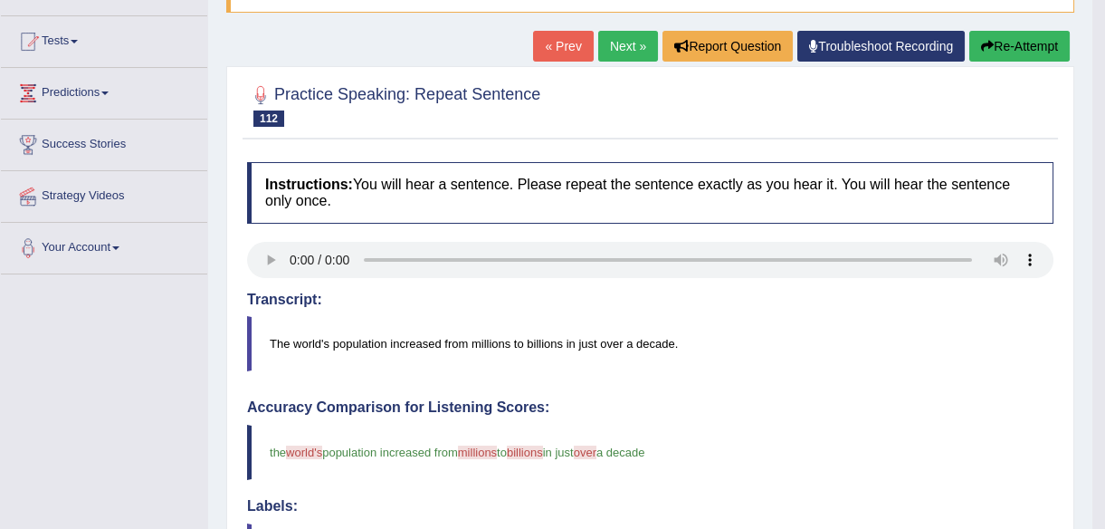
scroll to position [164, 0]
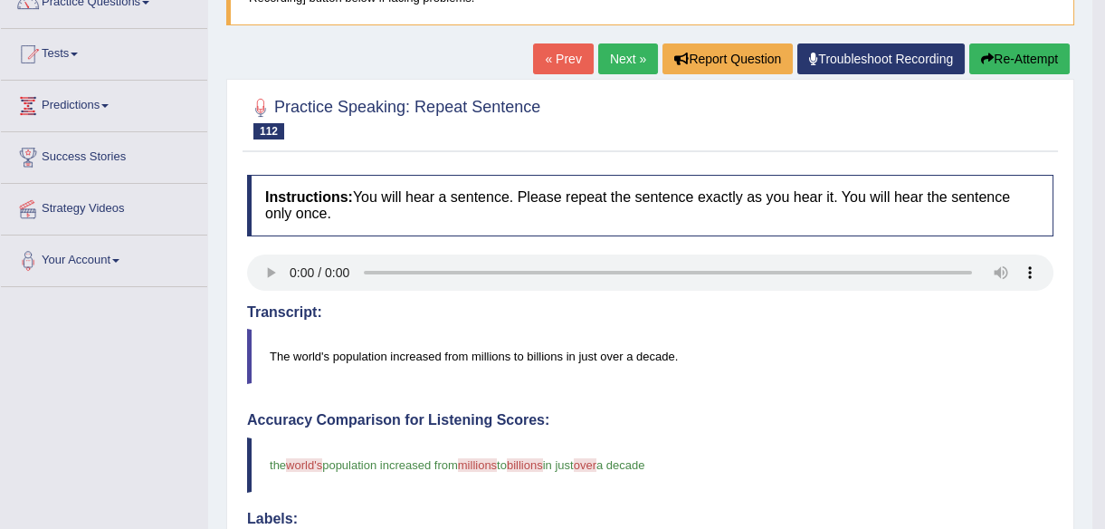
click at [557, 53] on link "« Prev" at bounding box center [563, 58] width 60 height 31
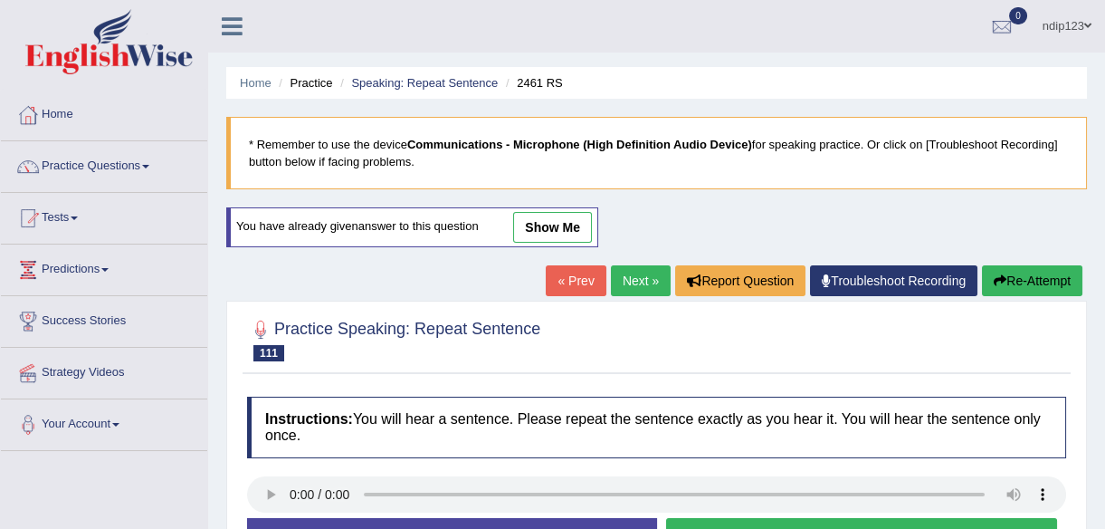
click at [632, 275] on link "Next »" at bounding box center [641, 280] width 60 height 31
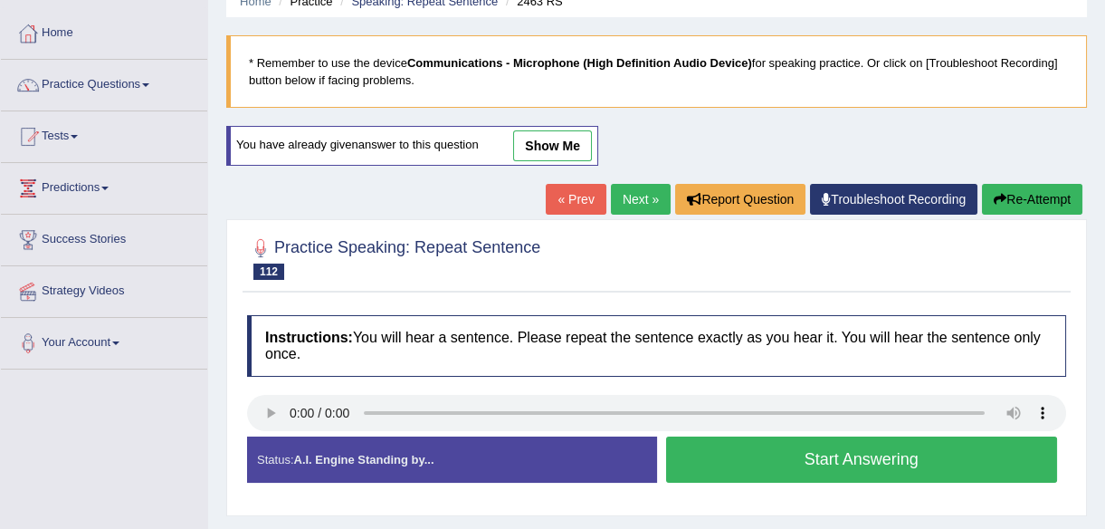
click at [830, 454] on button "Start Answering" at bounding box center [862, 459] width 392 height 46
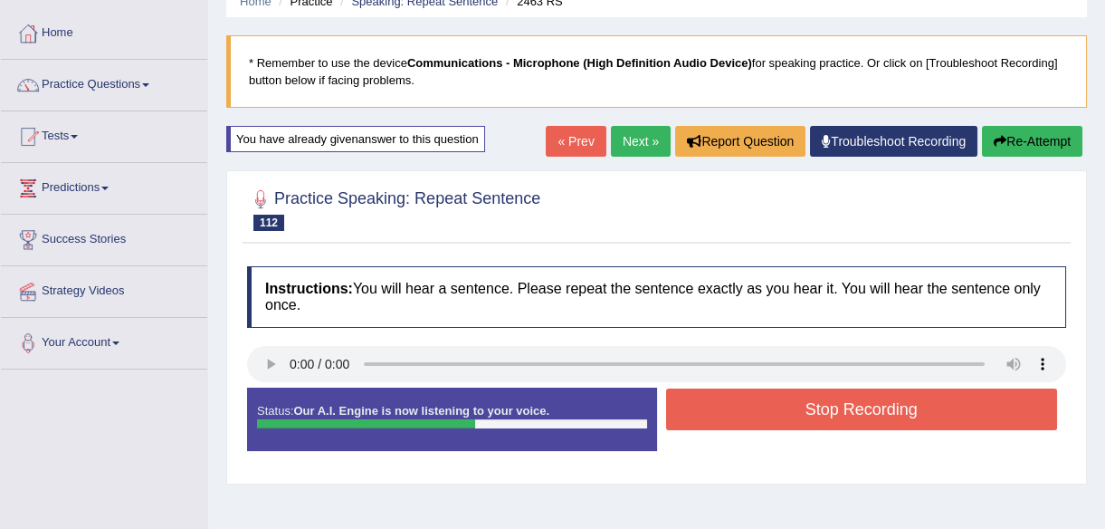
click at [817, 402] on button "Stop Recording" at bounding box center [862, 409] width 392 height 42
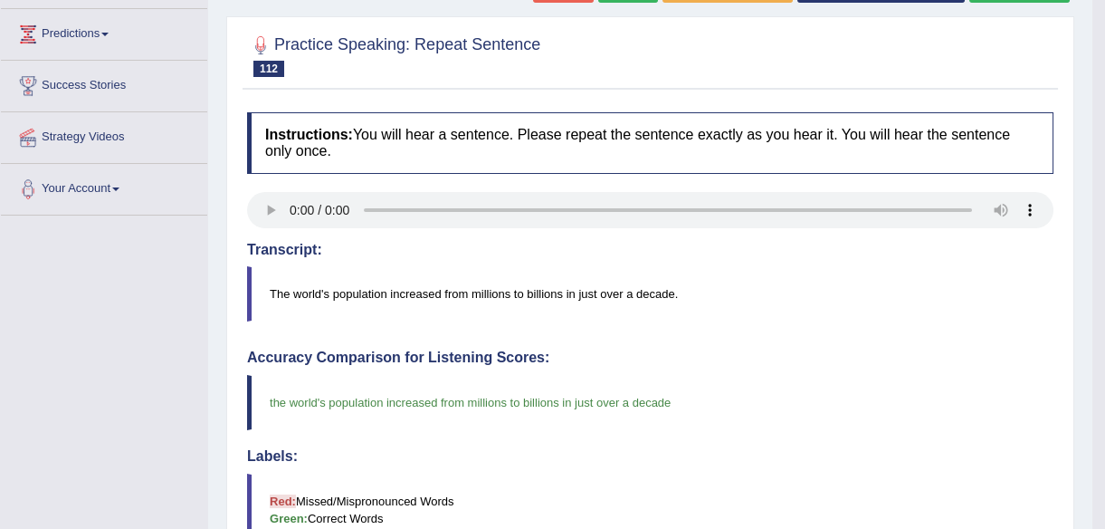
scroll to position [81, 0]
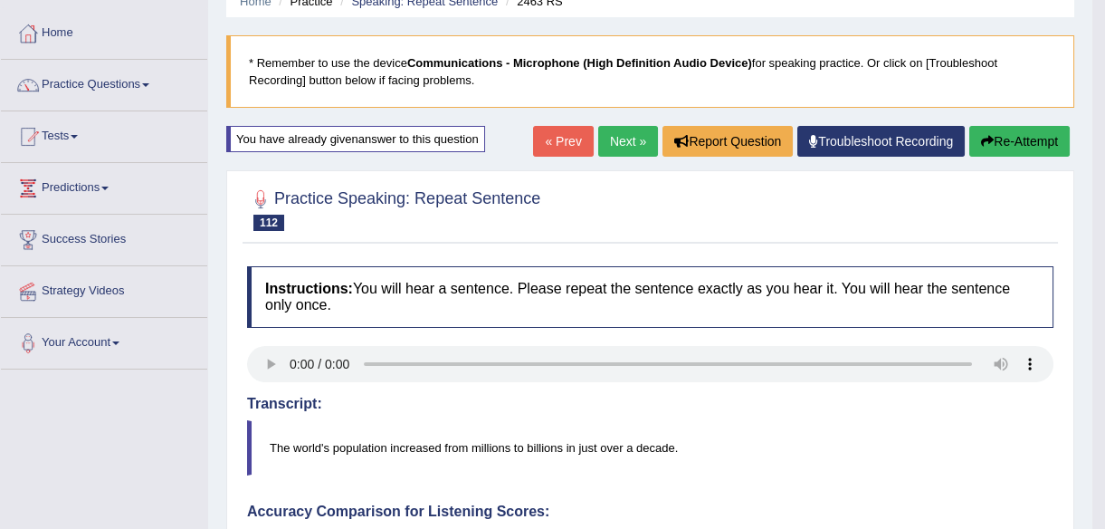
click at [625, 139] on link "Next »" at bounding box center [628, 141] width 60 height 31
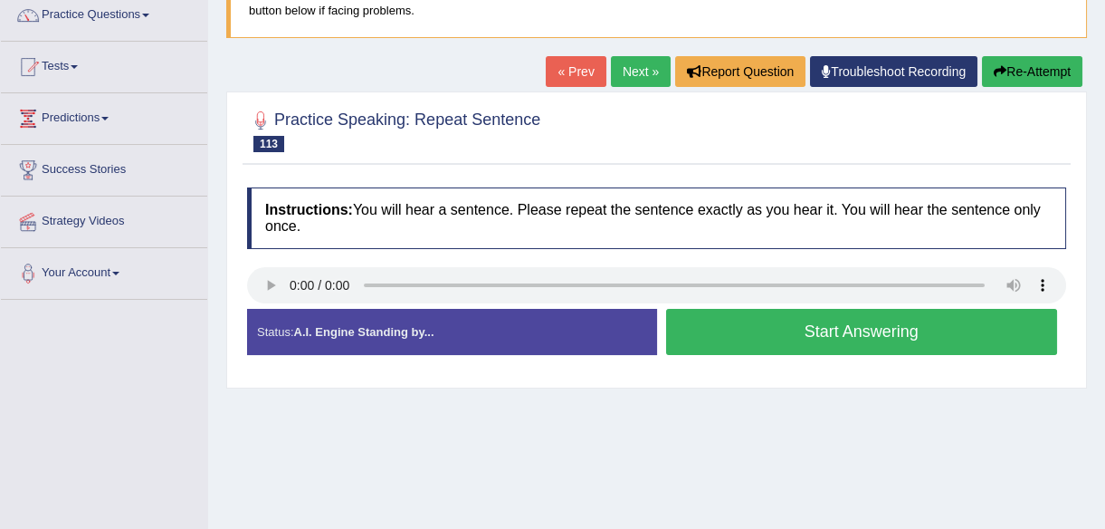
scroll to position [164, 0]
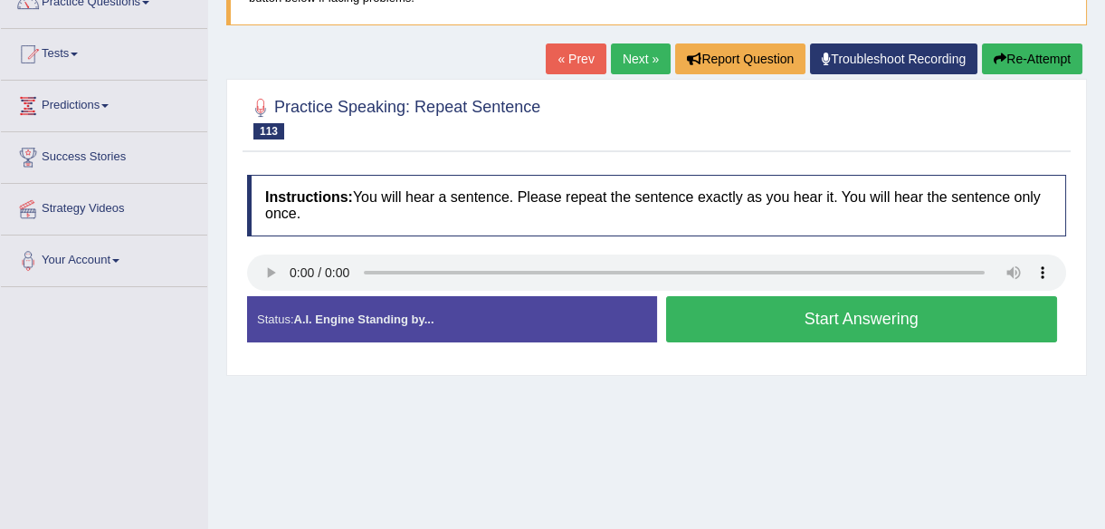
click at [785, 317] on button "Start Answering" at bounding box center [862, 319] width 392 height 46
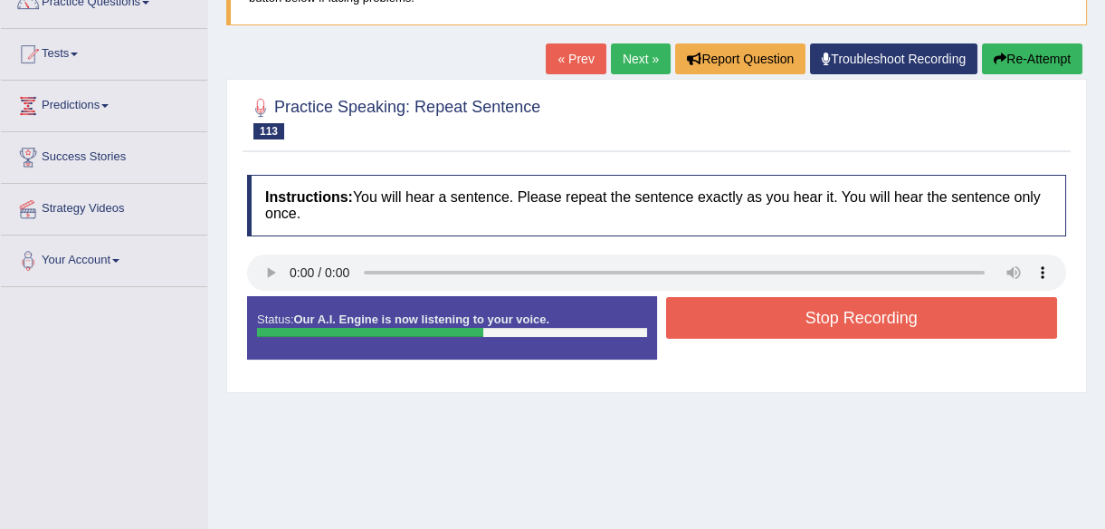
click at [877, 308] on button "Stop Recording" at bounding box center [862, 318] width 392 height 42
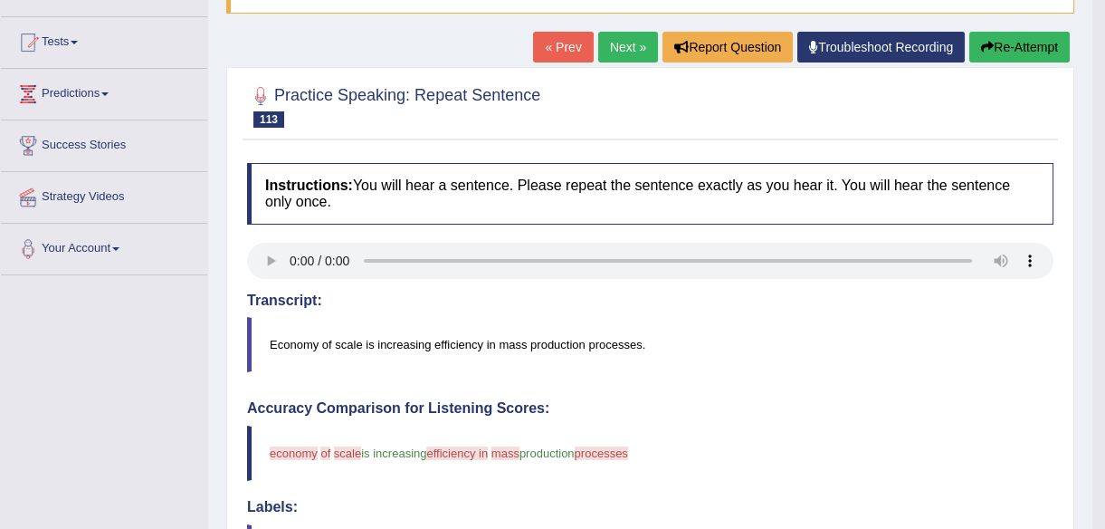
scroll to position [0, 0]
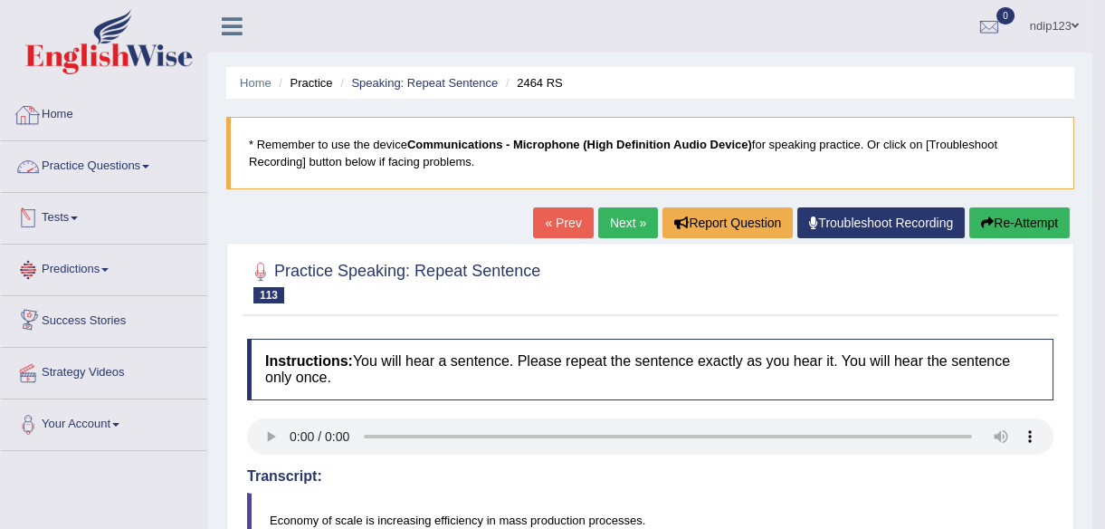
click at [69, 108] on link "Home" at bounding box center [104, 112] width 206 height 45
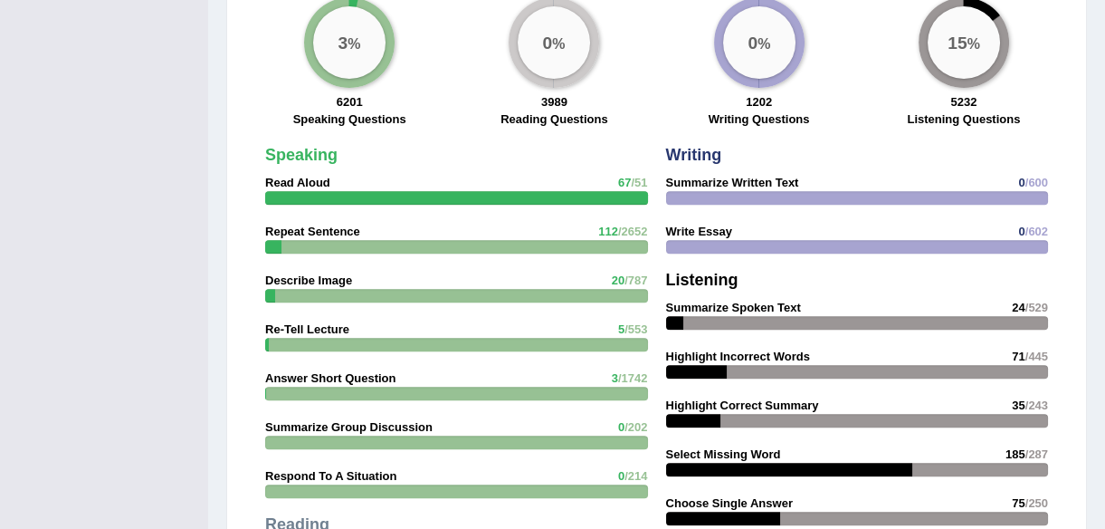
scroll to position [1399, 0]
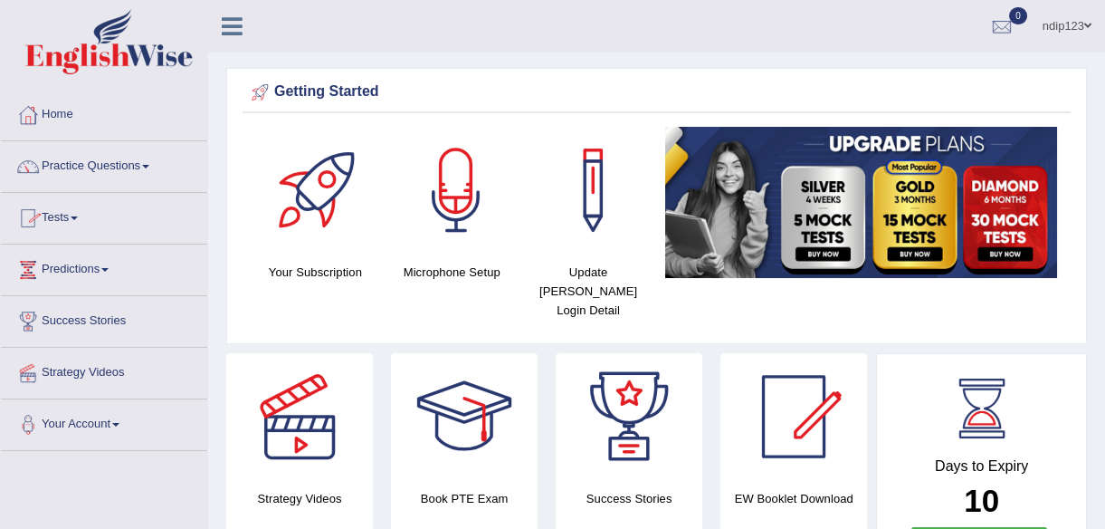
click at [119, 161] on link "Practice Questions" at bounding box center [104, 163] width 206 height 45
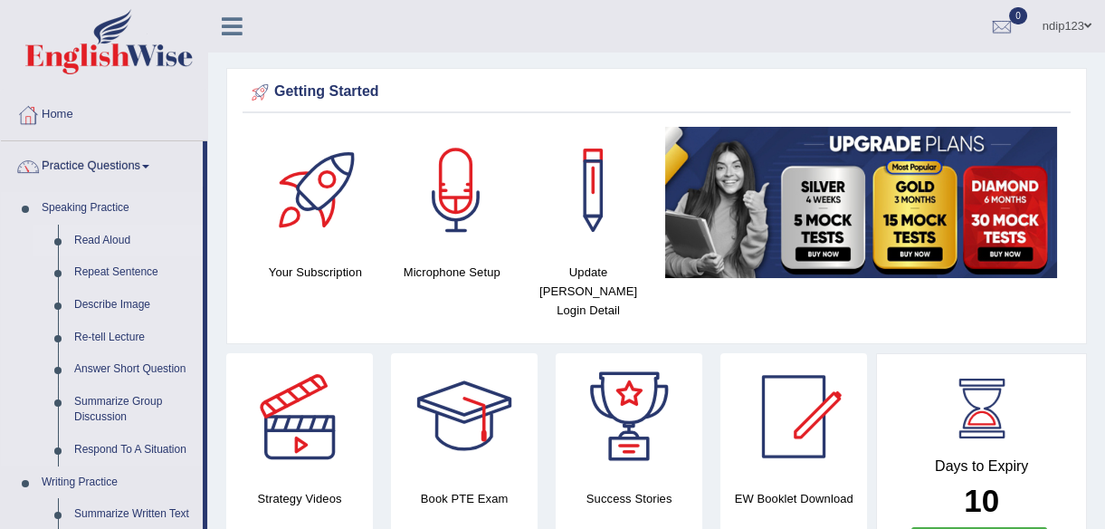
click at [91, 238] on link "Read Aloud" at bounding box center [134, 241] width 137 height 33
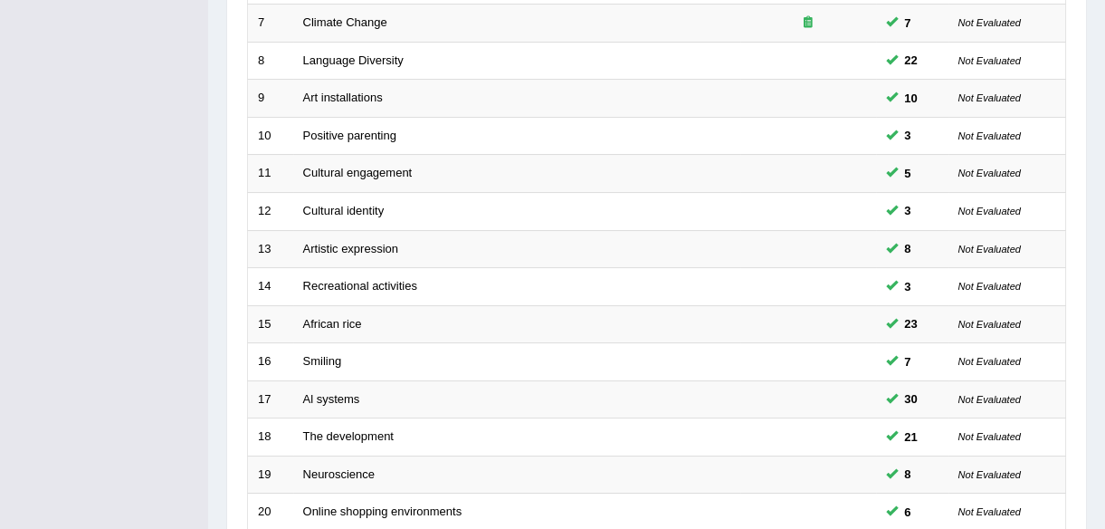
scroll to position [668, 0]
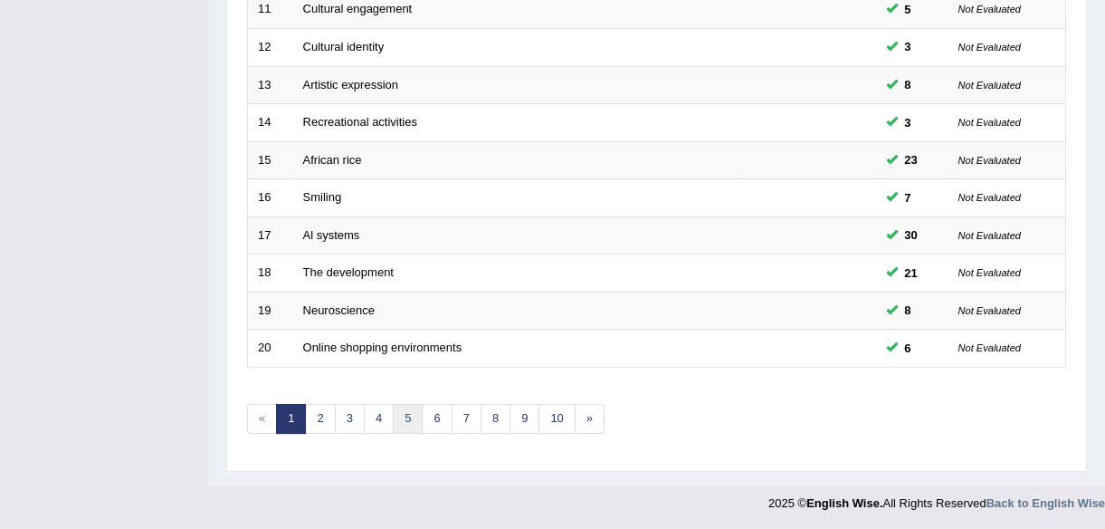
click at [407, 414] on link "5" at bounding box center [408, 419] width 30 height 30
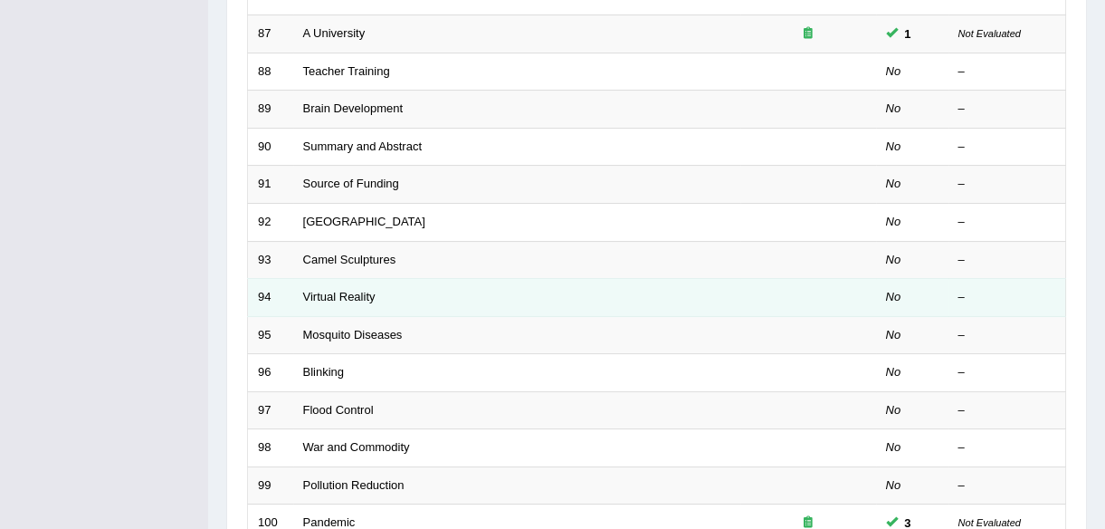
scroll to position [576, 0]
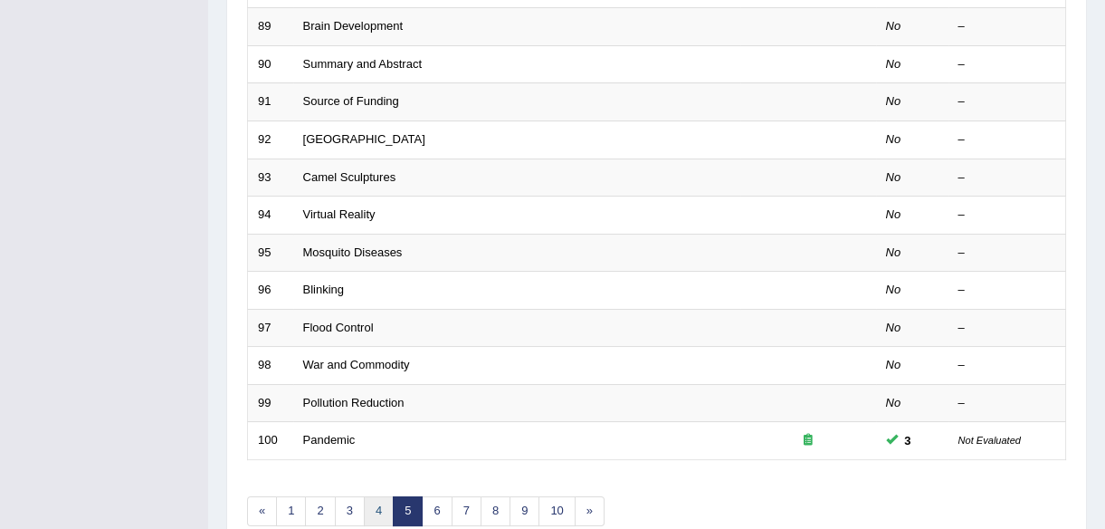
click at [374, 510] on link "4" at bounding box center [379, 511] width 30 height 30
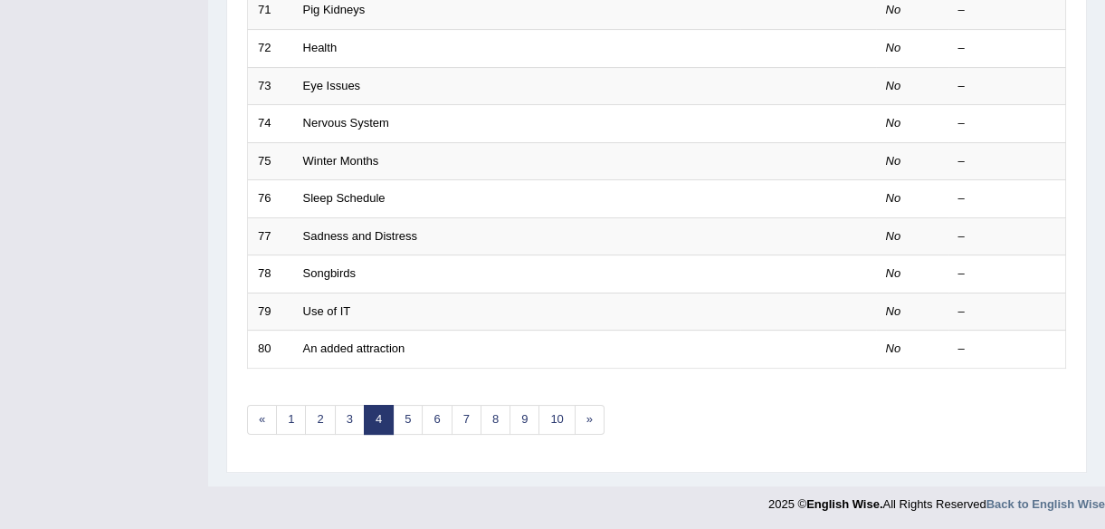
scroll to position [668, 0]
click at [349, 424] on link "3" at bounding box center [350, 419] width 30 height 30
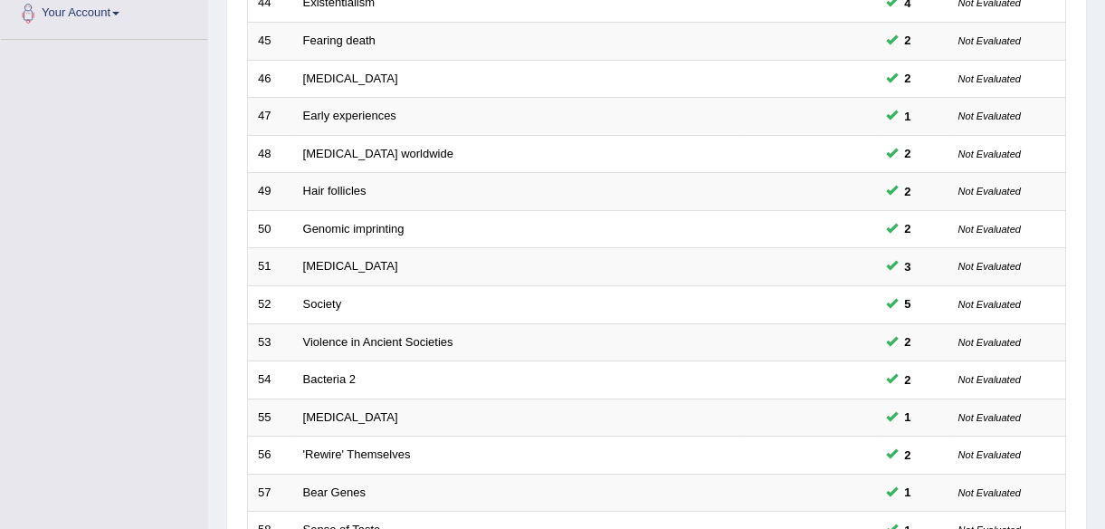
scroll to position [668, 0]
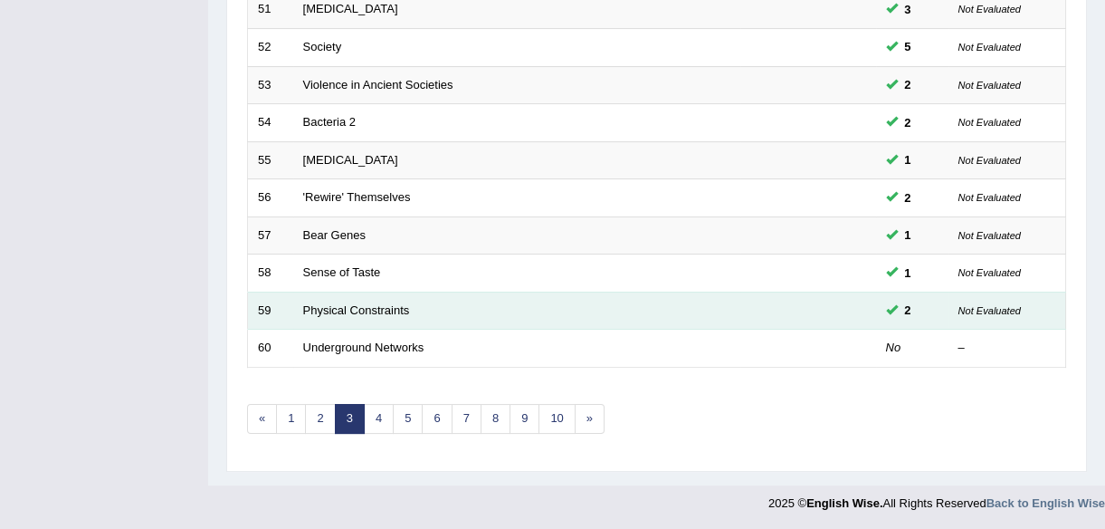
click at [684, 313] on td "Physical Constraints" at bounding box center [516, 311] width 447 height 38
click at [360, 305] on link "Physical Constraints" at bounding box center [356, 310] width 107 height 14
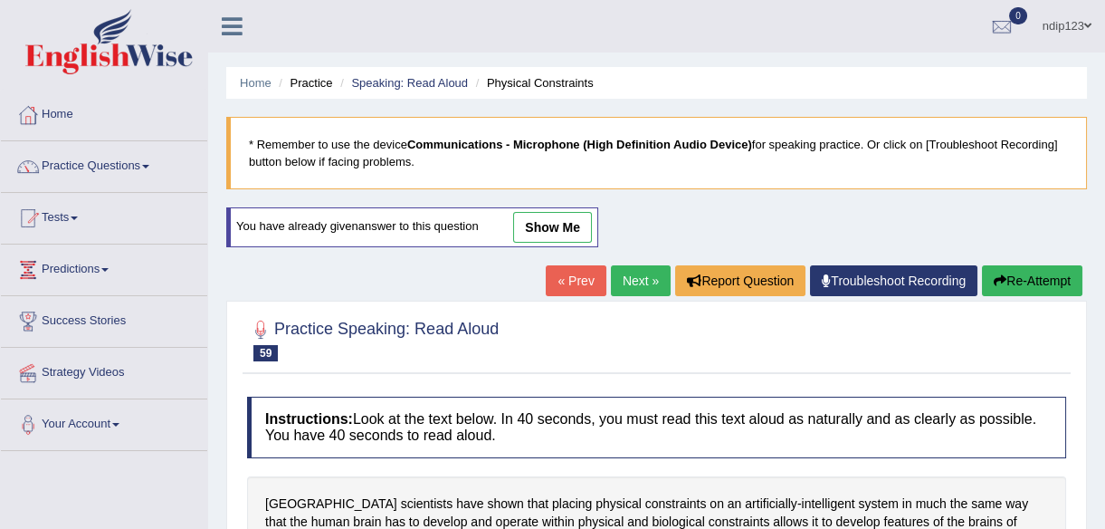
click at [553, 222] on link "show me" at bounding box center [552, 227] width 79 height 31
